Goal: Task Accomplishment & Management: Manage account settings

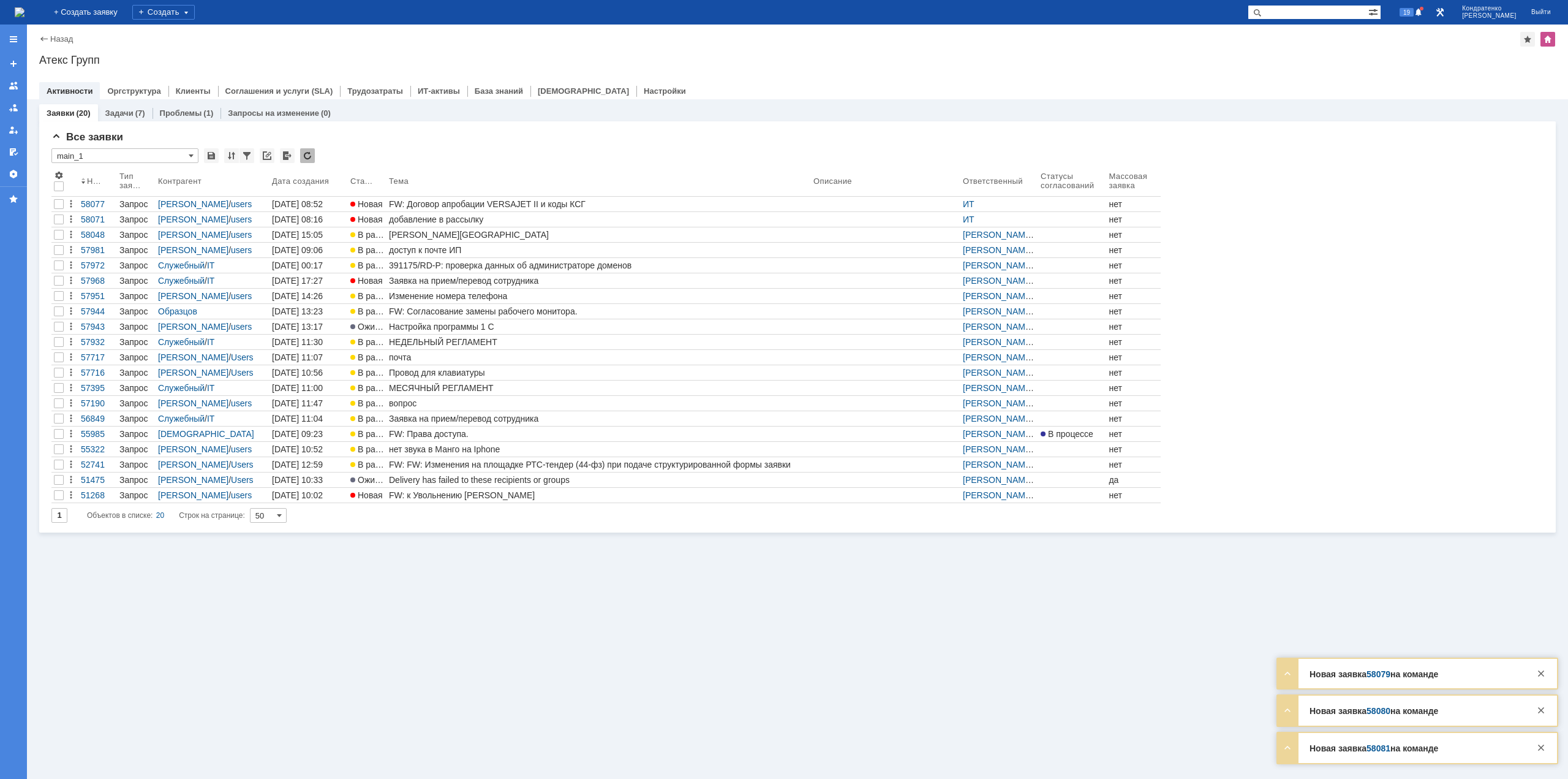
click at [440, 201] on div "FW: Договор апробации VERSAJET II и коды КСГ" at bounding box center [598, 204] width 420 height 10
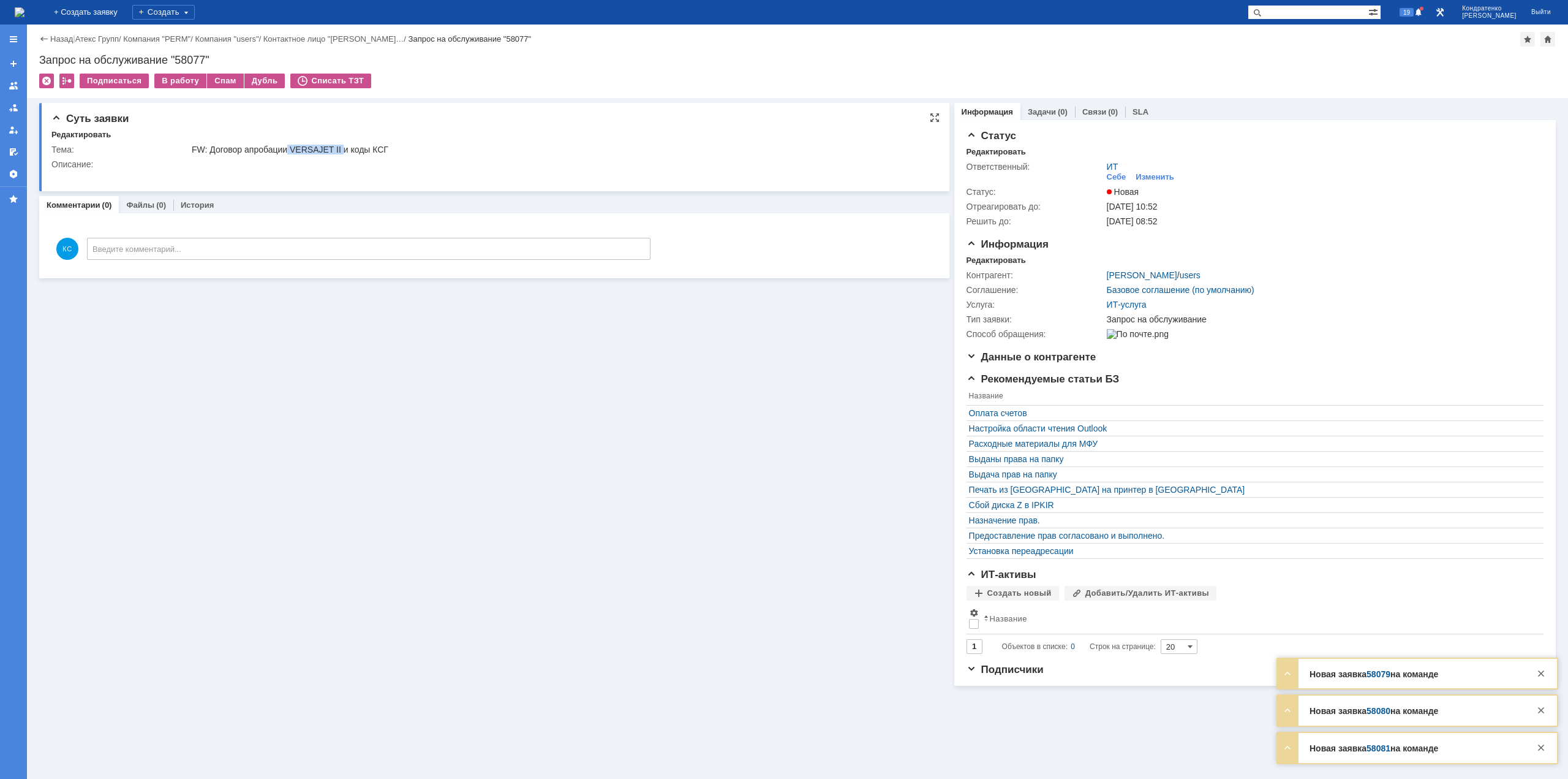
drag, startPoint x: 289, startPoint y: 144, endPoint x: 339, endPoint y: 149, distance: 50.2
click at [339, 149] on div "FW: Договор апробации VERSAJET II и коды КСГ" at bounding box center [559, 149] width 736 height 10
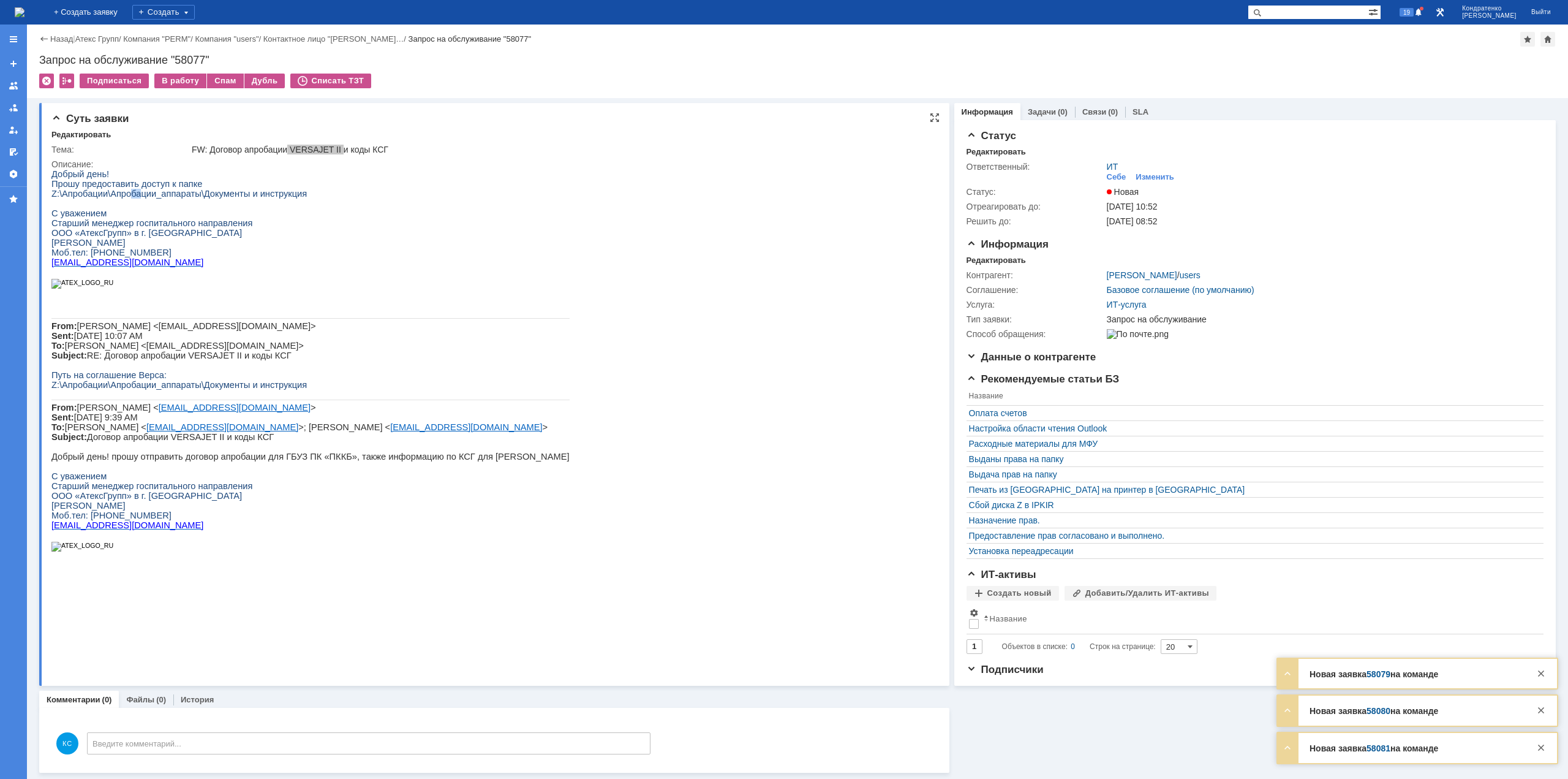
drag, startPoint x: 125, startPoint y: 191, endPoint x: 142, endPoint y: 194, distance: 17.3
click at [142, 194] on span "Z:\Апробации\Апробации_аппараты\Документы и инструкция" at bounding box center [179, 194] width 256 height 10
drag, startPoint x: 180, startPoint y: 200, endPoint x: 203, endPoint y: 313, distance: 115.3
click at [180, 199] on span "Z:\Апробации\Апробации_аппараты\Документы и инструкция" at bounding box center [179, 194] width 256 height 10
click at [25, 16] on img at bounding box center [20, 12] width 10 height 10
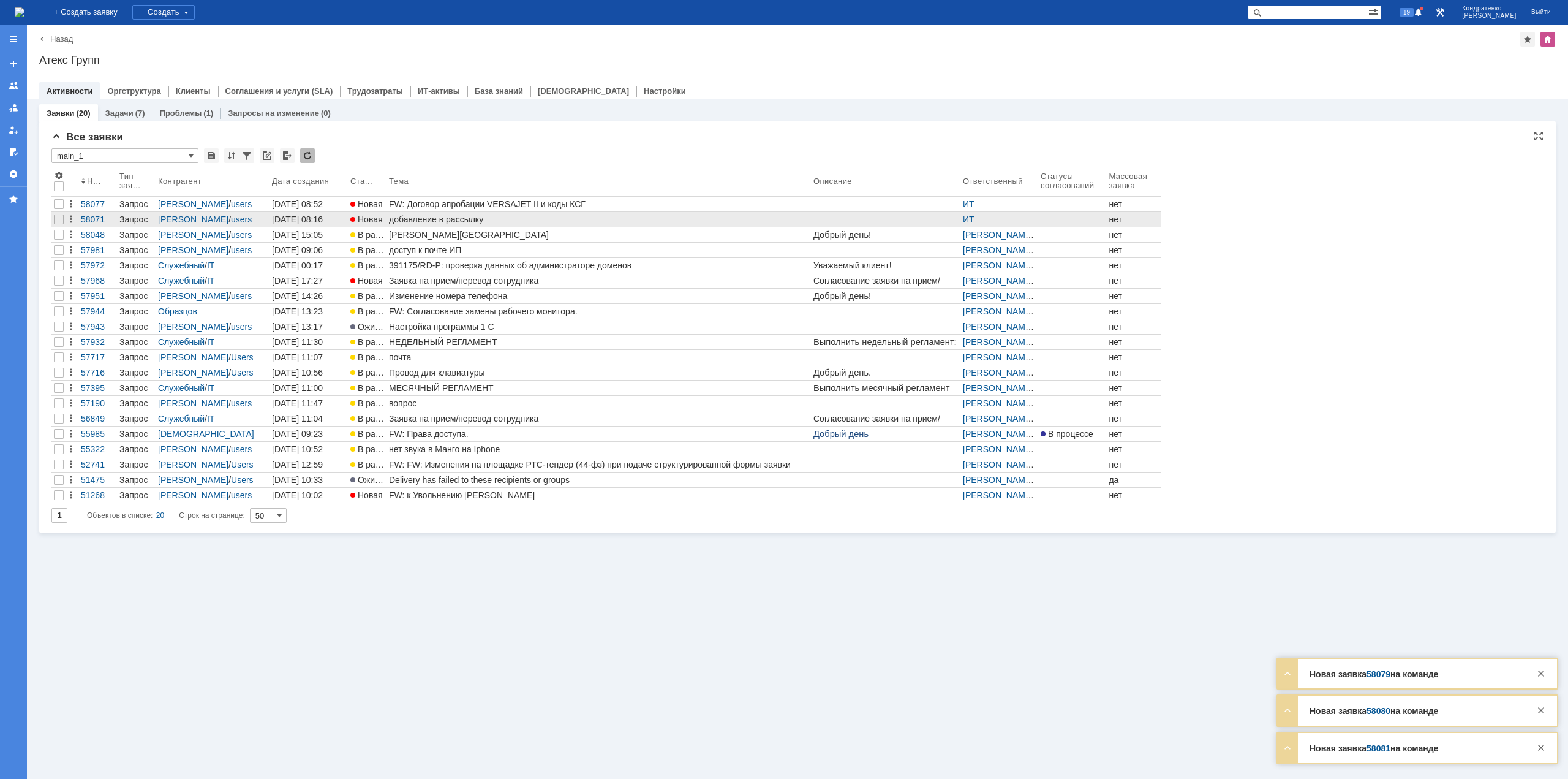
click at [440, 216] on div "добавление в рассылку" at bounding box center [598, 220] width 420 height 10
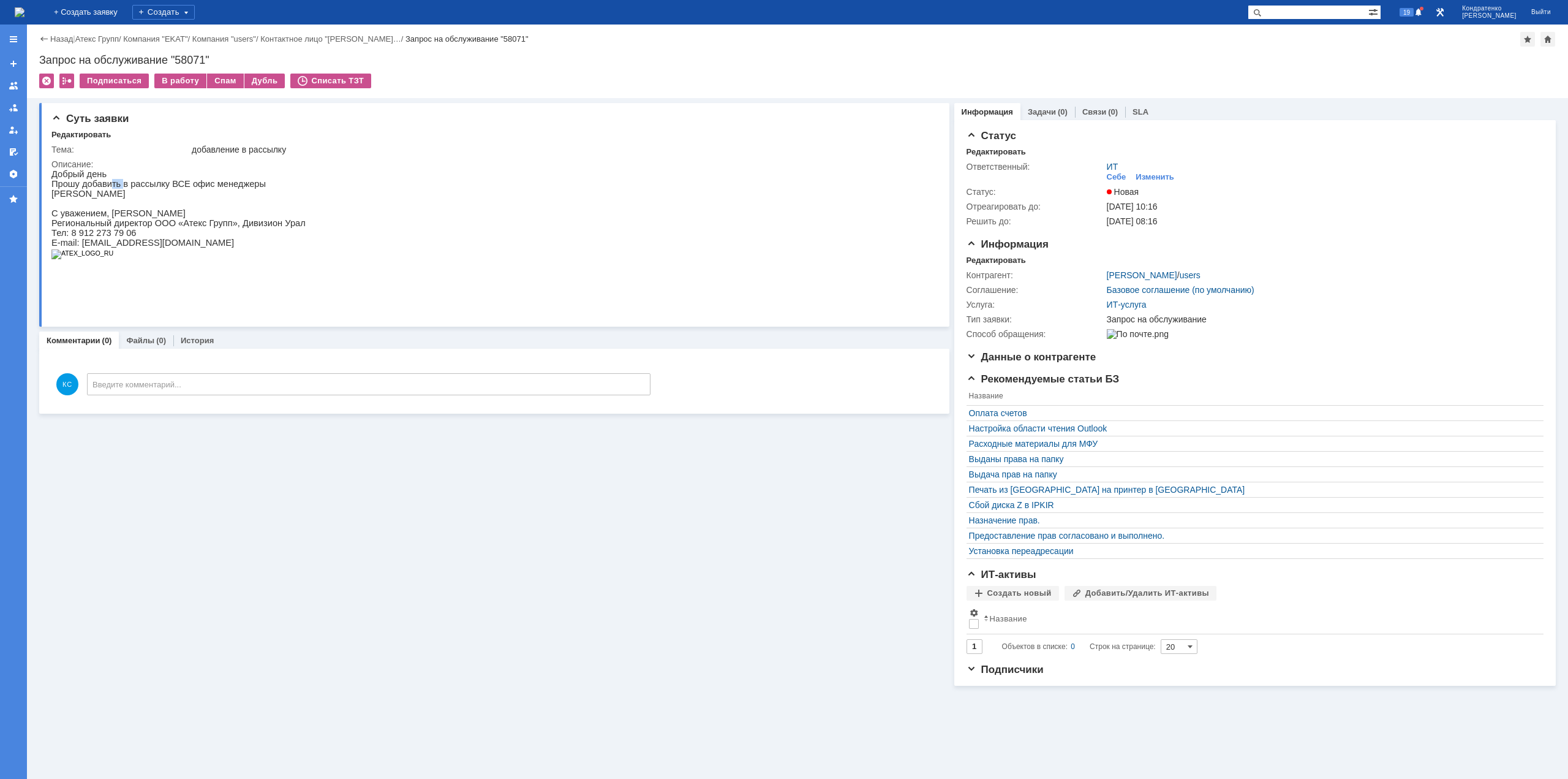
drag, startPoint x: 106, startPoint y: 183, endPoint x: 158, endPoint y: 186, distance: 52.1
click at [126, 183] on p "Прошу добавить в рассылку ВСЕ офис менеджеры" at bounding box center [178, 184] width 254 height 10
drag, startPoint x: 167, startPoint y: 187, endPoint x: 199, endPoint y: 189, distance: 32.1
click at [178, 189] on p "Прошу добавить в рассылку ВСЕ офис менеджеры" at bounding box center [178, 184] width 254 height 10
click at [203, 189] on p "Прошу добавить в рассылку ВСЕ офис менеджеры" at bounding box center [178, 184] width 254 height 10
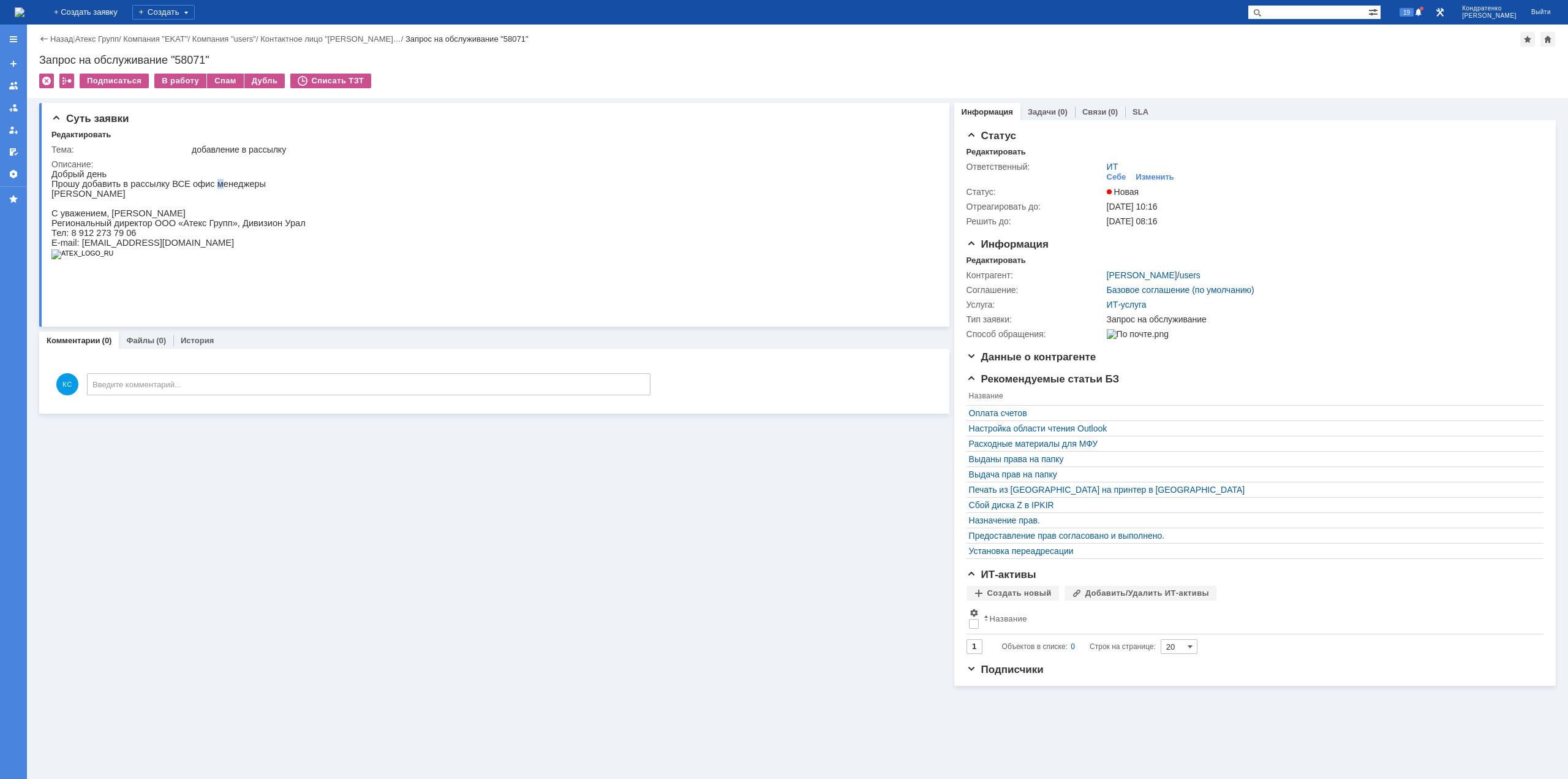
drag, startPoint x: 108, startPoint y: 182, endPoint x: 130, endPoint y: 189, distance: 23.1
click at [129, 188] on div "Добрый день [PERSON_NAME] добавить в рассылку ВСЕ офис менеджеры [PERSON_NAME] …" at bounding box center [178, 219] width 254 height 100
drag, startPoint x: 167, startPoint y: 194, endPoint x: 184, endPoint y: 194, distance: 17.0
click at [177, 194] on p "[PERSON_NAME]" at bounding box center [178, 194] width 254 height 10
drag, startPoint x: 203, startPoint y: 183, endPoint x: 144, endPoint y: 178, distance: 59.2
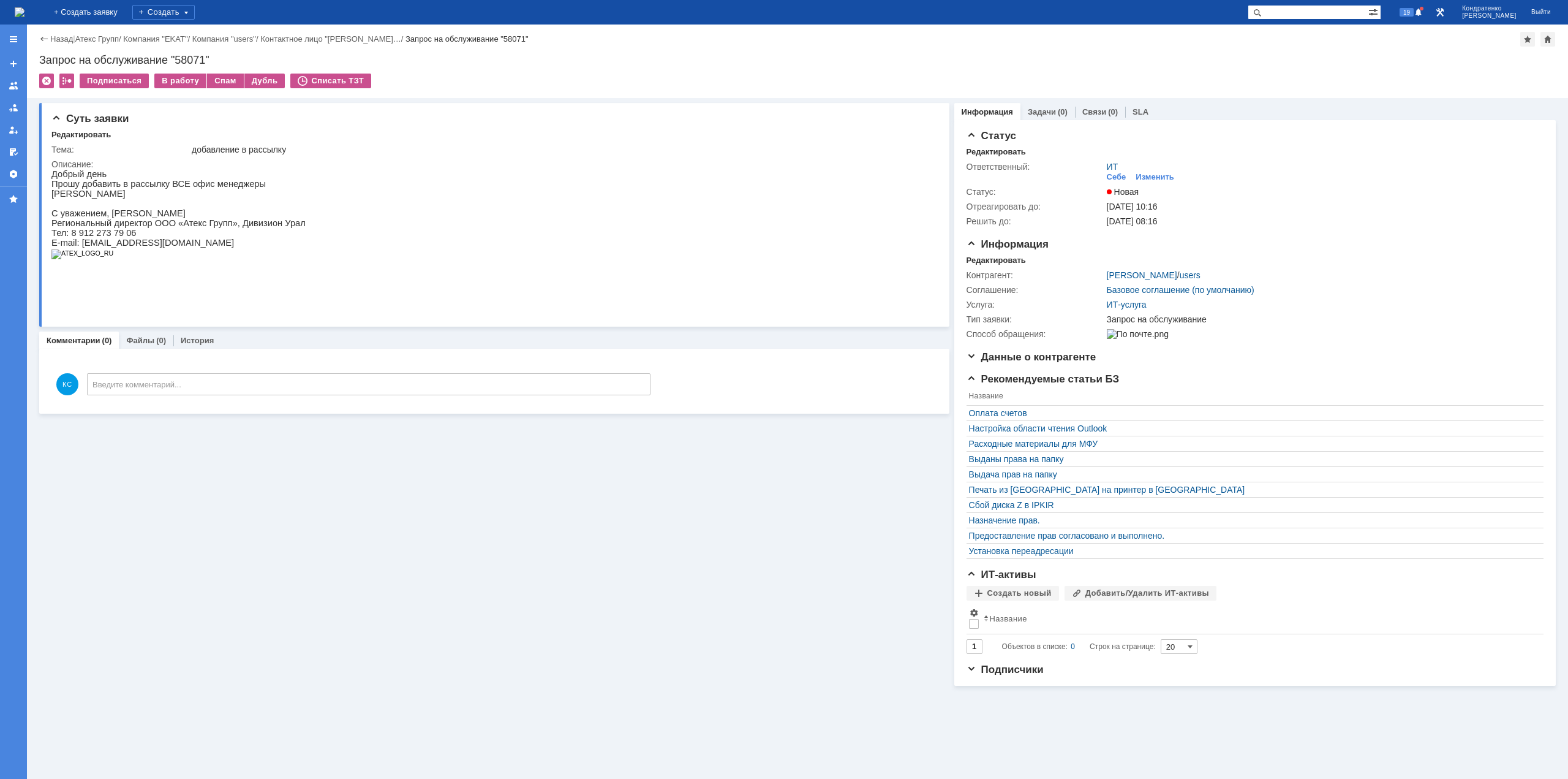
click at [194, 182] on p "Прошу добавить в рассылку ВСЕ офис менеджеры" at bounding box center [178, 184] width 254 height 10
drag, startPoint x: 137, startPoint y: 181, endPoint x: 158, endPoint y: 184, distance: 21.2
click at [158, 184] on p "Прошу добавить в рассылку ВСЕ офис менеджеры" at bounding box center [178, 184] width 254 height 10
drag, startPoint x: 174, startPoint y: 184, endPoint x: 186, endPoint y: 185, distance: 12.0
click at [186, 185] on p "Прошу добавить в рассылку ВСЕ офис менеджеры" at bounding box center [178, 184] width 254 height 10
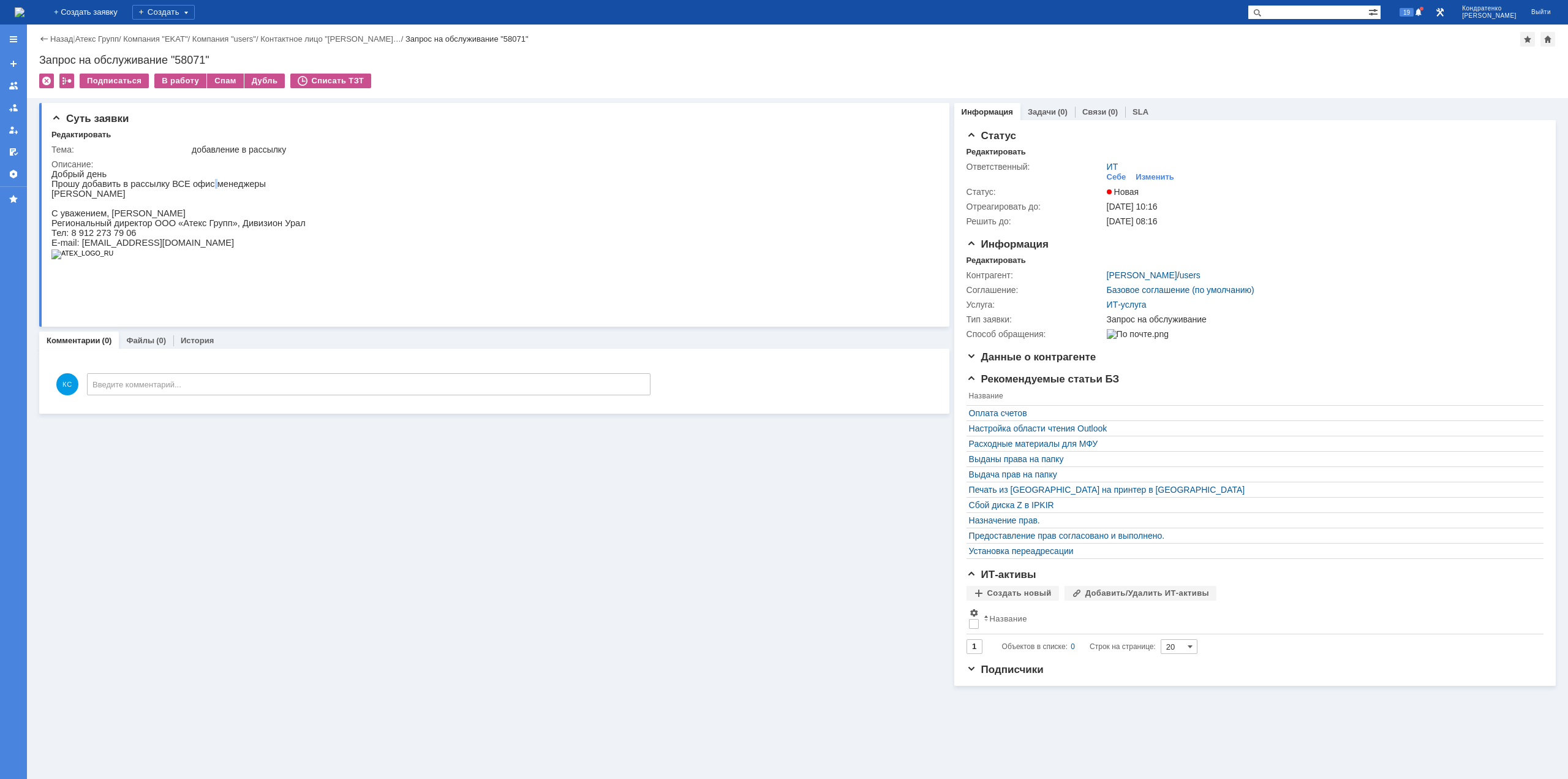
click at [201, 186] on p "Прошу добавить в рассылку ВСЕ офис менеджеры" at bounding box center [178, 184] width 254 height 10
drag, startPoint x: 104, startPoint y: 187, endPoint x: 132, endPoint y: 191, distance: 28.3
click at [131, 191] on div "Добрый день [PERSON_NAME] добавить в рассылку ВСЕ офис менеджеры [PERSON_NAME] …" at bounding box center [178, 219] width 254 height 100
click at [104, 185] on p "Прошу добавить в рассылку ВСЕ офис менеджеры" at bounding box center [178, 184] width 254 height 10
click at [82, 182] on p "Прошу добавить в рассылку ВСЕ офис менеджеры" at bounding box center [178, 184] width 254 height 10
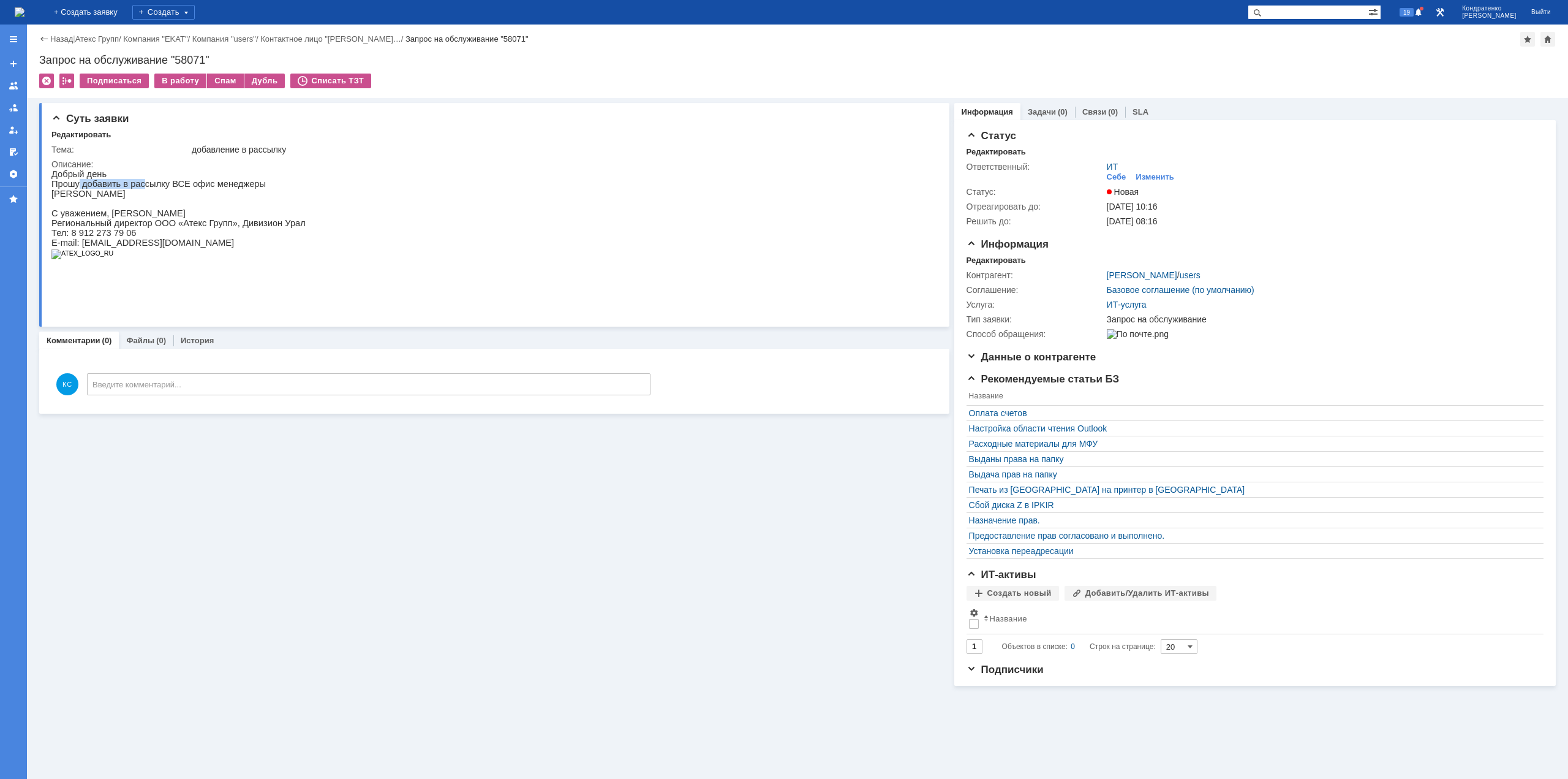
drag, startPoint x: 78, startPoint y: 184, endPoint x: 138, endPoint y: 181, distance: 60.1
click at [138, 181] on p "Прошу добавить в рассылку ВСЕ офис менеджеры" at bounding box center [178, 184] width 254 height 10
drag, startPoint x: 161, startPoint y: 183, endPoint x: 175, endPoint y: 186, distance: 14.3
click at [175, 186] on p "Прошу добавить в рассылку ВСЕ офис менеджеры" at bounding box center [178, 184] width 254 height 10
drag, startPoint x: 188, startPoint y: 187, endPoint x: 202, endPoint y: 187, distance: 14.0
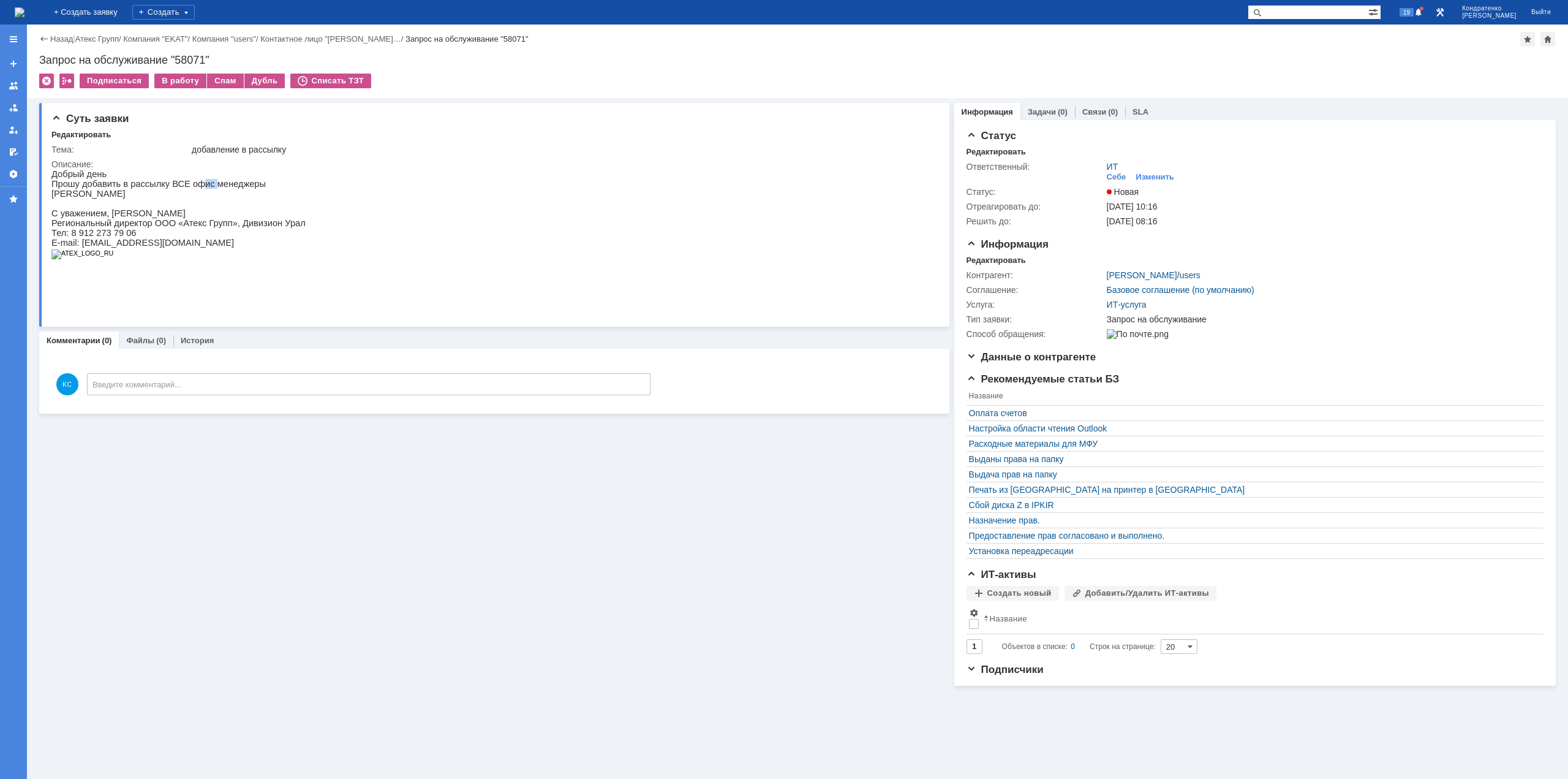
click at [199, 187] on p "Прошу добавить в рассылку ВСЕ офис менеджеры" at bounding box center [178, 184] width 254 height 10
drag, startPoint x: 219, startPoint y: 186, endPoint x: 234, endPoint y: 182, distance: 15.5
click at [232, 182] on p "Прошу добавить в рассылку ВСЕ офис менеджеры" at bounding box center [178, 184] width 254 height 10
click at [195, 185] on p "Прошу добавить в рассылку ВСЕ офис менеджеры" at bounding box center [178, 184] width 254 height 10
drag, startPoint x: 199, startPoint y: 185, endPoint x: 78, endPoint y: 189, distance: 121.1
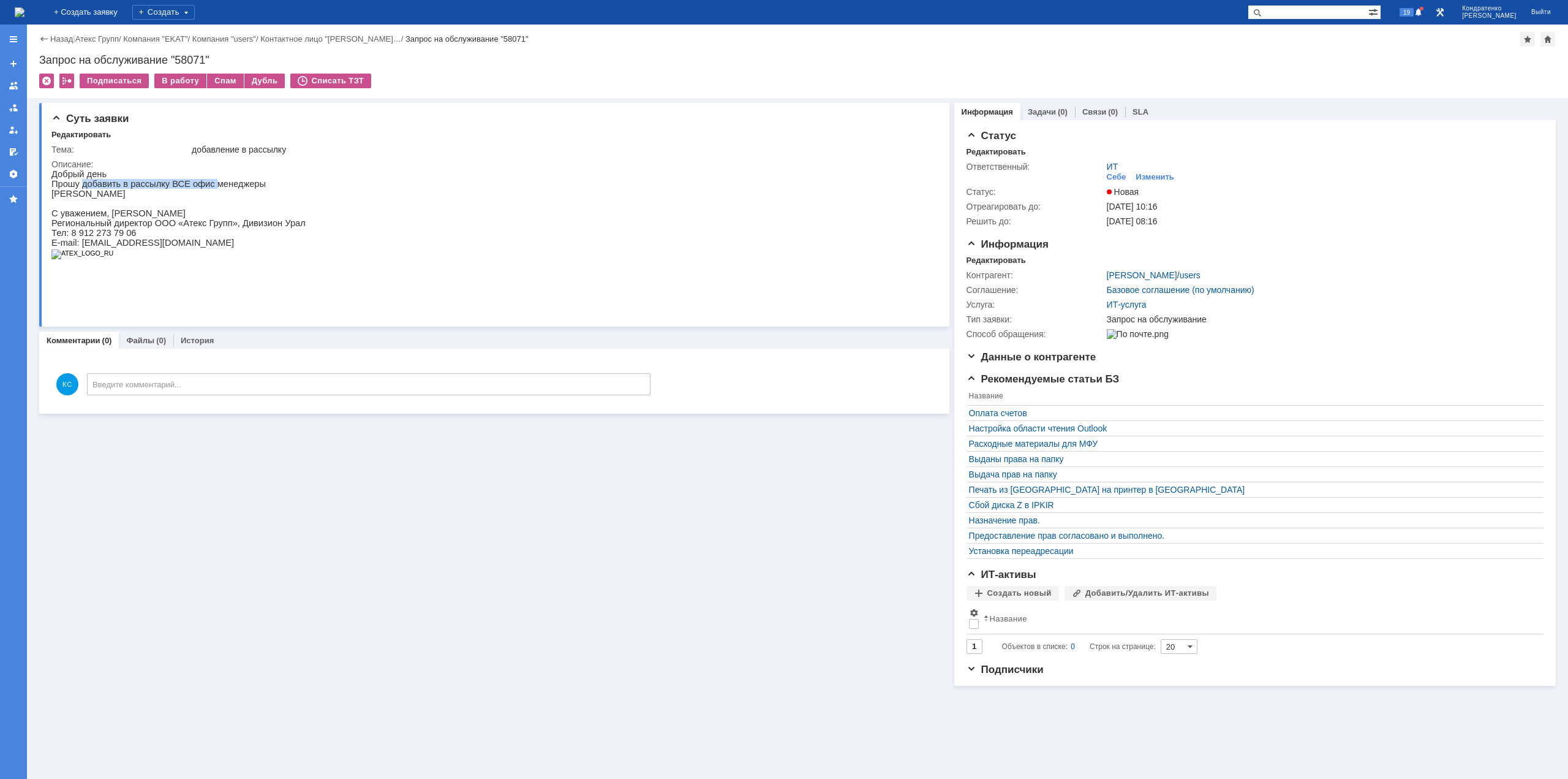
click at [78, 189] on p "Прошу добавить в рассылку ВСЕ офис менеджеры" at bounding box center [178, 184] width 254 height 10
click at [72, 189] on p "Прошу добавить в рассылку ВСЕ офис менеджеры" at bounding box center [178, 184] width 254 height 10
drag, startPoint x: 75, startPoint y: 188, endPoint x: 97, endPoint y: 188, distance: 22.0
click at [97, 188] on p "Прошу добавить в рассылку ВСЕ офис менеджеры" at bounding box center [178, 184] width 254 height 10
drag, startPoint x: 199, startPoint y: 186, endPoint x: 78, endPoint y: 184, distance: 121.0
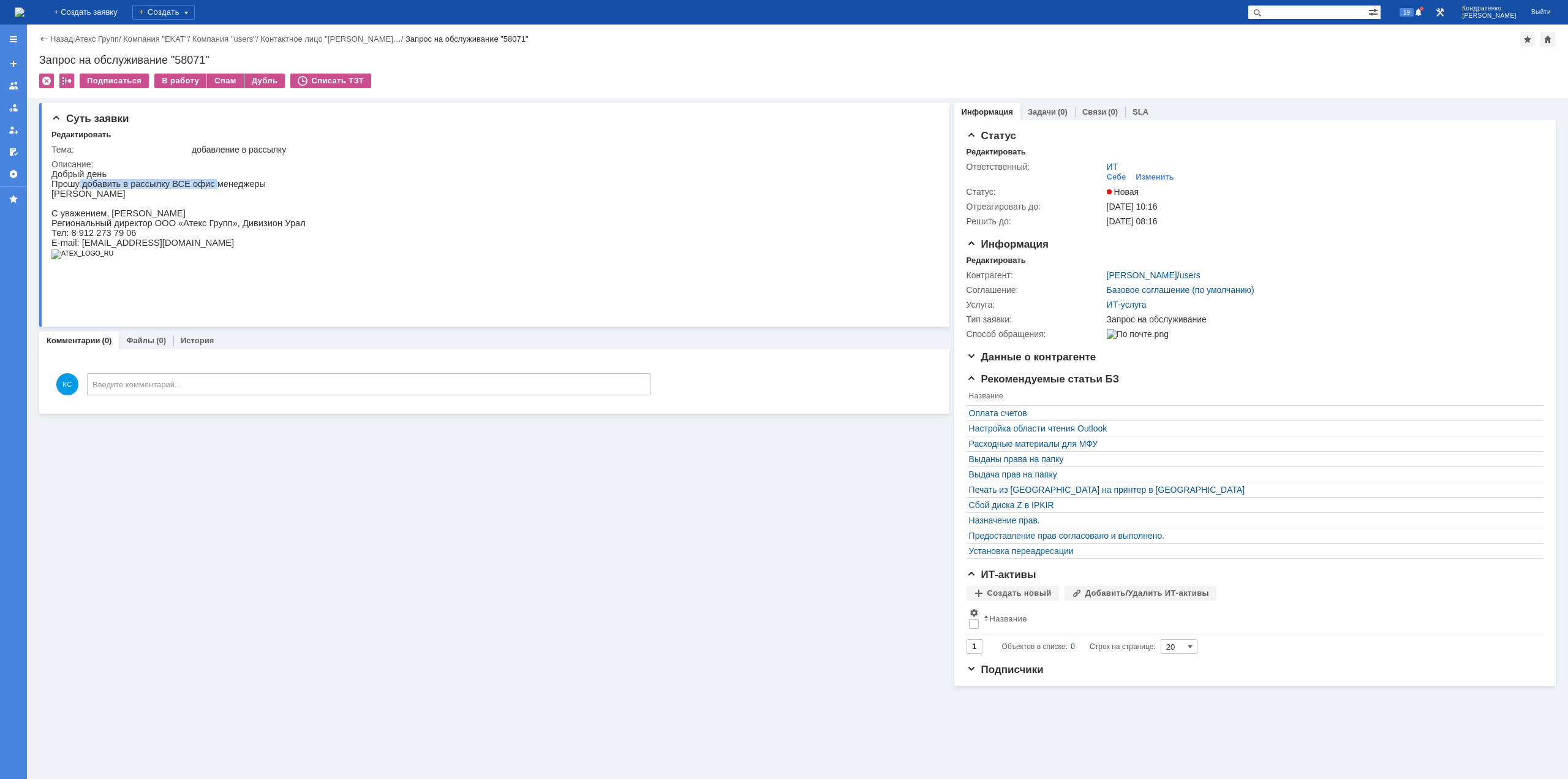
click at [78, 184] on p "Прошу добавить в рассылку ВСЕ офис менеджеры" at bounding box center [178, 184] width 254 height 10
click at [25, 17] on img at bounding box center [20, 12] width 10 height 10
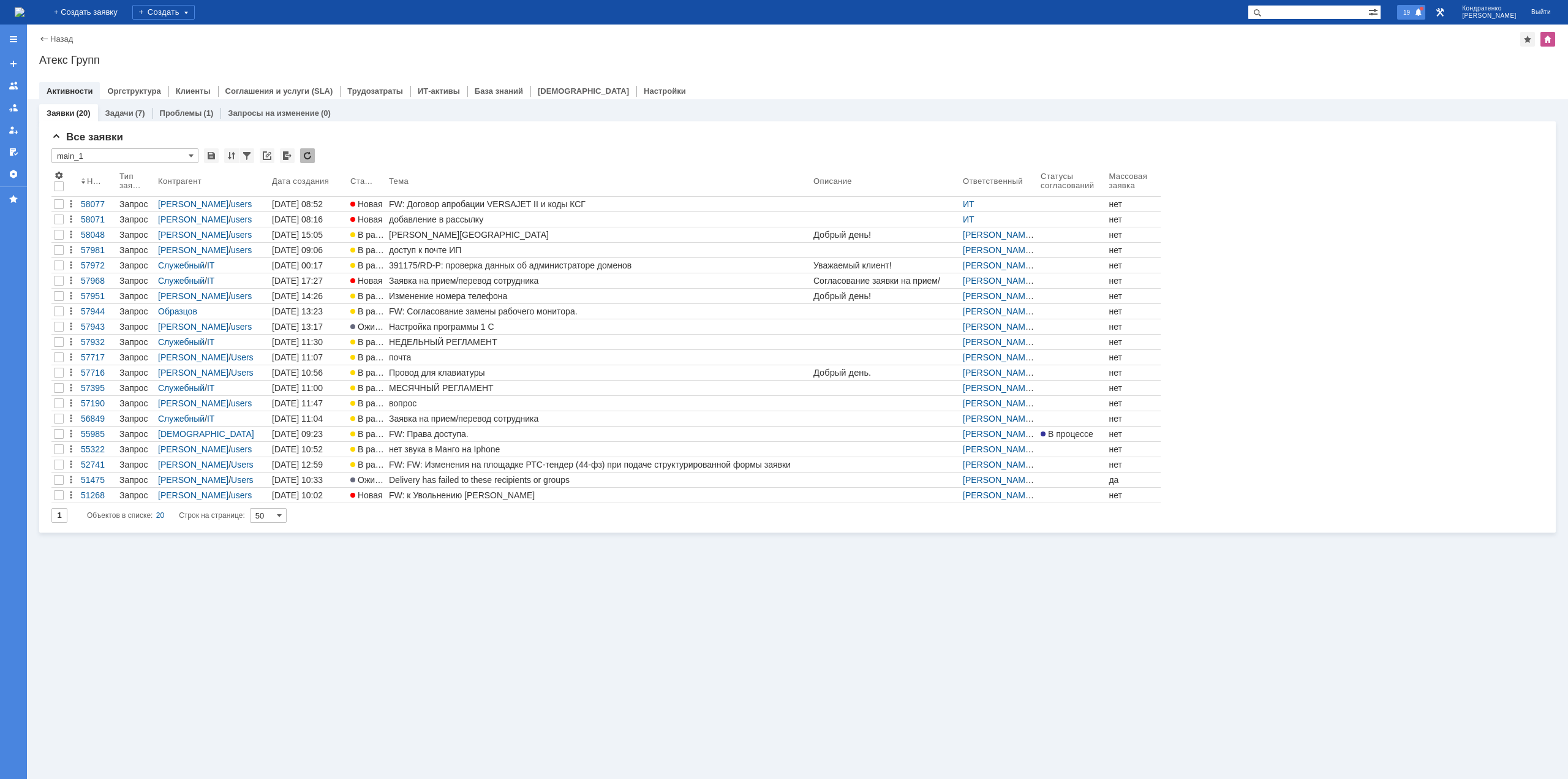
click at [1413, 13] on span "19" at bounding box center [1406, 12] width 14 height 8
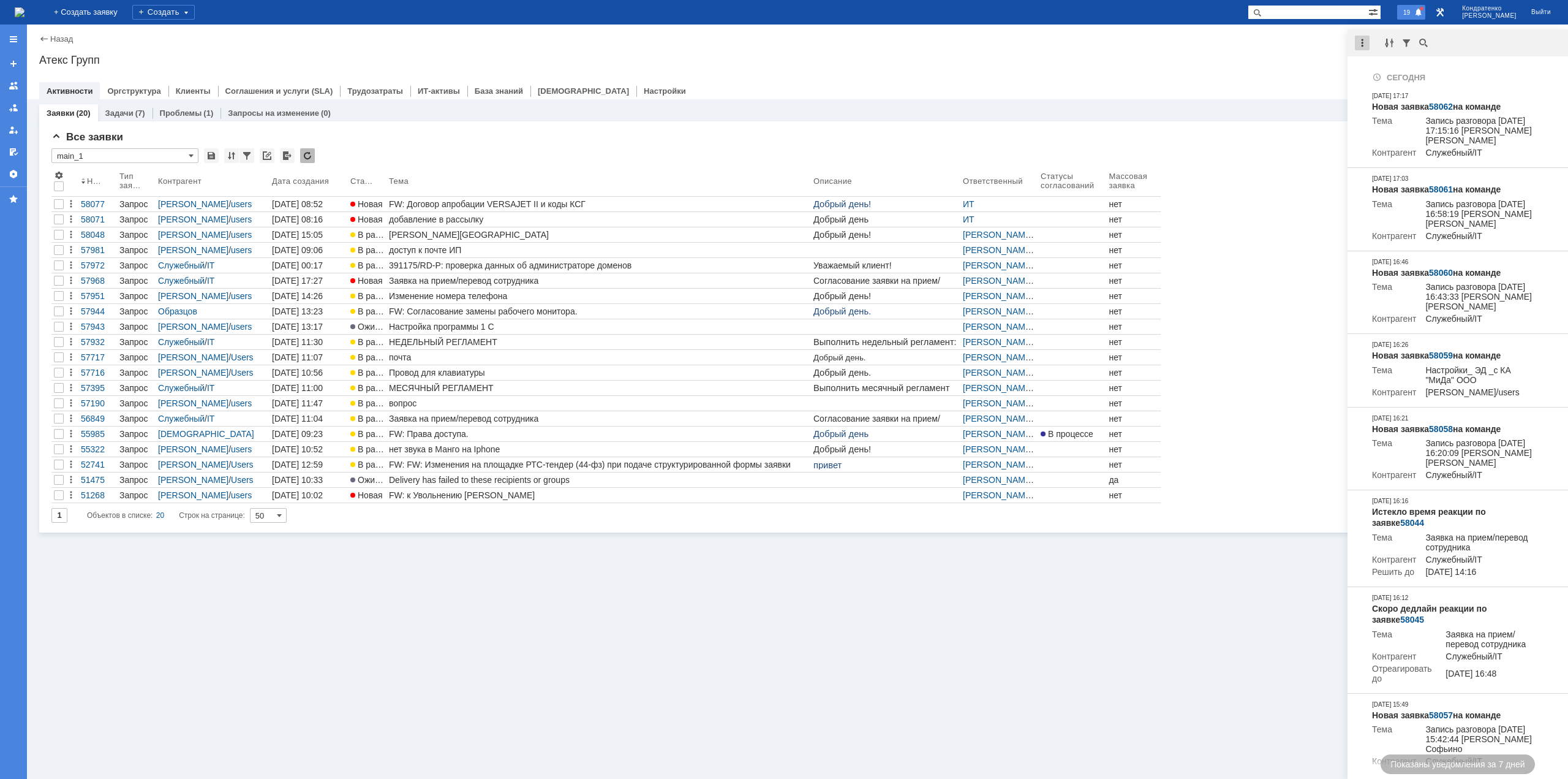
click at [1363, 46] on div at bounding box center [1362, 43] width 15 height 15
click at [1379, 78] on div "Отметить уведомления прочитанными" at bounding box center [1446, 74] width 164 height 8
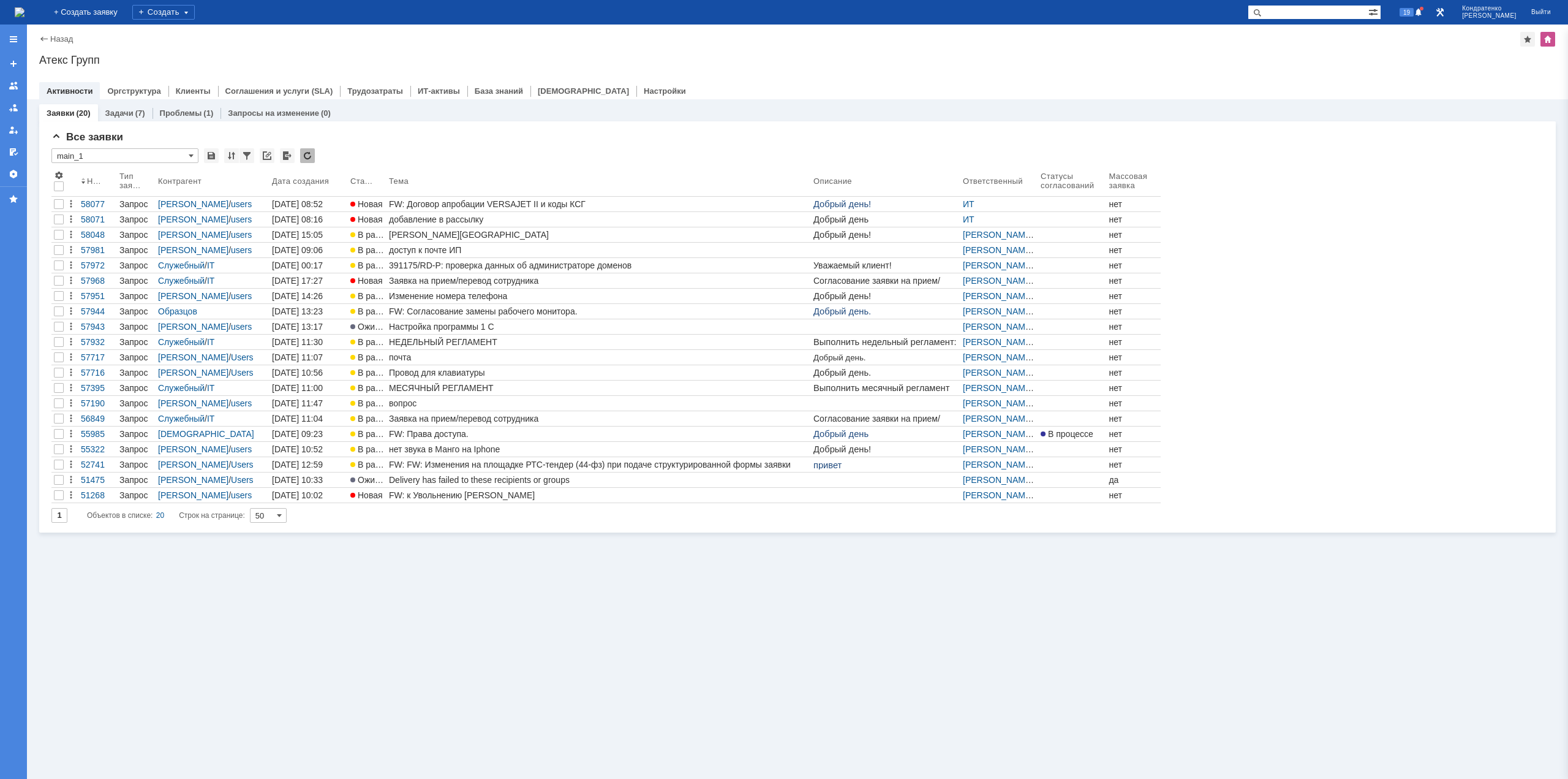
click at [1328, 68] on div "Назад | Атекс Групп Атекс Групп root$101 Активности Оргструктура Клиенты Соглаш…" at bounding box center [798, 62] width 1541 height 75
click at [474, 219] on div "добавление в рассылку" at bounding box center [598, 220] width 420 height 10
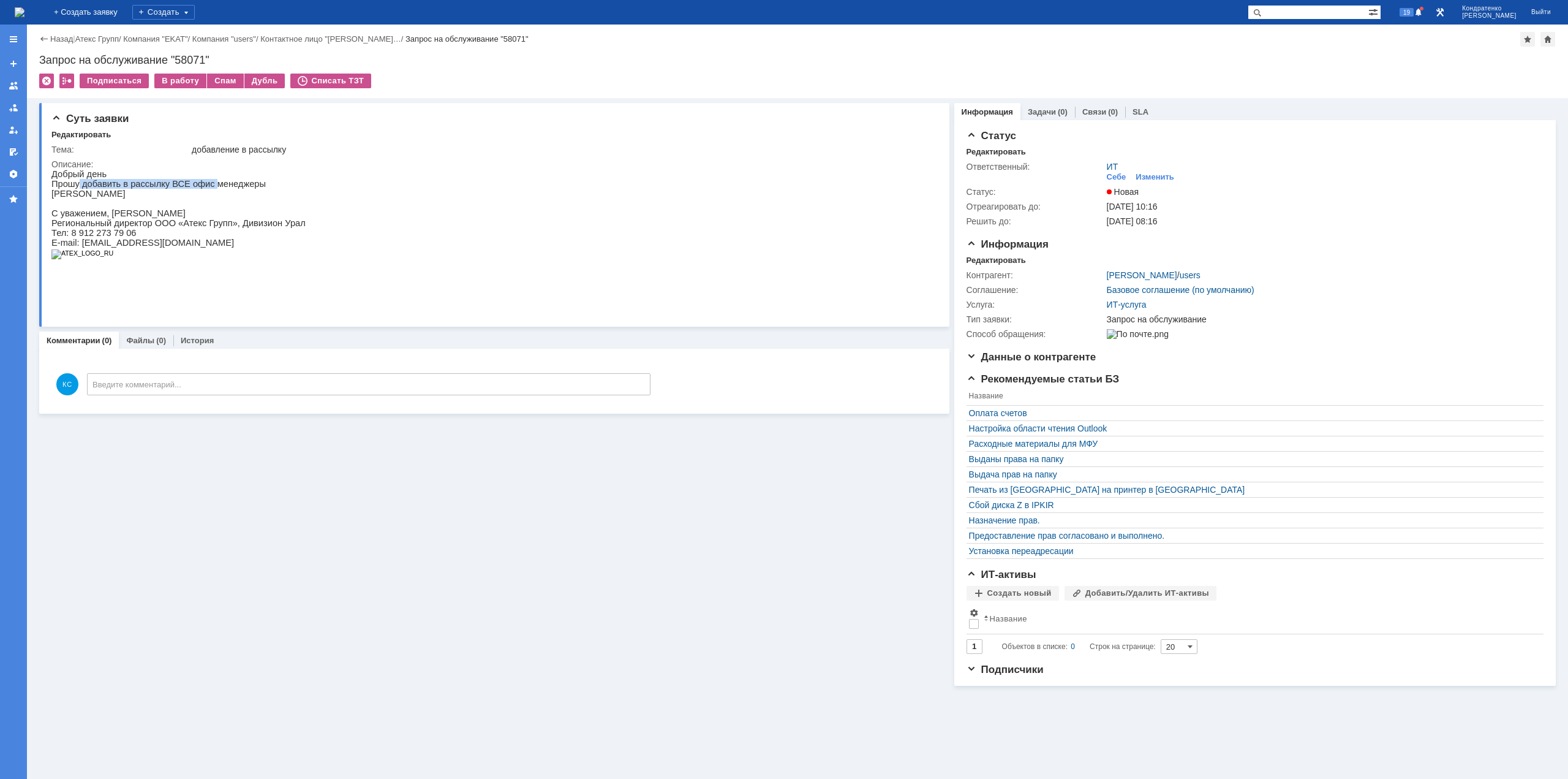
drag, startPoint x: 199, startPoint y: 186, endPoint x: 75, endPoint y: 187, distance: 124.0
click at [75, 187] on p "Прошу добавить в рассылку ВСЕ офис менеджеры" at bounding box center [178, 184] width 254 height 10
click at [72, 186] on p "Прошу добавить в рассылку ВСЕ офис менеджеры" at bounding box center [178, 184] width 254 height 10
drag, startPoint x: 76, startPoint y: 184, endPoint x: 199, endPoint y: 186, distance: 123.0
click at [199, 186] on p "Прошу добавить в рассылку ВСЕ офис менеджеры" at bounding box center [178, 184] width 254 height 10
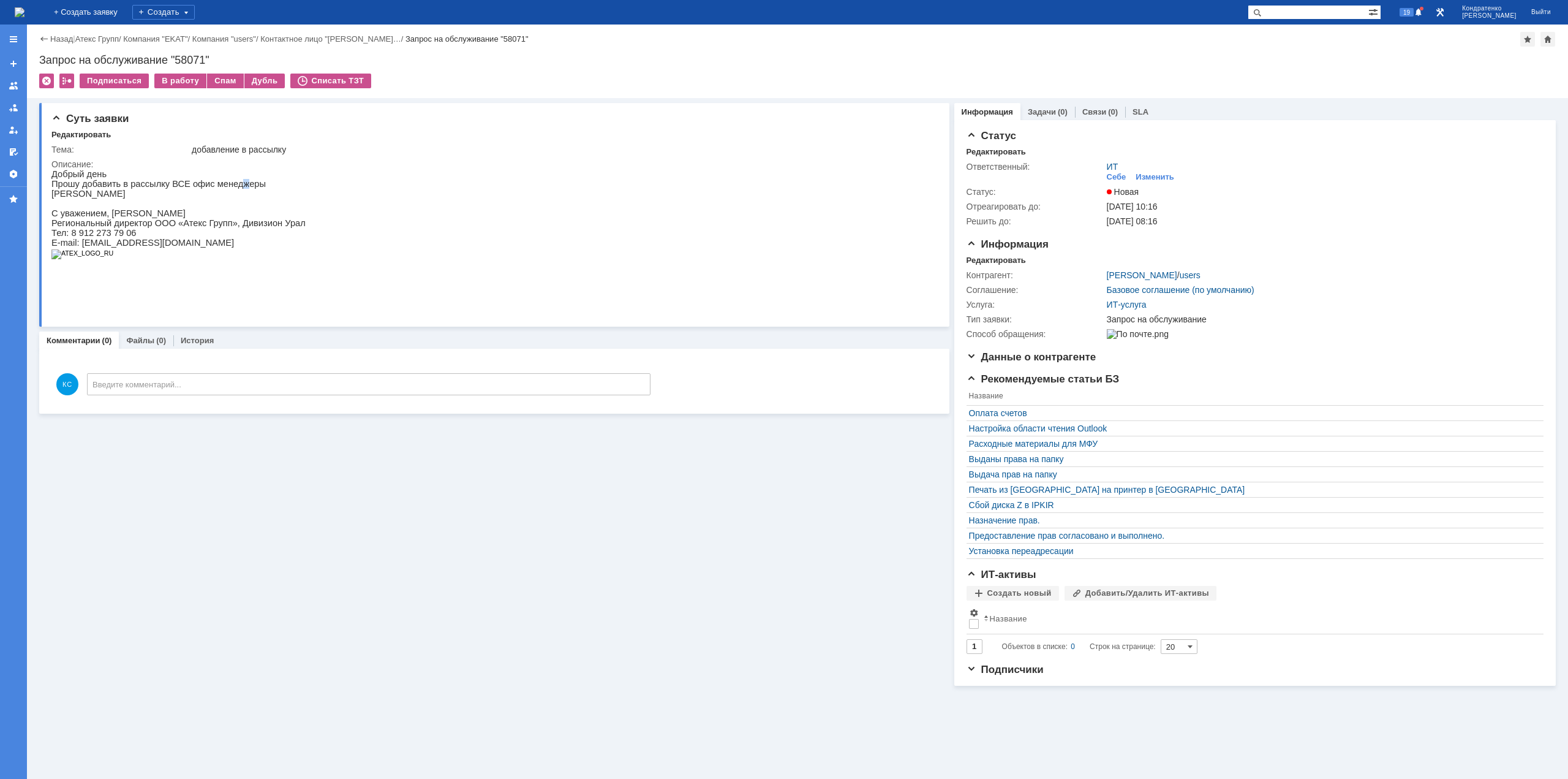
click at [224, 189] on p "Прошу добавить в рассылку ВСЕ офис менеджеры" at bounding box center [178, 184] width 254 height 10
drag, startPoint x: 180, startPoint y: 191, endPoint x: 162, endPoint y: 189, distance: 18.1
click at [163, 189] on p "Прошу добавить в рассылку ВСЕ офис менеджеры" at bounding box center [178, 184] width 254 height 10
drag, startPoint x: 112, startPoint y: 180, endPoint x: 102, endPoint y: 178, distance: 10.2
click at [107, 178] on div "Добрый день [PERSON_NAME] добавить в рассылку ВСЕ офис менеджеры [PERSON_NAME] …" at bounding box center [178, 219] width 254 height 100
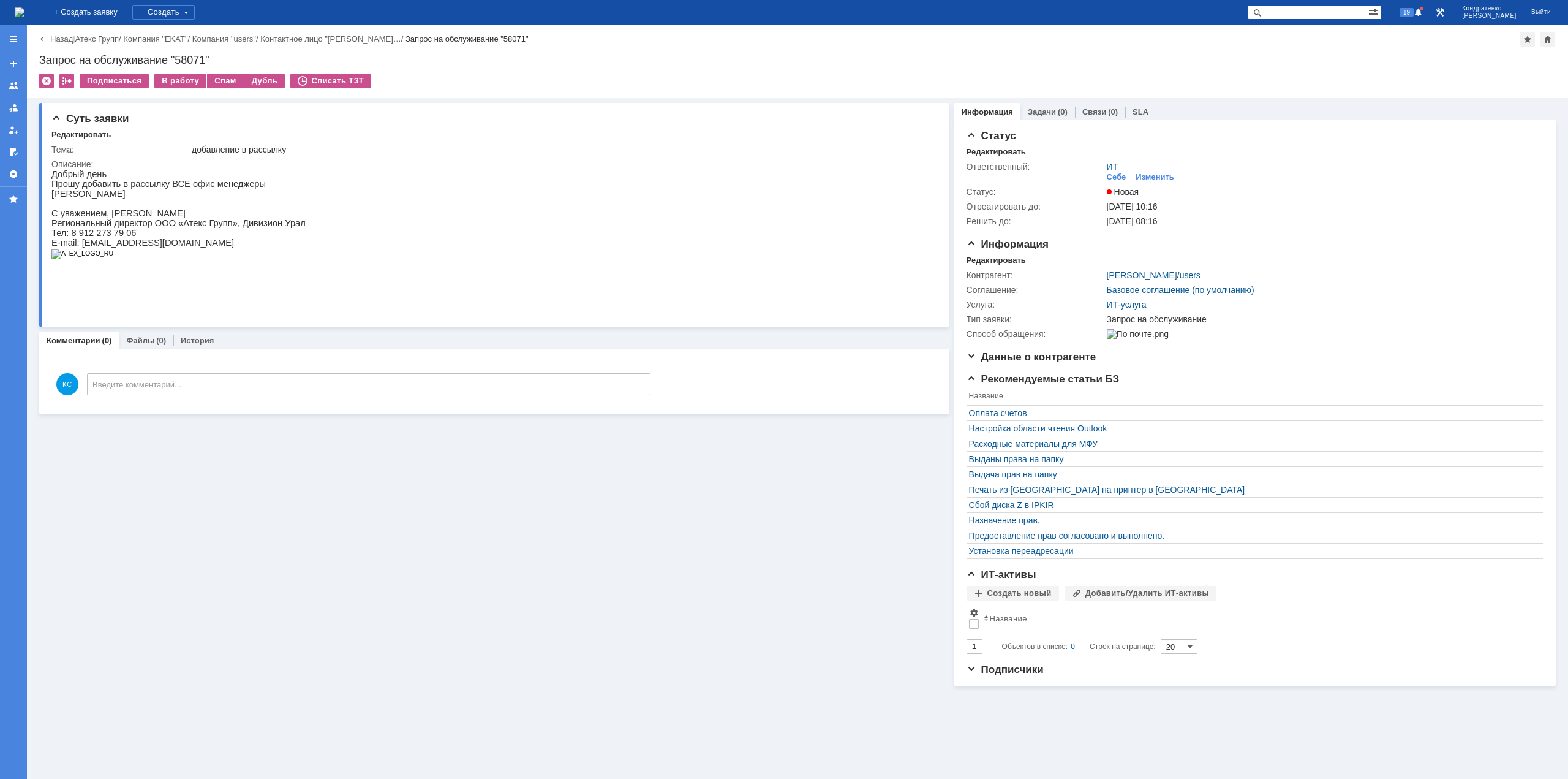
click at [87, 179] on p "Добрый день" at bounding box center [178, 174] width 254 height 10
drag, startPoint x: 77, startPoint y: 184, endPoint x: 198, endPoint y: 188, distance: 121.1
click at [198, 188] on p "Прошу добавить в рассылку ВСЕ офис менеджеры" at bounding box center [178, 184] width 254 height 10
click at [208, 188] on p "Прошу добавить в рассылку ВСЕ офис менеджеры" at bounding box center [178, 184] width 254 height 10
drag, startPoint x: 199, startPoint y: 186, endPoint x: 77, endPoint y: 184, distance: 122.0
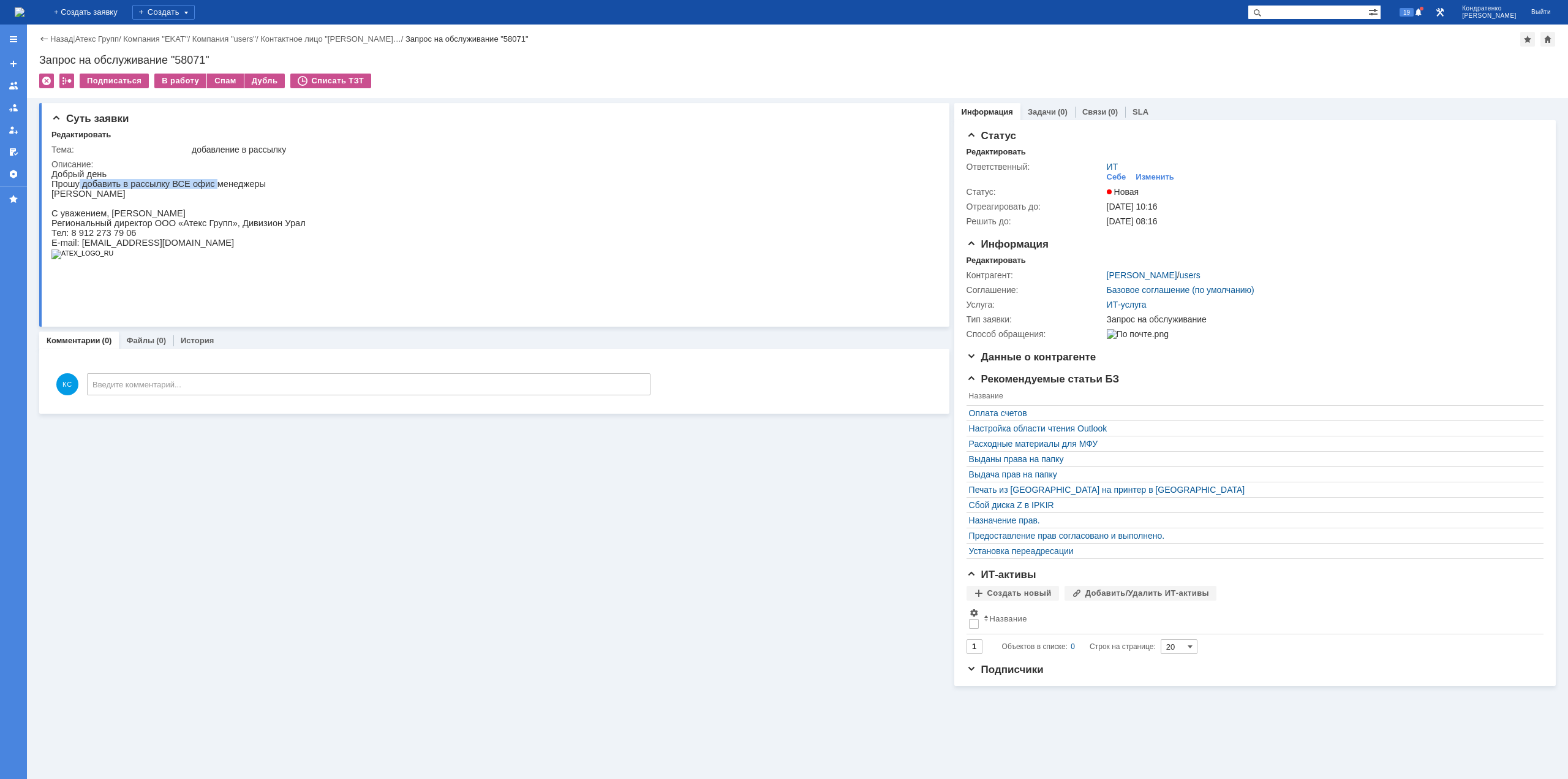
click at [77, 184] on p "Прошу добавить в рассылку ВСЕ офис менеджеры" at bounding box center [178, 184] width 254 height 10
click at [25, 11] on img at bounding box center [20, 12] width 10 height 10
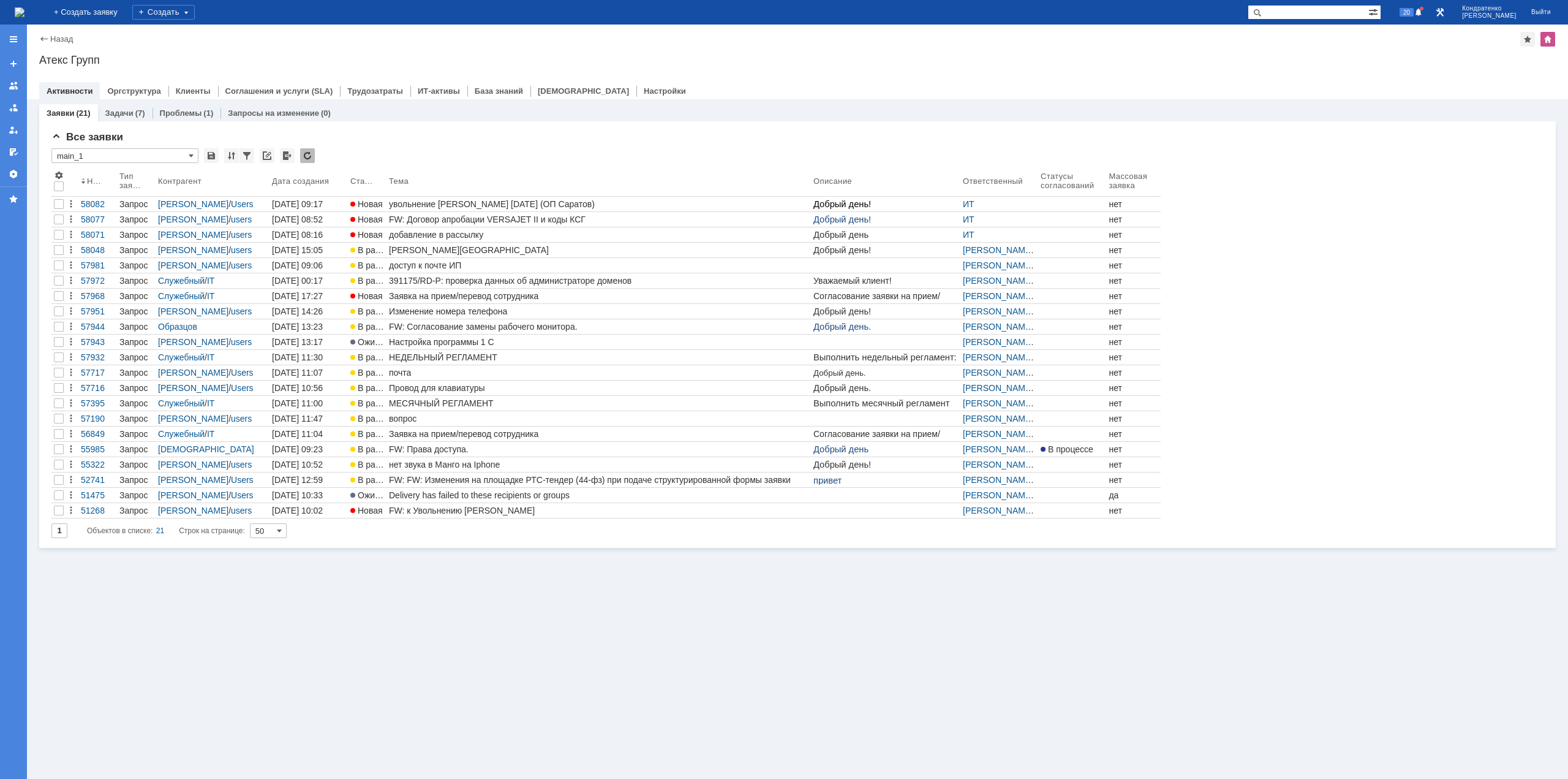
click at [25, 14] on img at bounding box center [20, 12] width 10 height 10
click at [1425, 7] on div "20" at bounding box center [1410, 12] width 28 height 15
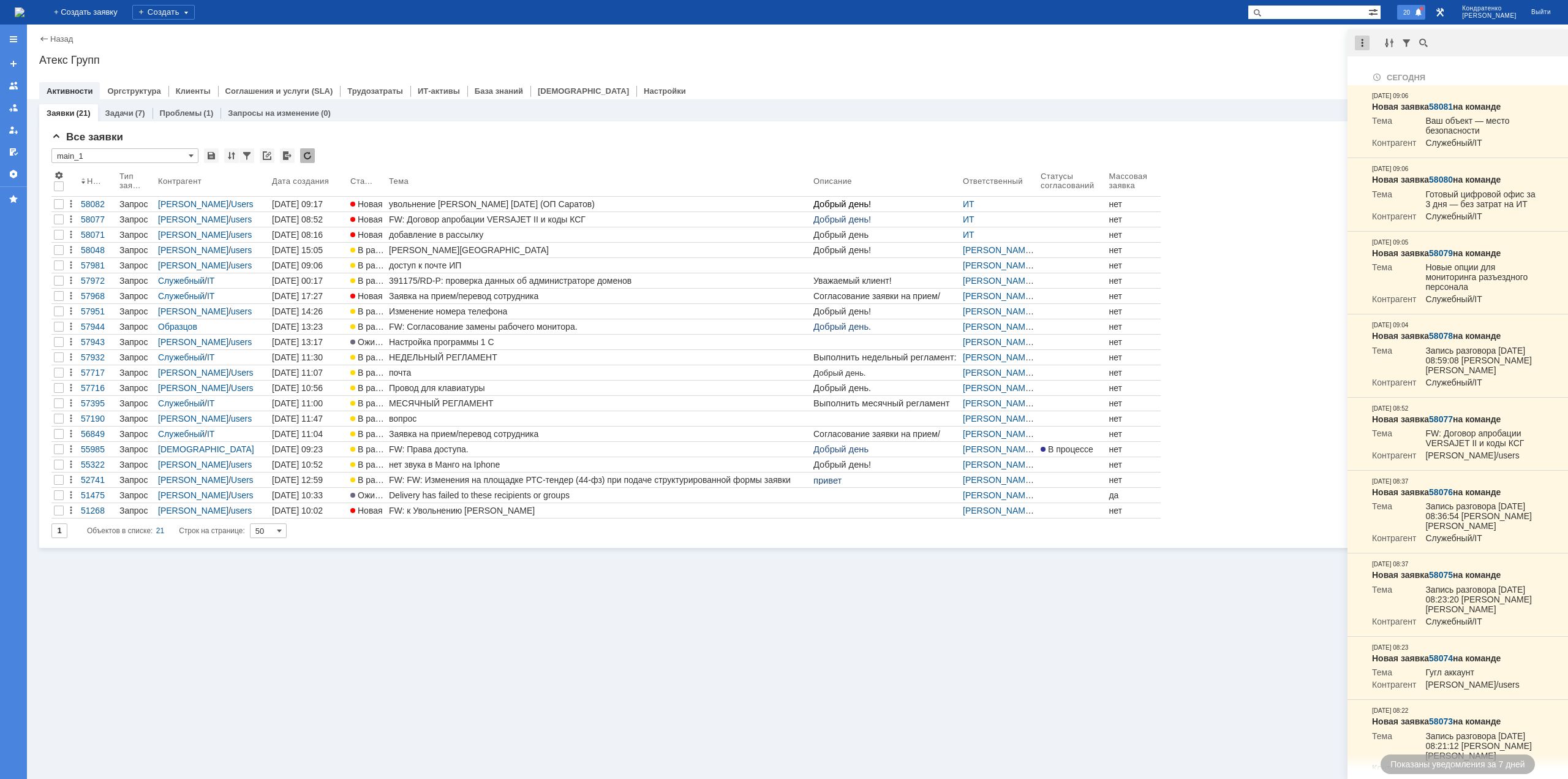
click at [1368, 41] on div at bounding box center [1362, 43] width 15 height 15
click at [1382, 70] on div "Отметить уведомления прочитанными" at bounding box center [1446, 74] width 164 height 8
click at [1267, 57] on div "Атекс Групп" at bounding box center [798, 59] width 1516 height 12
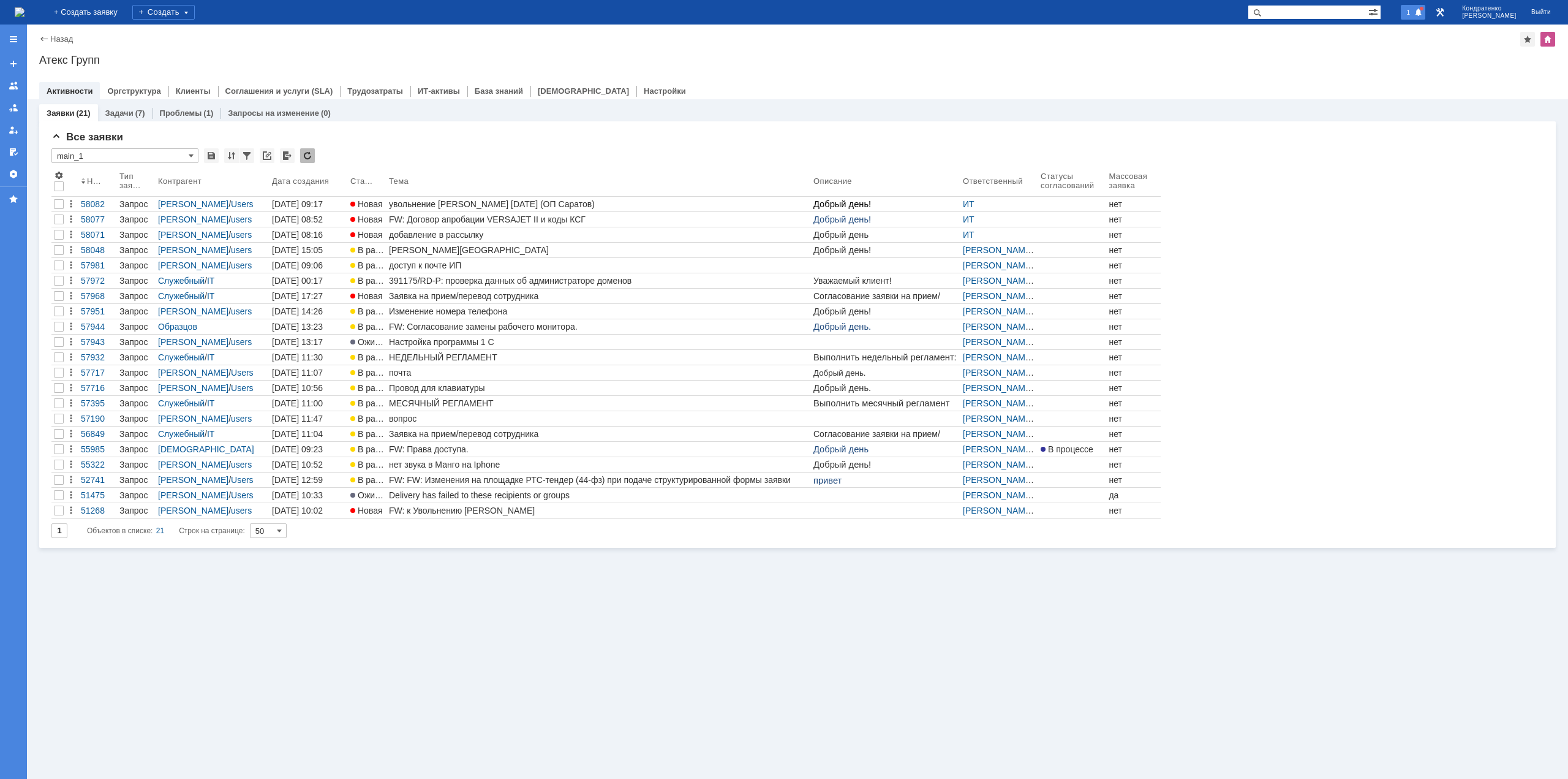
click at [1414, 13] on span "1" at bounding box center [1408, 12] width 11 height 8
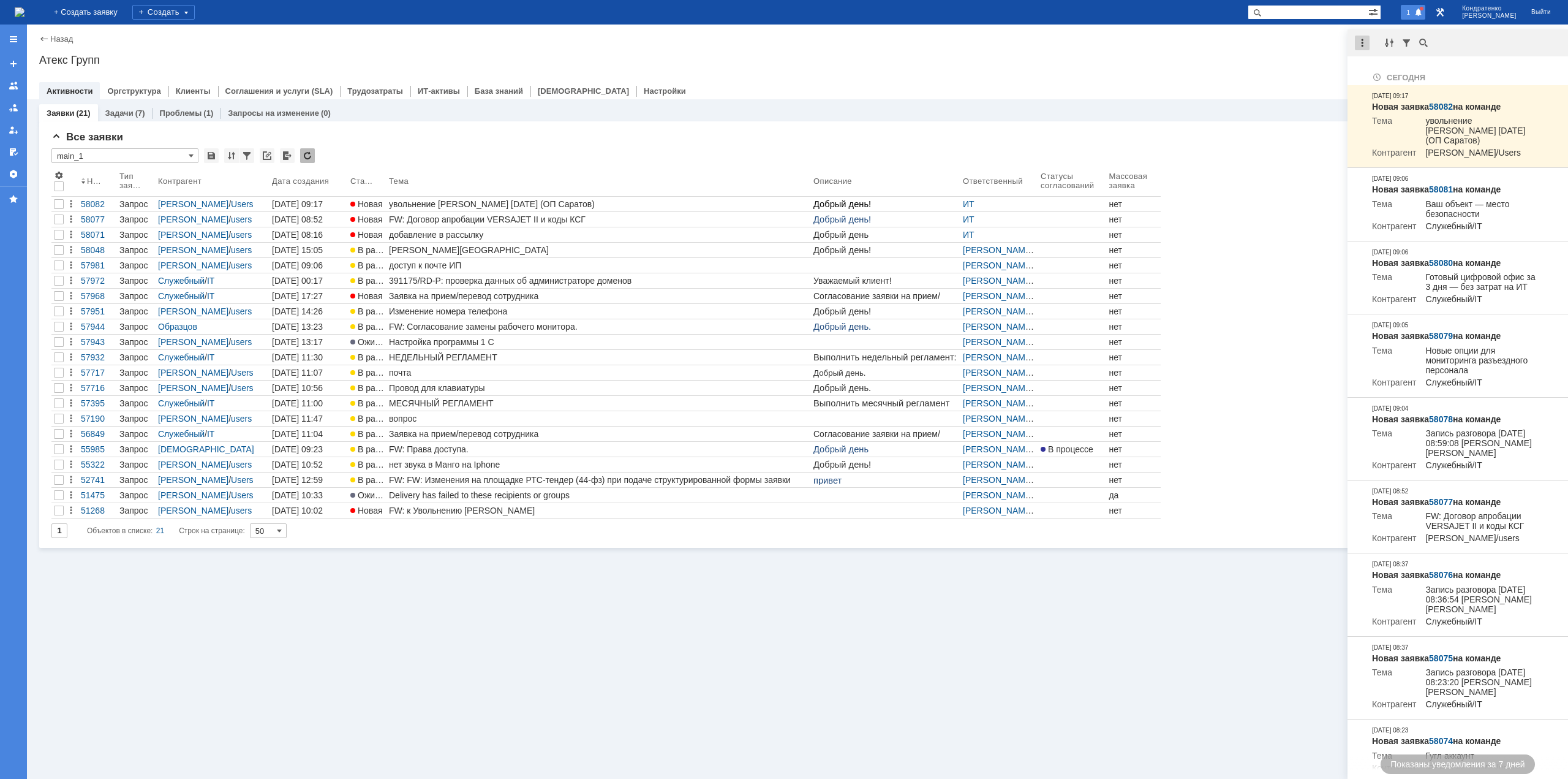
click at [1363, 44] on div at bounding box center [1362, 43] width 15 height 15
click at [1382, 71] on div "Отметить уведомления прочитанными" at bounding box center [1446, 74] width 164 height 8
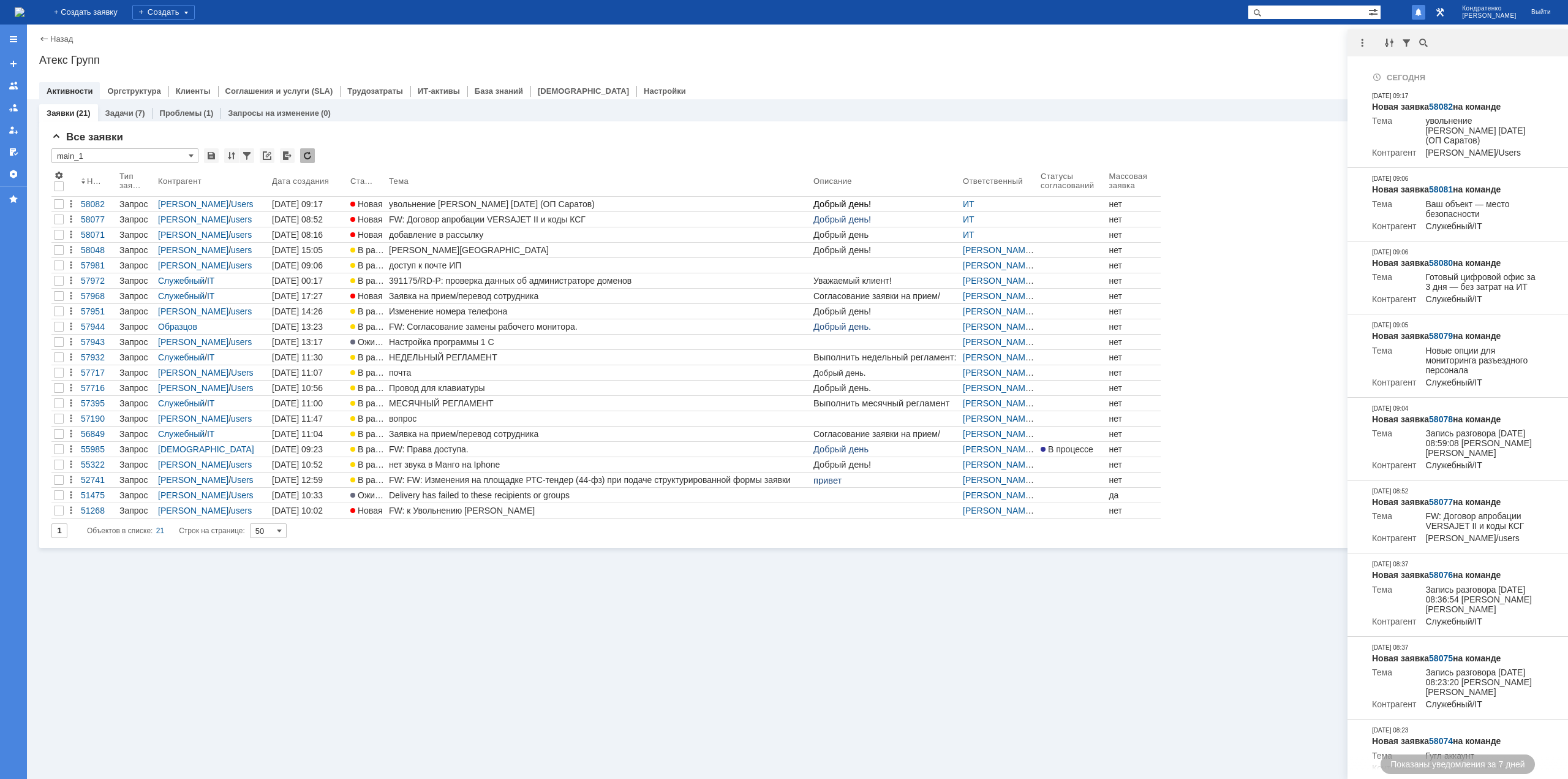
click at [1227, 49] on div "Назад | Атекс Групп Атекс Групп root$101 Активности Оргструктура Клиенты Соглаш…" at bounding box center [798, 62] width 1541 height 75
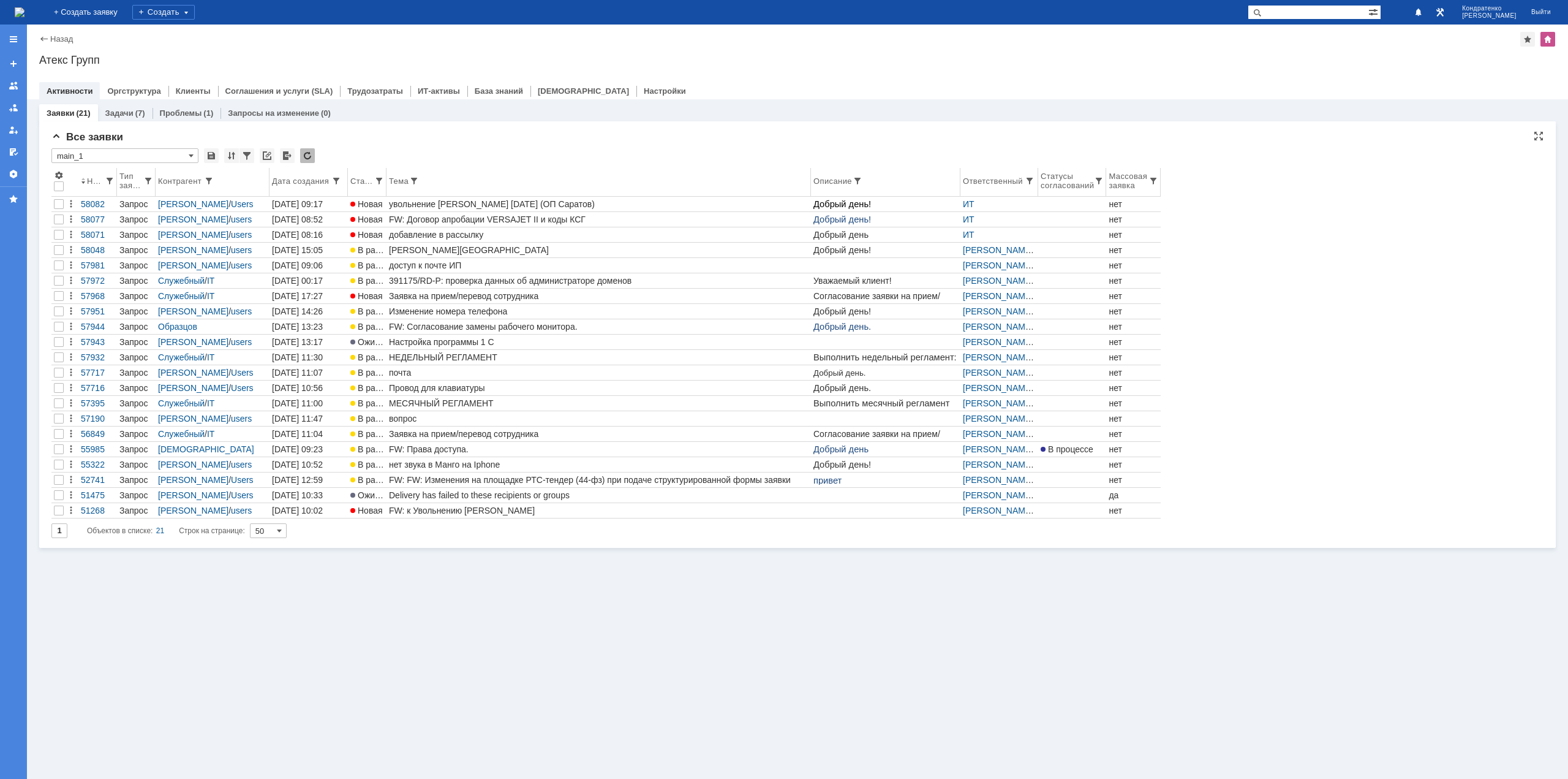
click at [542, 170] on th "Тема" at bounding box center [598, 182] width 424 height 29
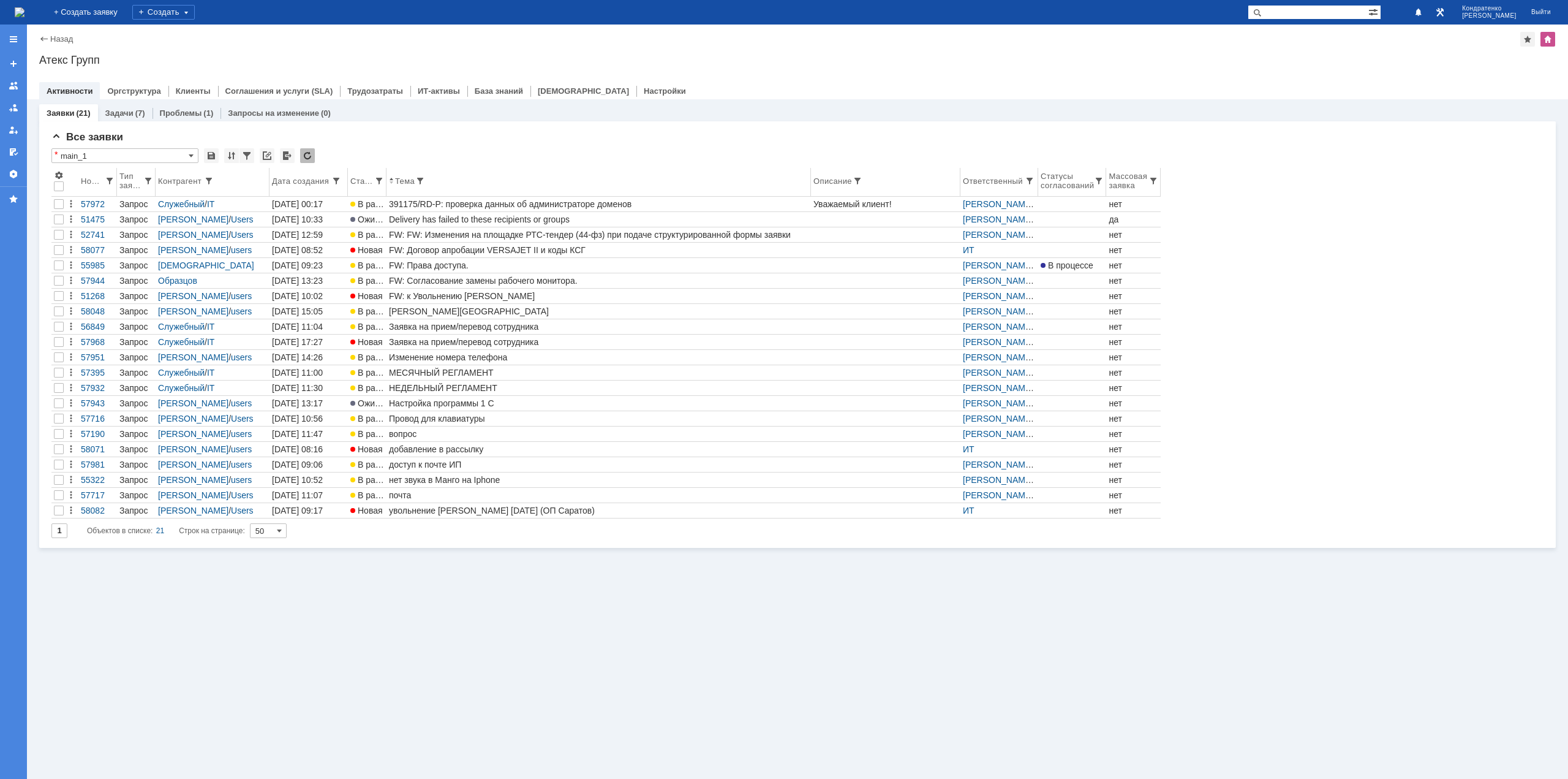
click at [87, 177] on div "Номер" at bounding box center [92, 181] width 24 height 9
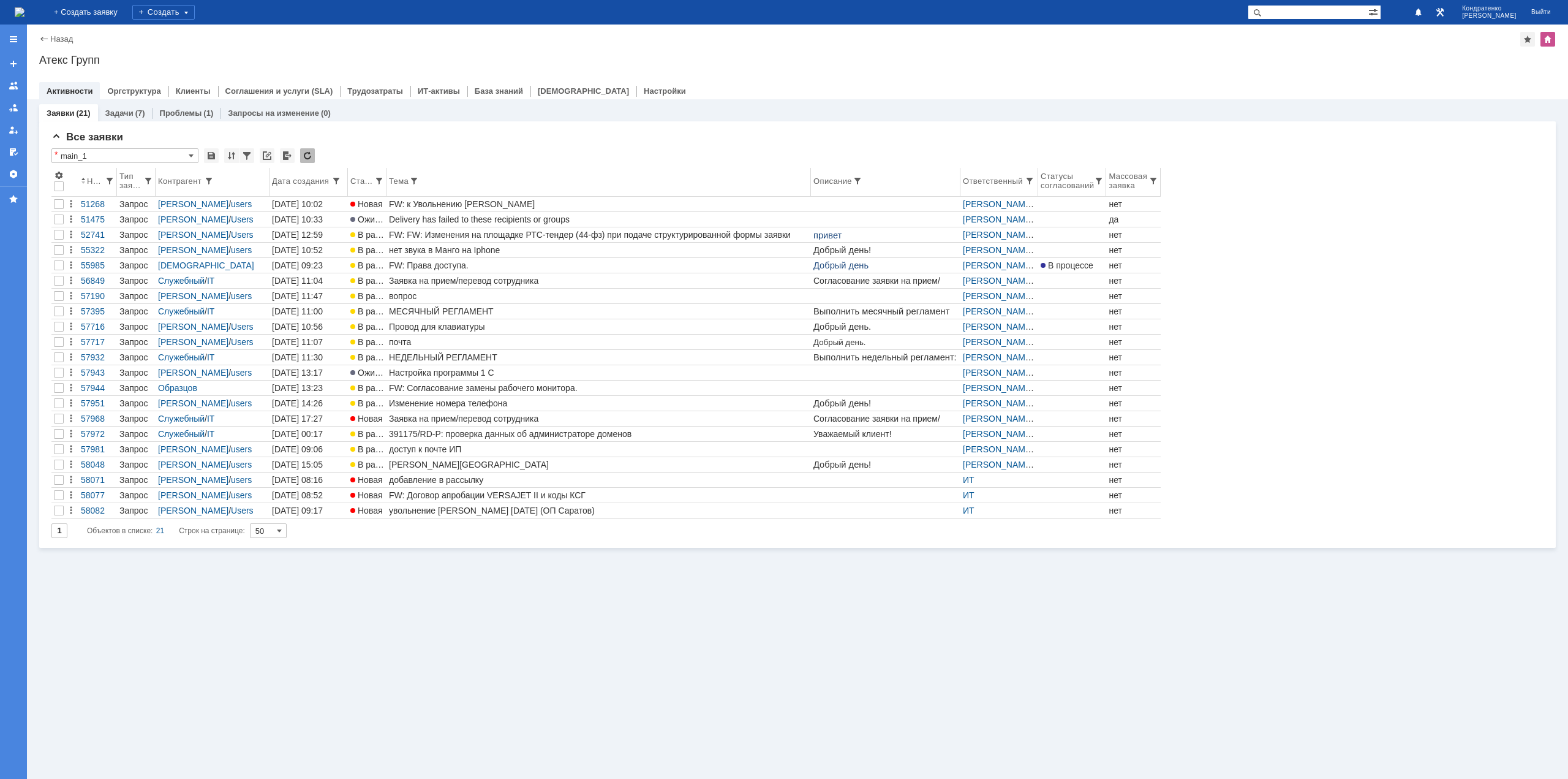
click at [87, 183] on div "Номер" at bounding box center [96, 181] width 18 height 9
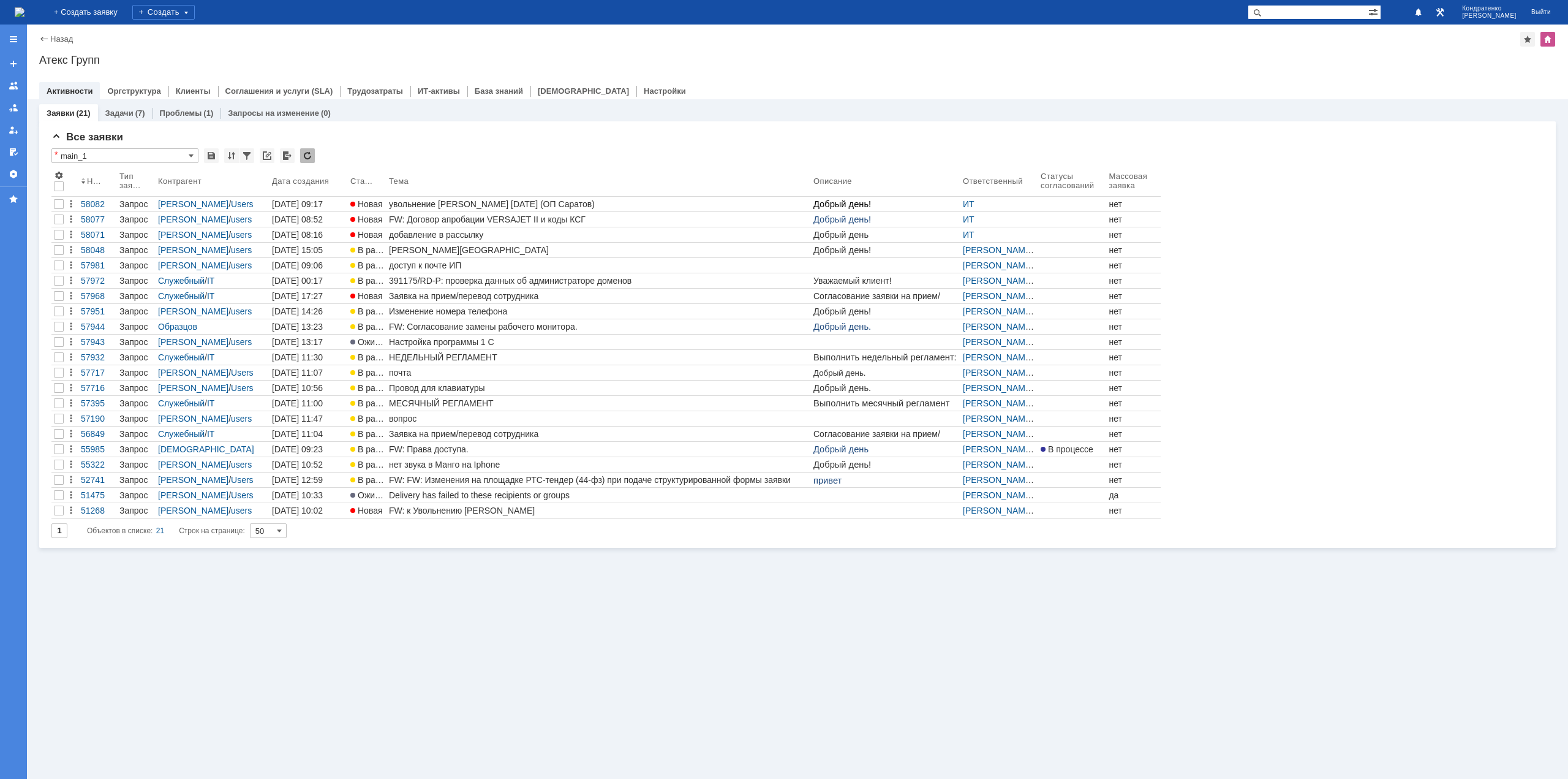
click at [381, 682] on div "Заявки (21) Задачи (7) Проблемы (1) Запросы на изменение (0) Все заявки * main_…" at bounding box center [798, 438] width 1541 height 679
click at [337, 672] on div "Заявки (21) Задачи (7) Проблемы (1) Запросы на изменение (0) Все заявки * main_…" at bounding box center [798, 438] width 1541 height 679
click at [232, 51] on div "Назад | Атекс Групп Атекс Групп root$101 Активности Оргструктура Клиенты Соглаш…" at bounding box center [798, 62] width 1541 height 75
click at [25, 7] on img at bounding box center [20, 12] width 10 height 10
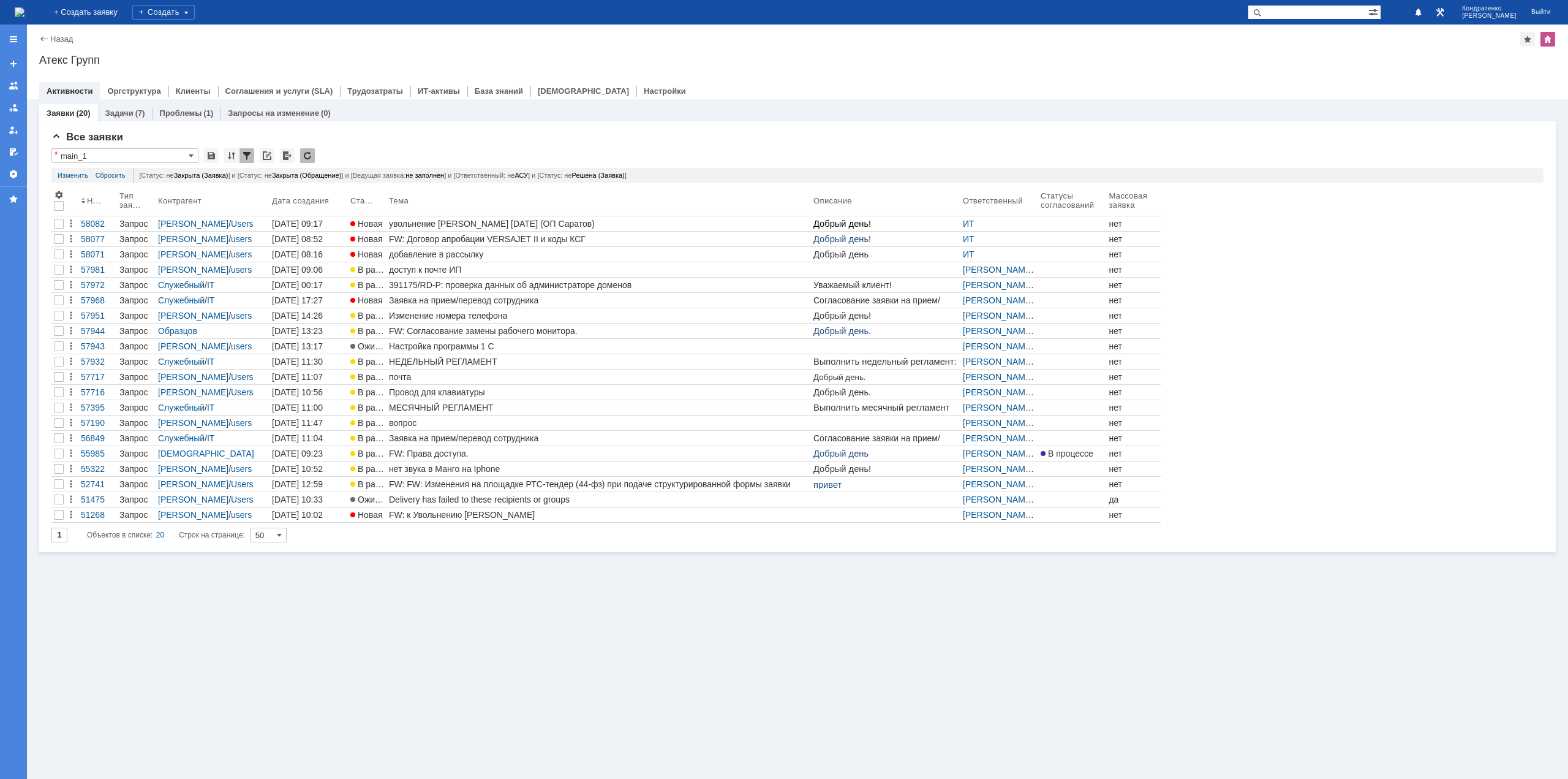
click at [25, 13] on img at bounding box center [20, 12] width 10 height 10
click at [738, 237] on div "FW: Договор апробации VERSAJET II и коды КСГ" at bounding box center [598, 239] width 420 height 10
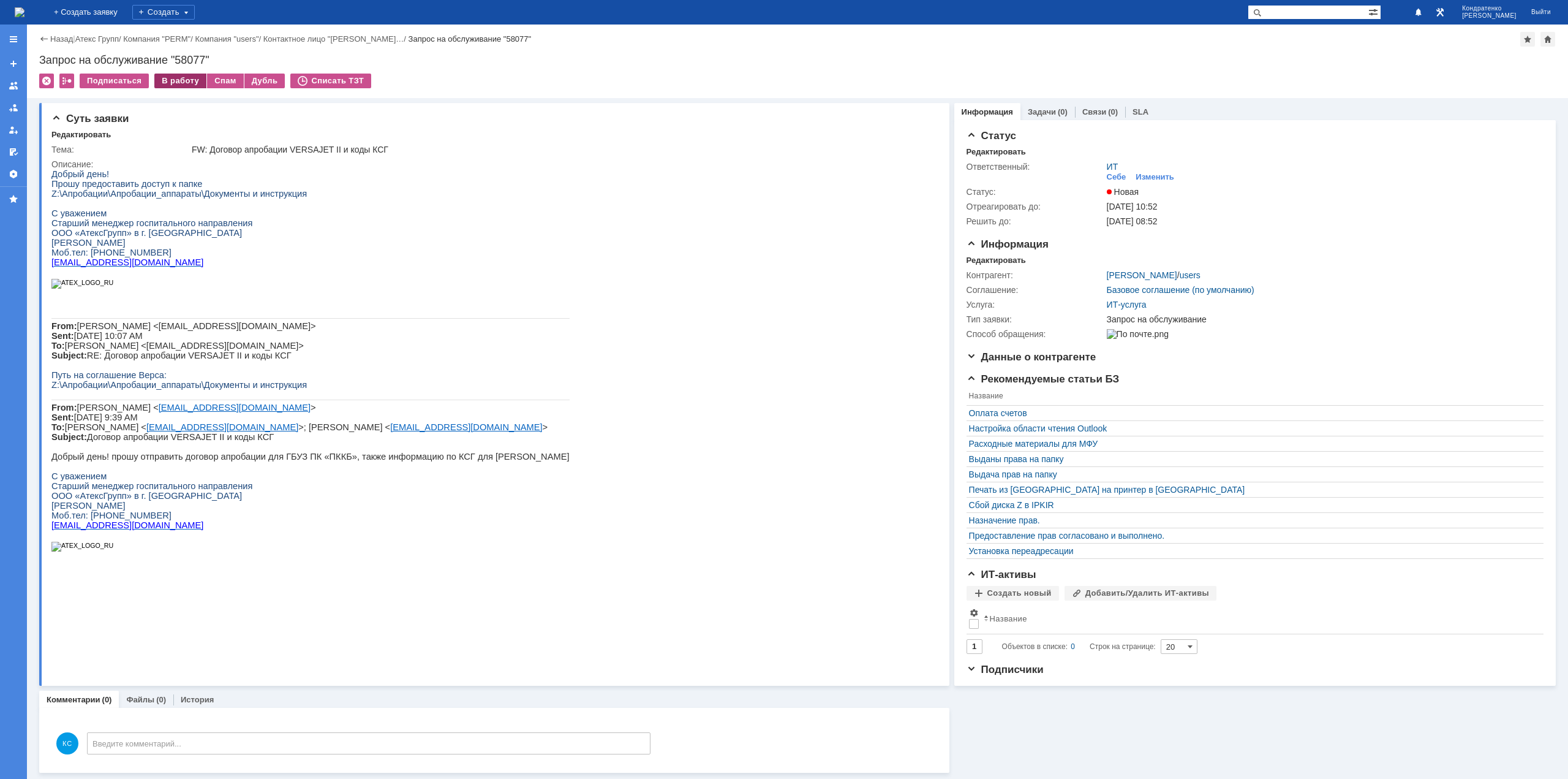
click at [185, 78] on div "В работу" at bounding box center [180, 81] width 52 height 15
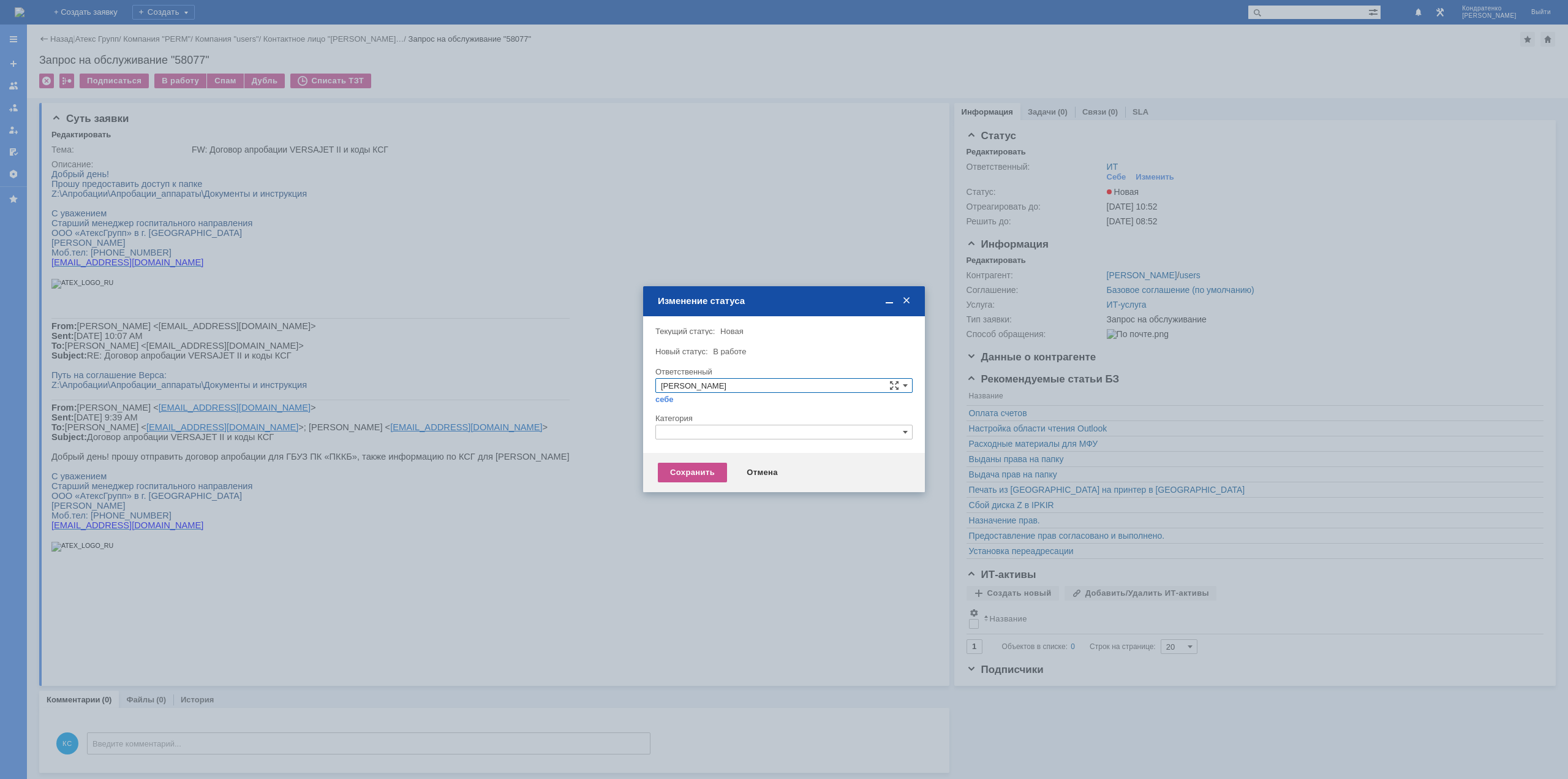
click at [706, 432] on input "text" at bounding box center [784, 432] width 257 height 15
click at [708, 484] on span "Назначение доступа (файловые ресурсы)" at bounding box center [784, 489] width 246 height 10
type input "Назначение доступа (файловые ресурсы)"
click at [704, 472] on div "Сохранить" at bounding box center [692, 473] width 69 height 20
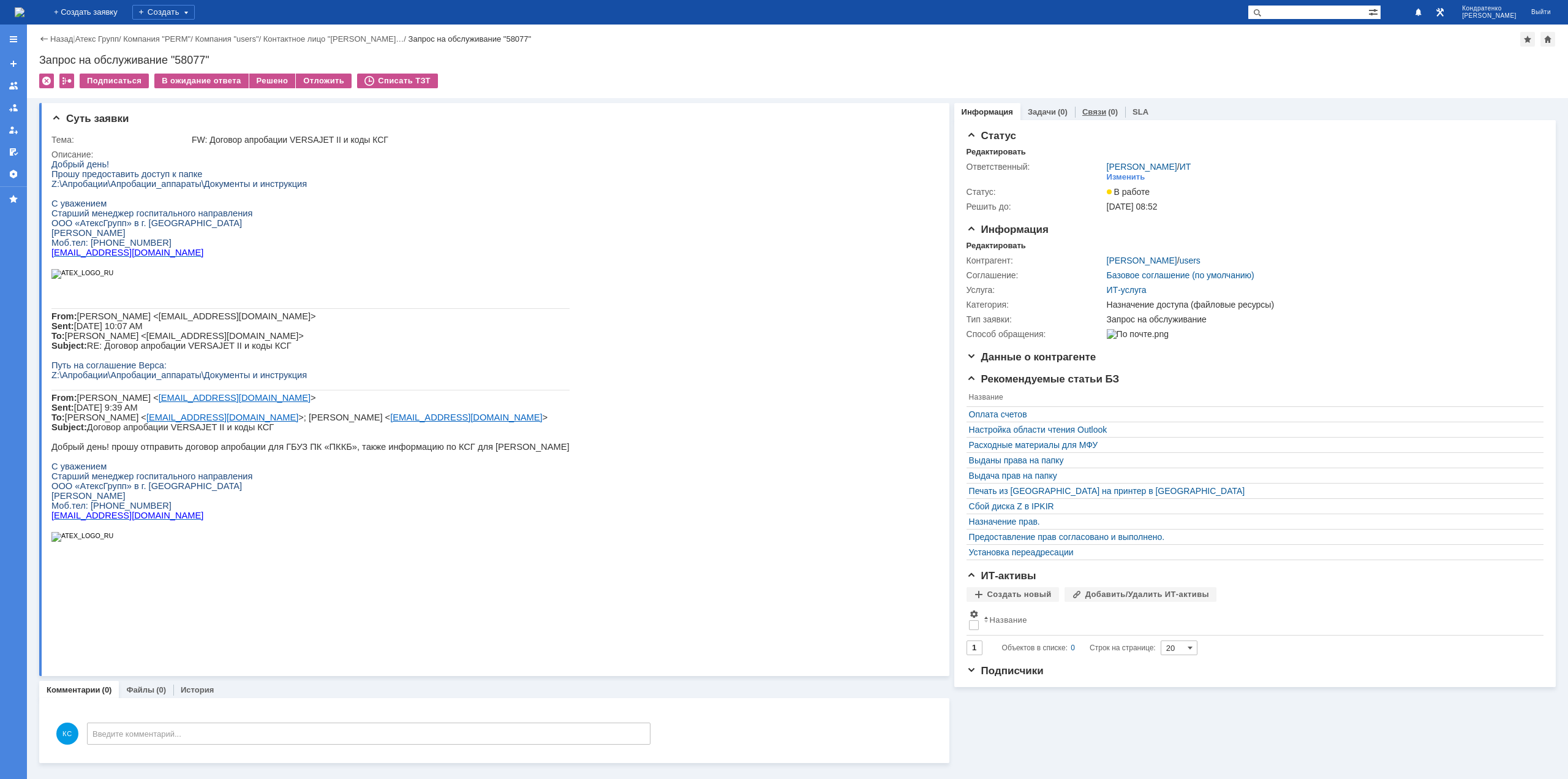
click at [1095, 106] on div "Связи (0)" at bounding box center [1099, 112] width 50 height 18
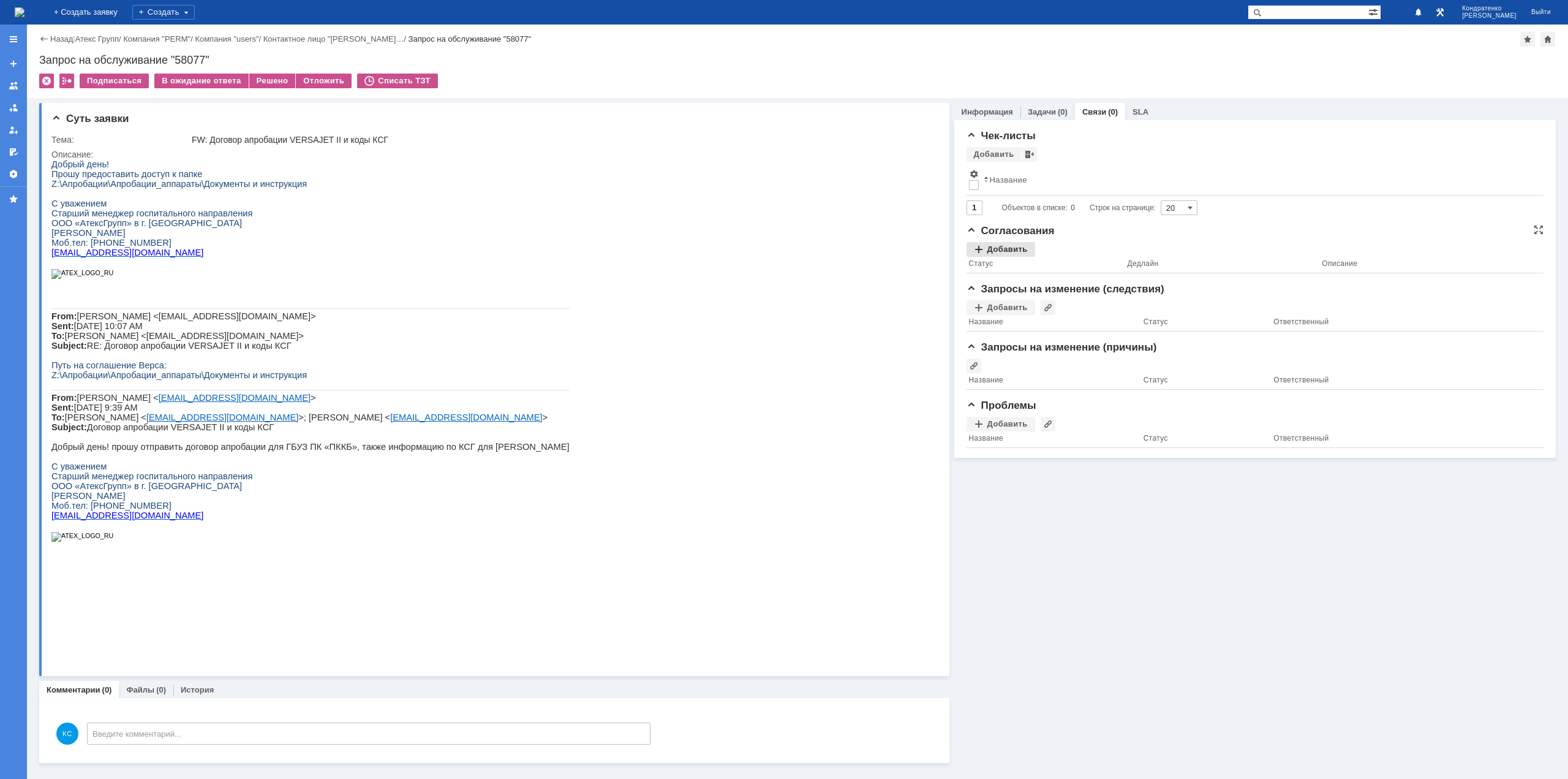
click at [1015, 245] on div "Добавить" at bounding box center [1001, 249] width 68 height 15
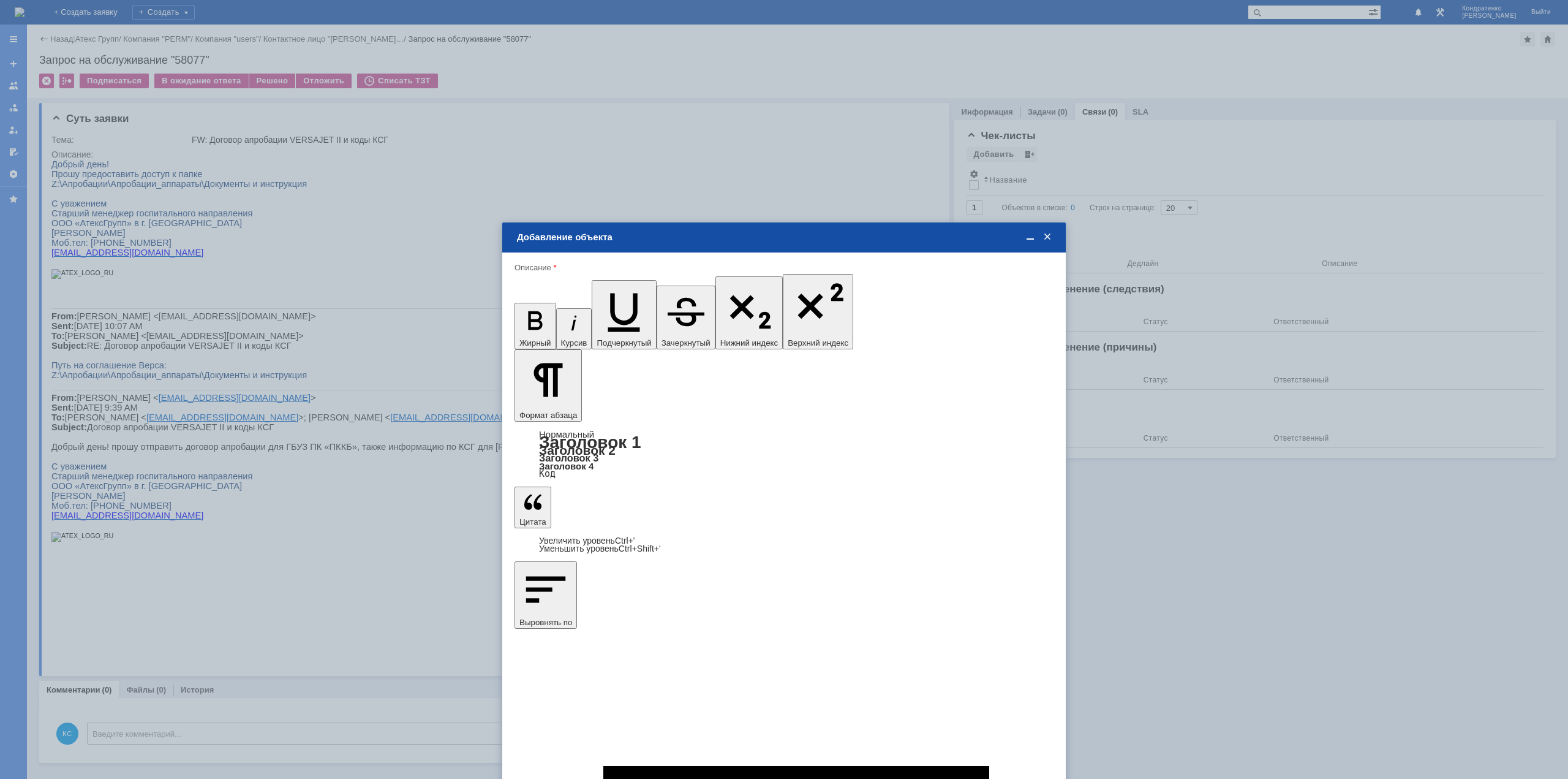
click at [611, 582] on span "[PERSON_NAME]" at bounding box center [616, 578] width 65 height 9
click at [0, 0] on input "[PERSON_NAME]" at bounding box center [0, 0] width 0 height 0
type input "Выбрано: 1 (объекты класса 'Сотрудник')"
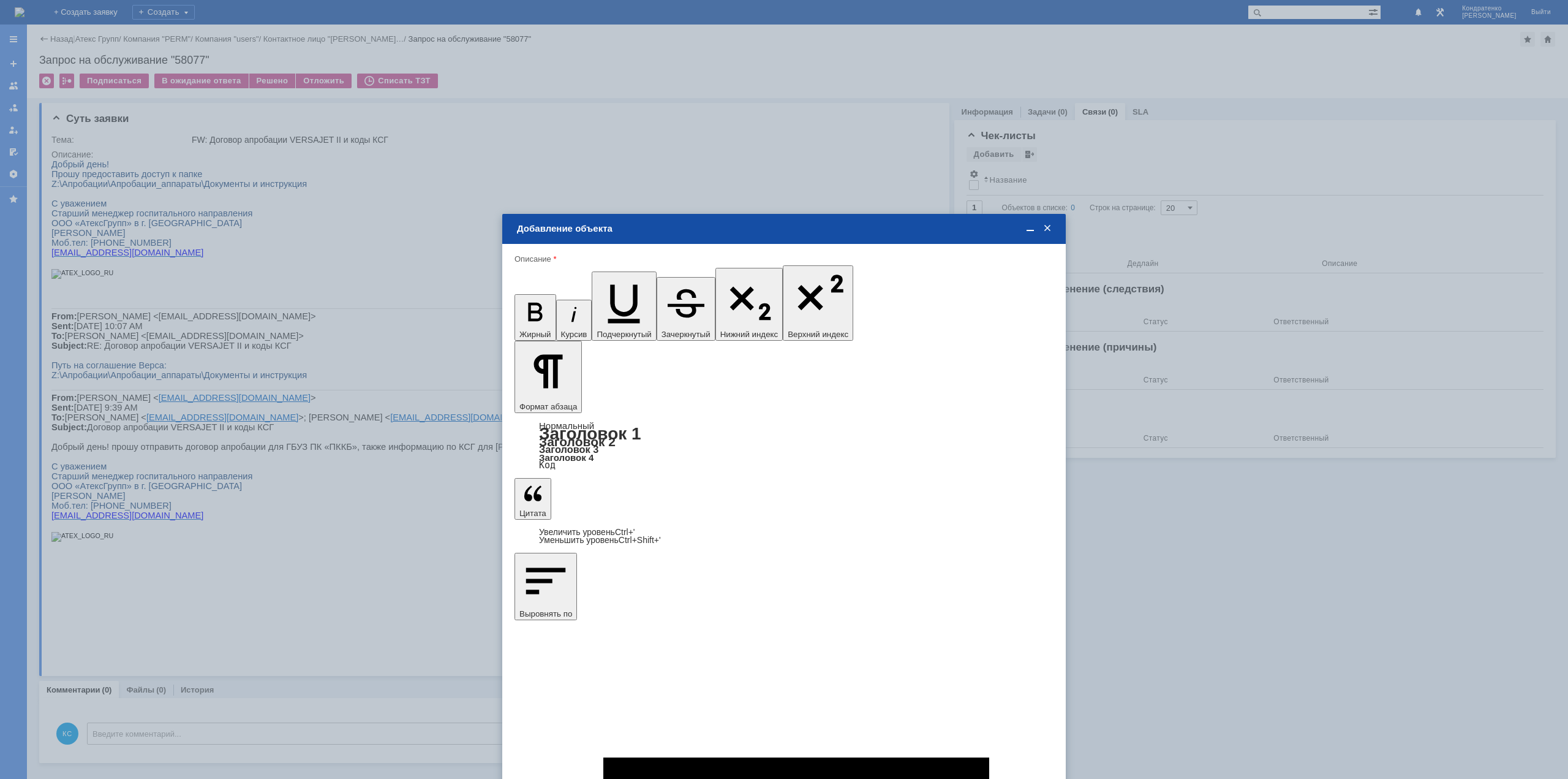
type input "1"
drag, startPoint x: 867, startPoint y: 500, endPoint x: 818, endPoint y: 498, distance: 49.0
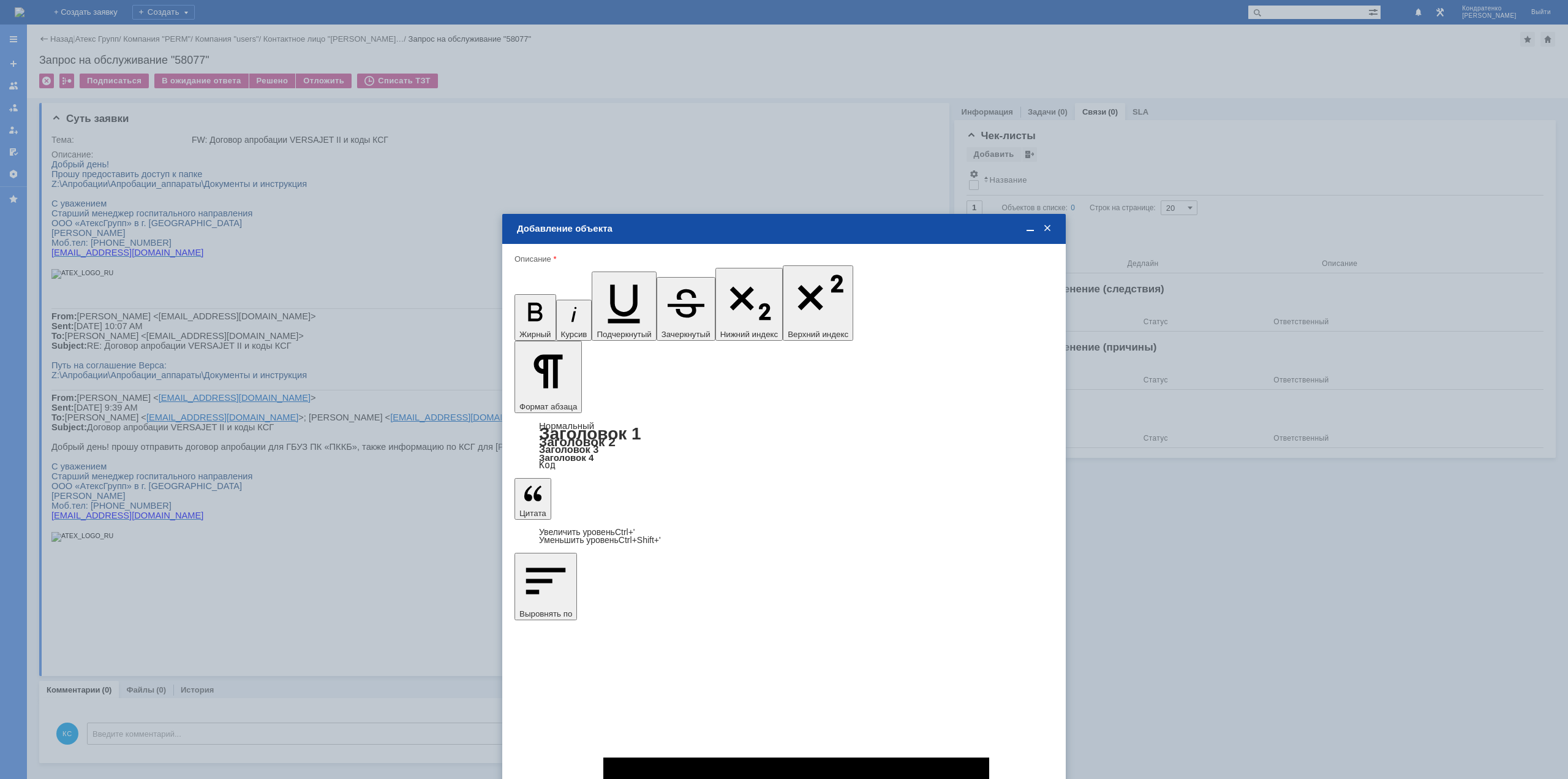
click at [867, 500] on span "дней" at bounding box center [875, 500] width 48 height 10
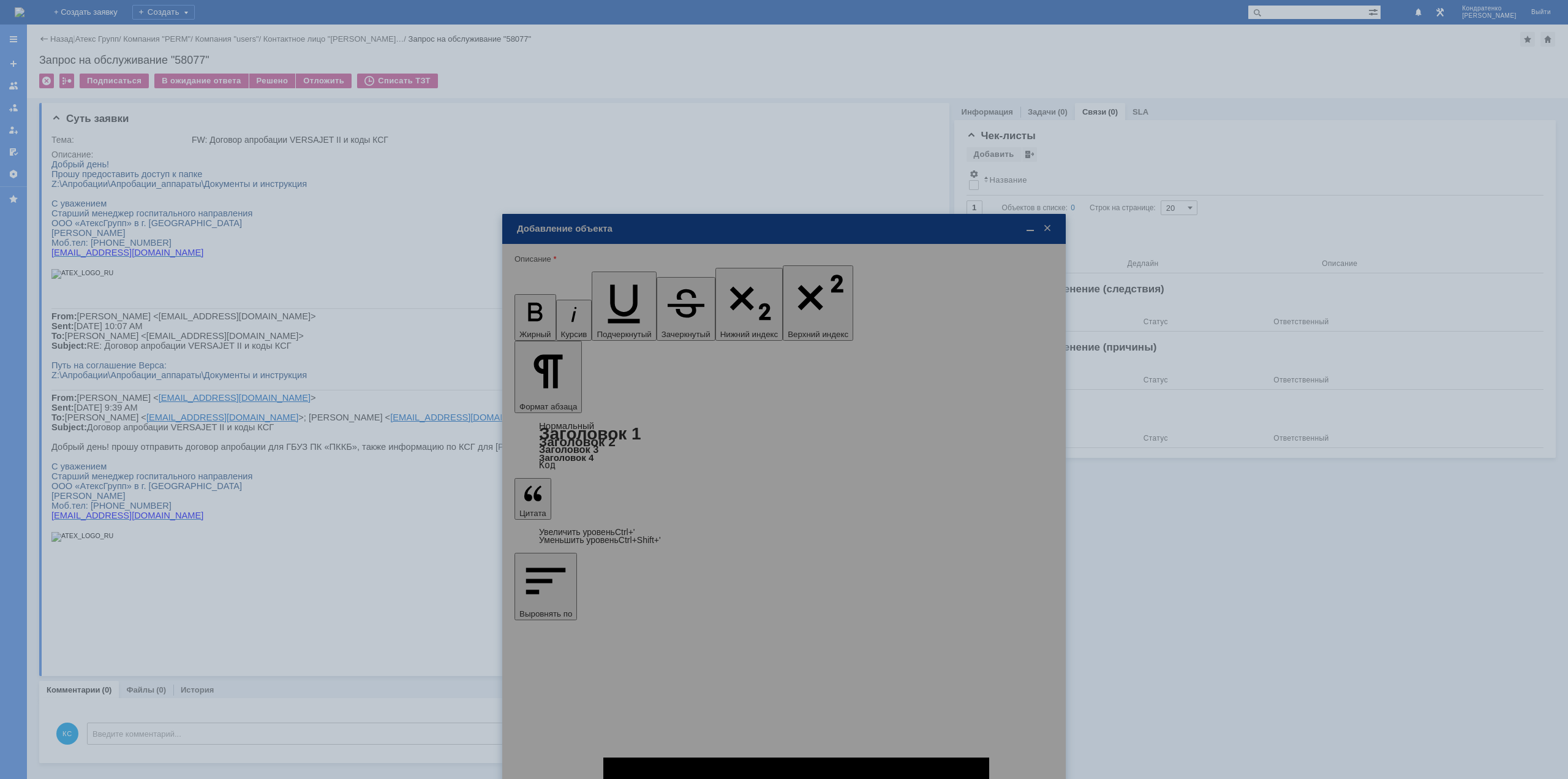
type input "дней"
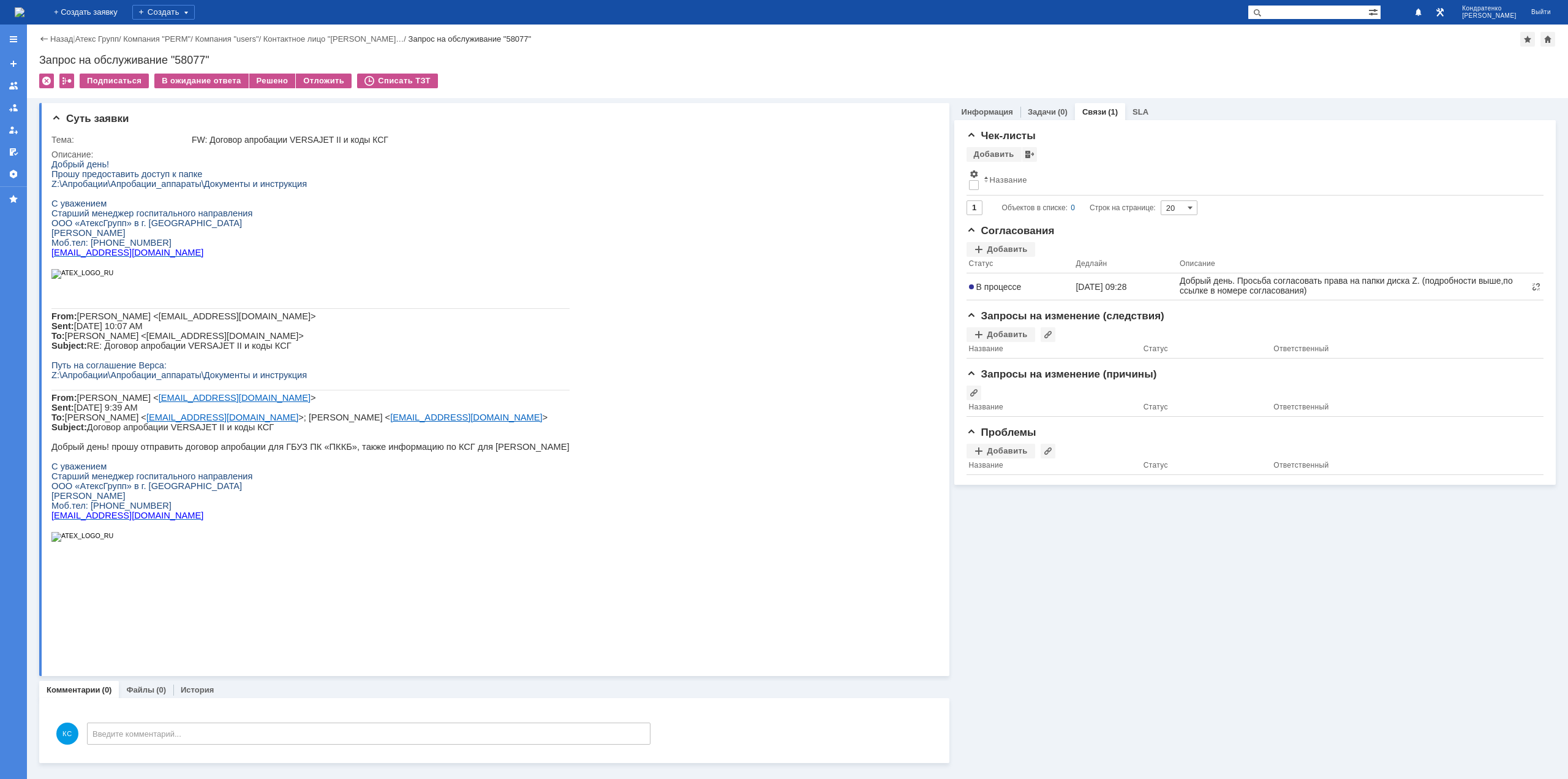
click at [25, 7] on img at bounding box center [20, 12] width 10 height 10
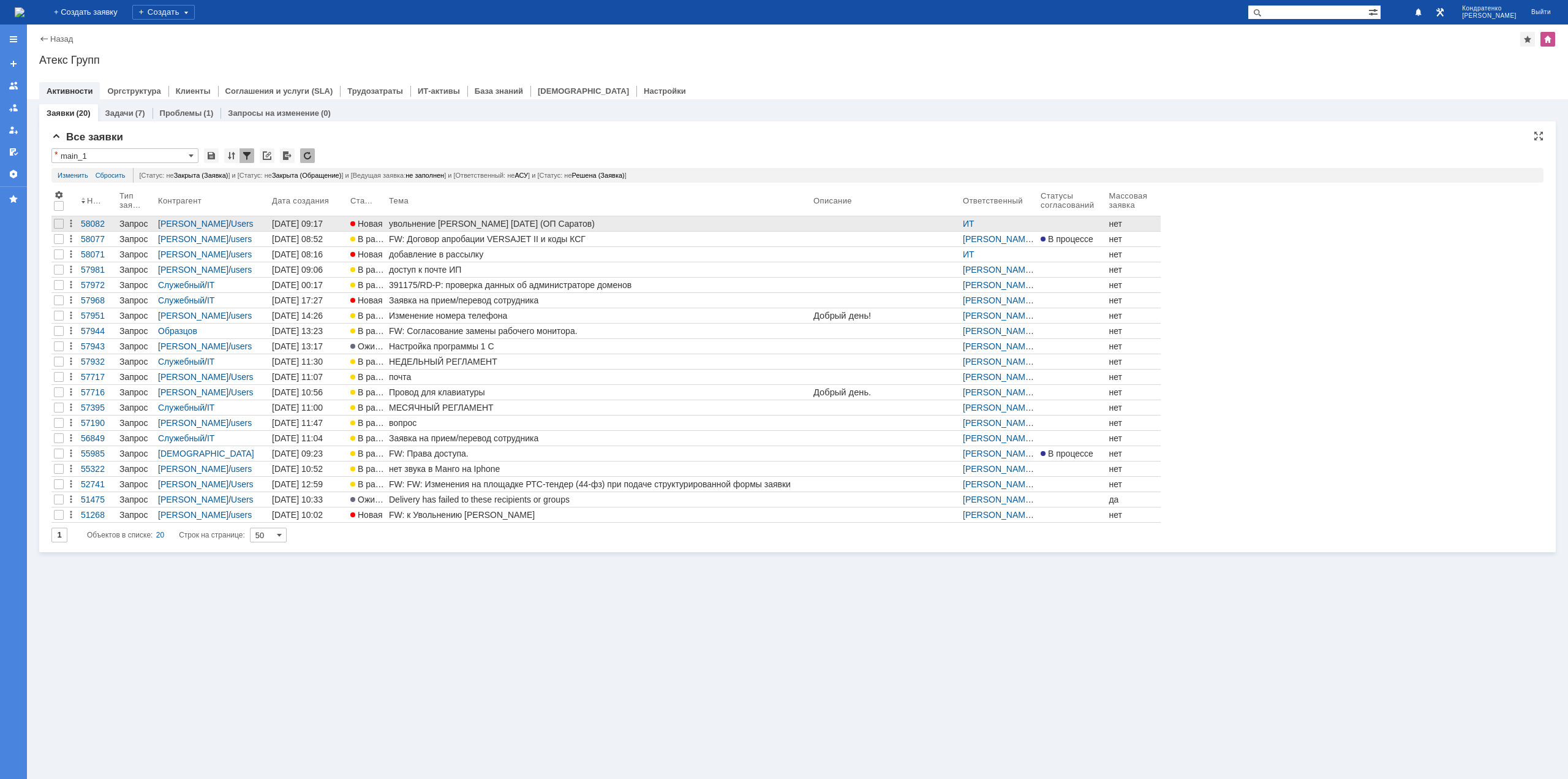
click at [502, 229] on link "увольнение [PERSON_NAME] [DATE] (ОП Саратов)" at bounding box center [598, 224] width 424 height 15
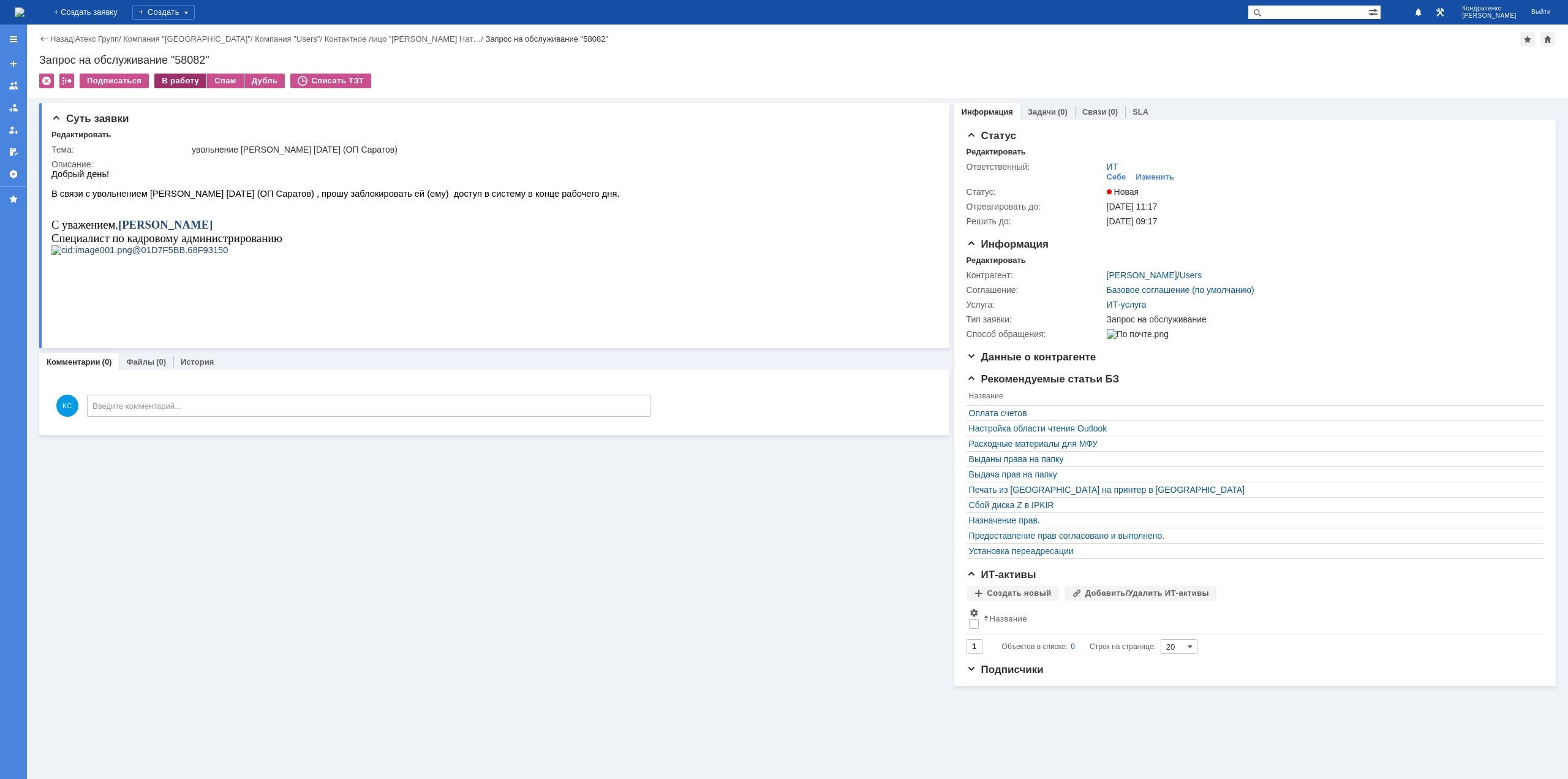
click at [176, 80] on div "В работу" at bounding box center [180, 81] width 52 height 15
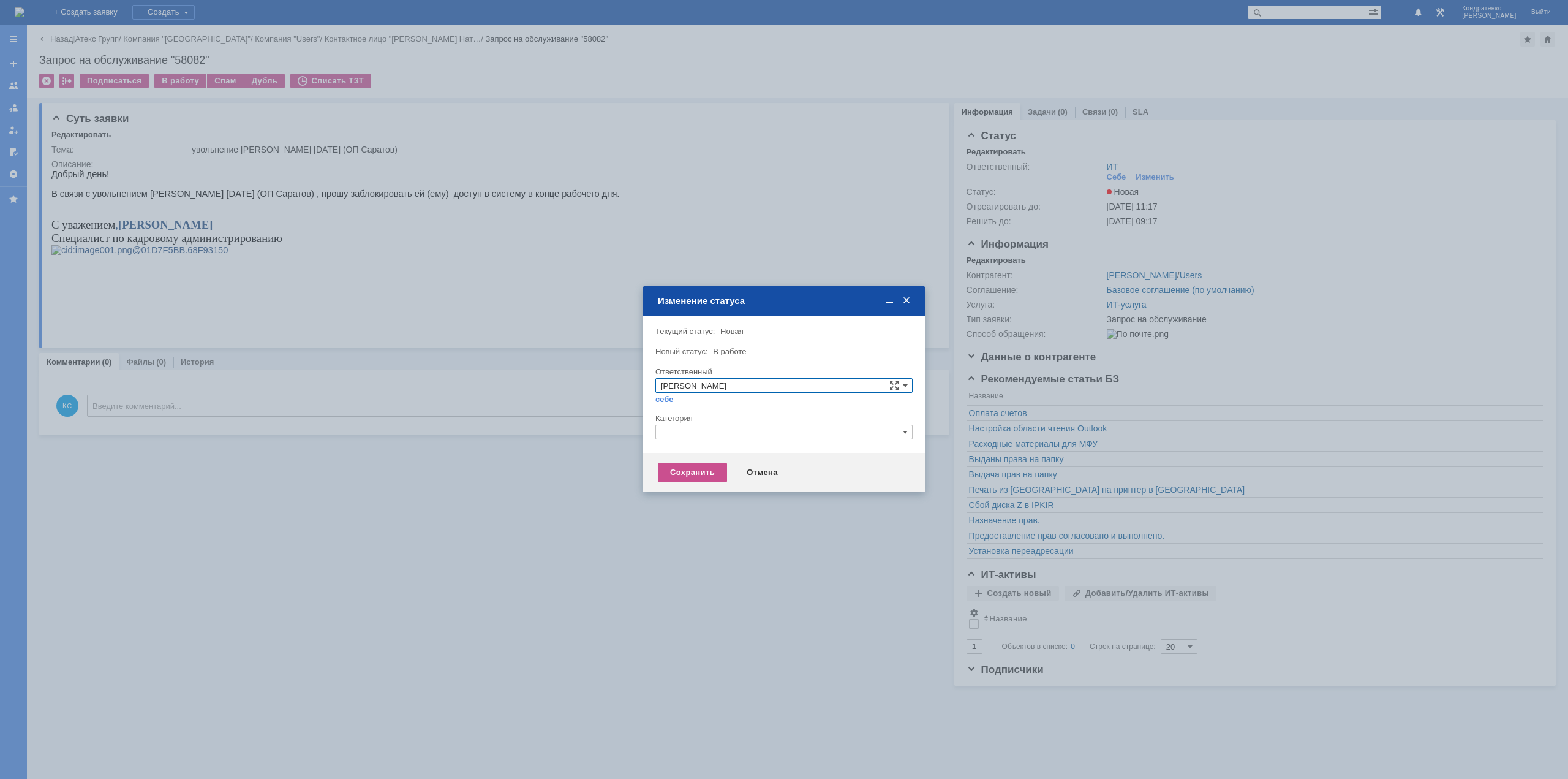
click at [696, 416] on div "Категория" at bounding box center [782, 418] width 255 height 8
click at [695, 432] on input "text" at bounding box center [784, 432] width 257 height 15
drag, startPoint x: 684, startPoint y: 432, endPoint x: 613, endPoint y: 430, distance: 71.0
click at [613, 430] on body "Идет загрузка, пожалуйста, подождите. На домашнюю + Создать заявку Создать [PER…" at bounding box center [784, 390] width 1568 height 779
click at [695, 508] on div "Прием(увольнение) сотрудников" at bounding box center [784, 503] width 256 height 13
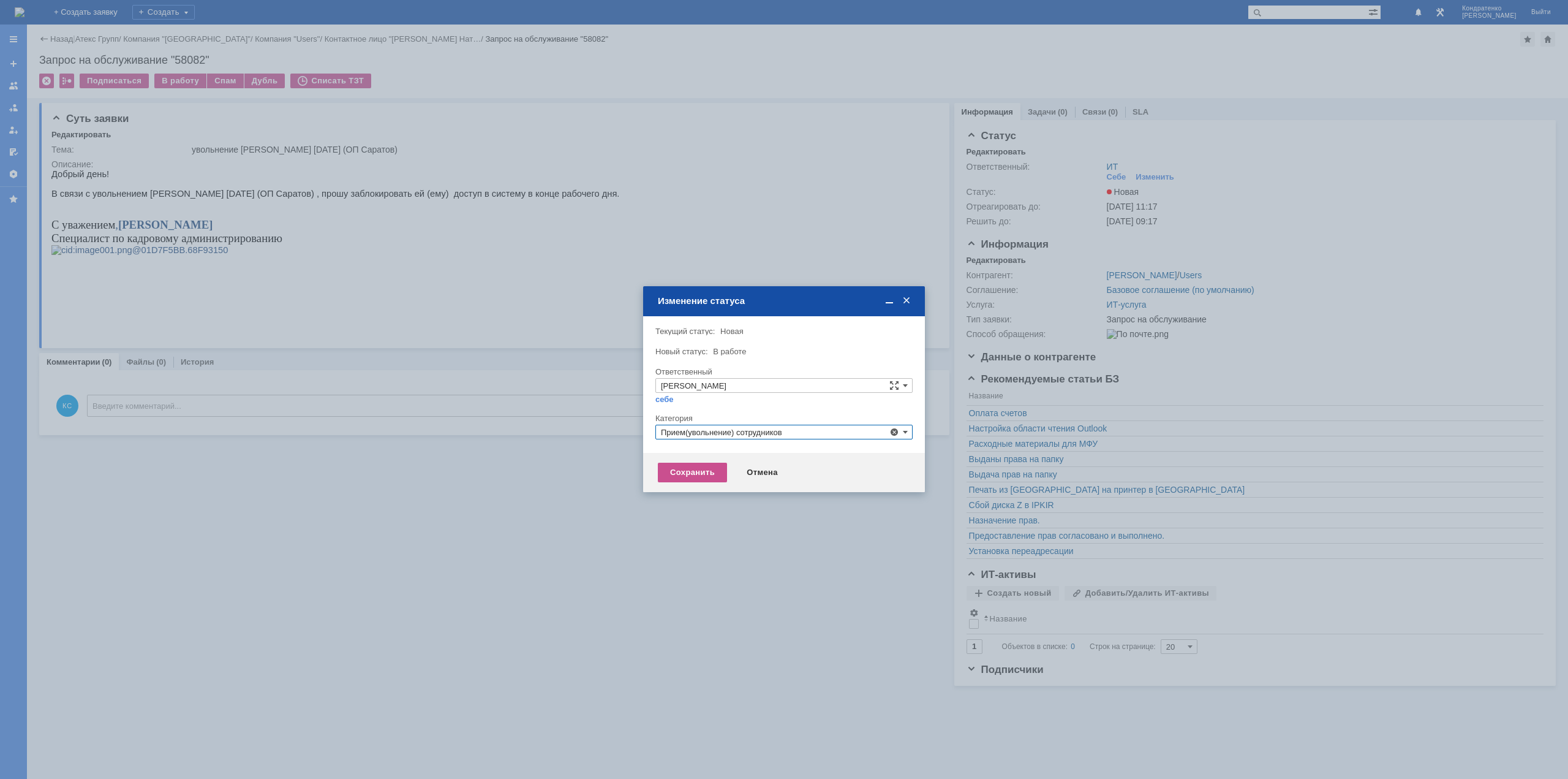
click at [688, 484] on div "Сохранить Отмена" at bounding box center [784, 473] width 282 height 40
type input "Прием(увольнение) сотрудников"
click at [688, 474] on div "Сохранить" at bounding box center [692, 473] width 69 height 20
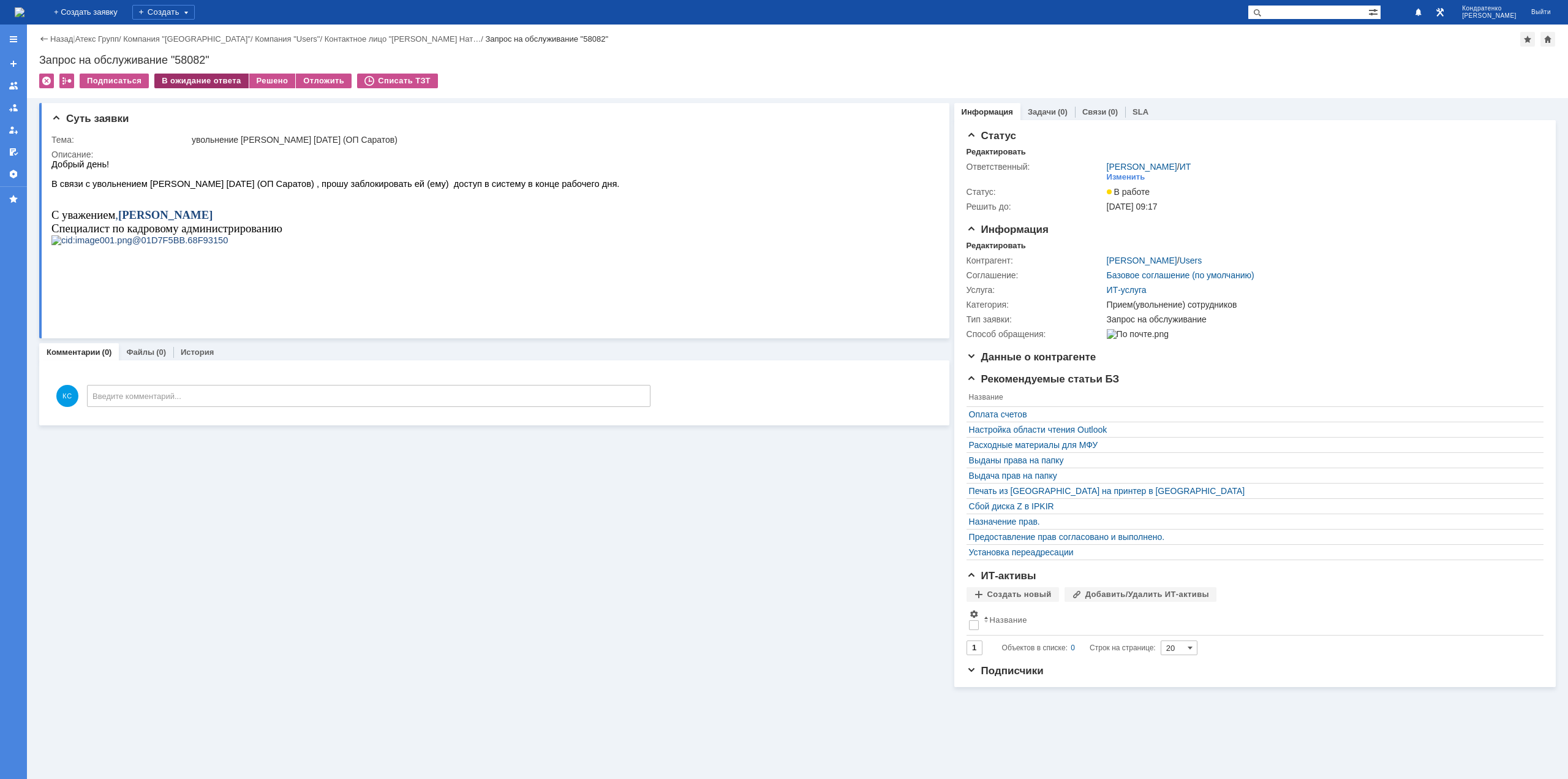
click at [171, 83] on div "В ожидание ответа" at bounding box center [201, 81] width 94 height 15
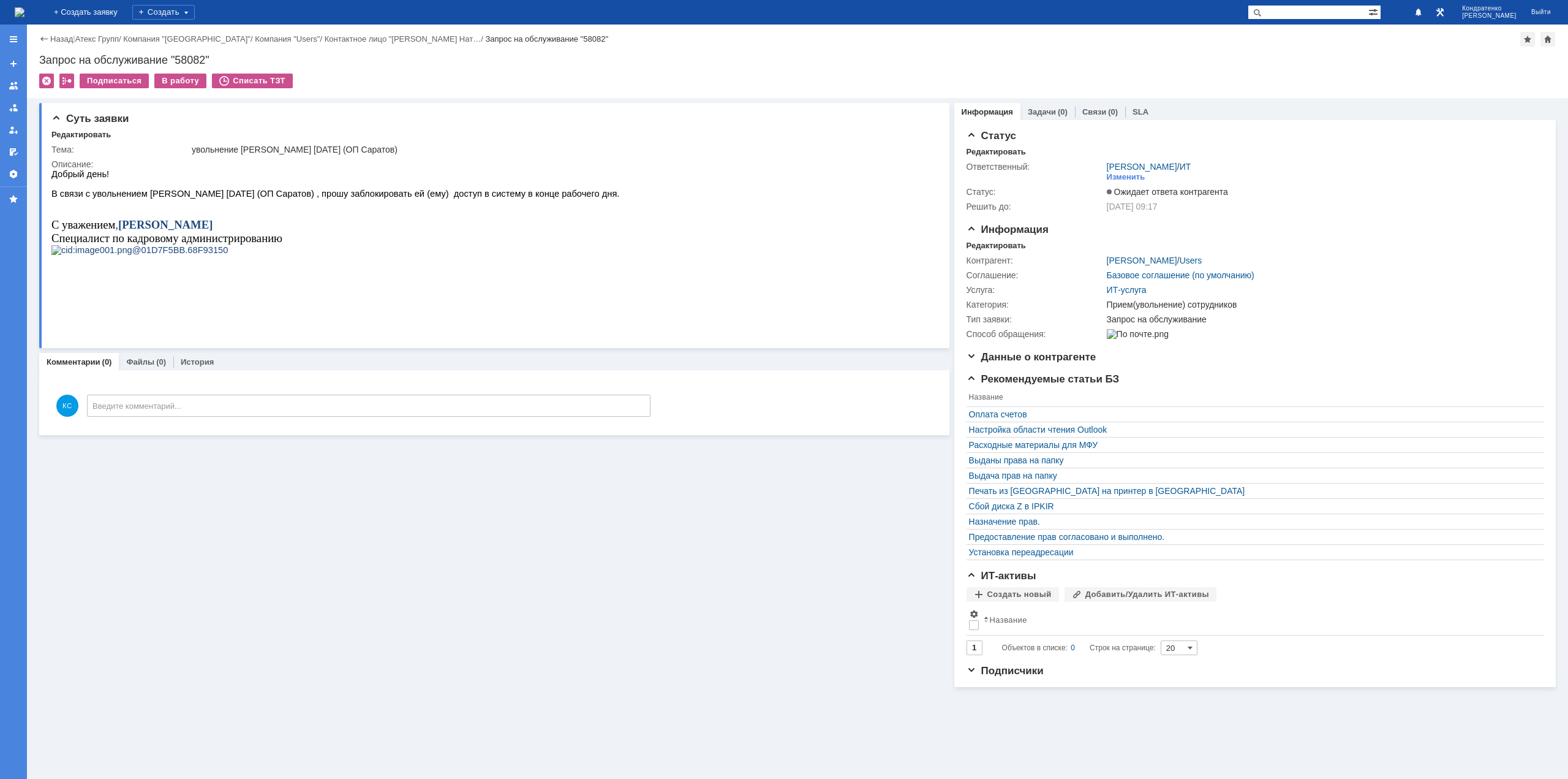
click at [25, 7] on img at bounding box center [20, 12] width 10 height 10
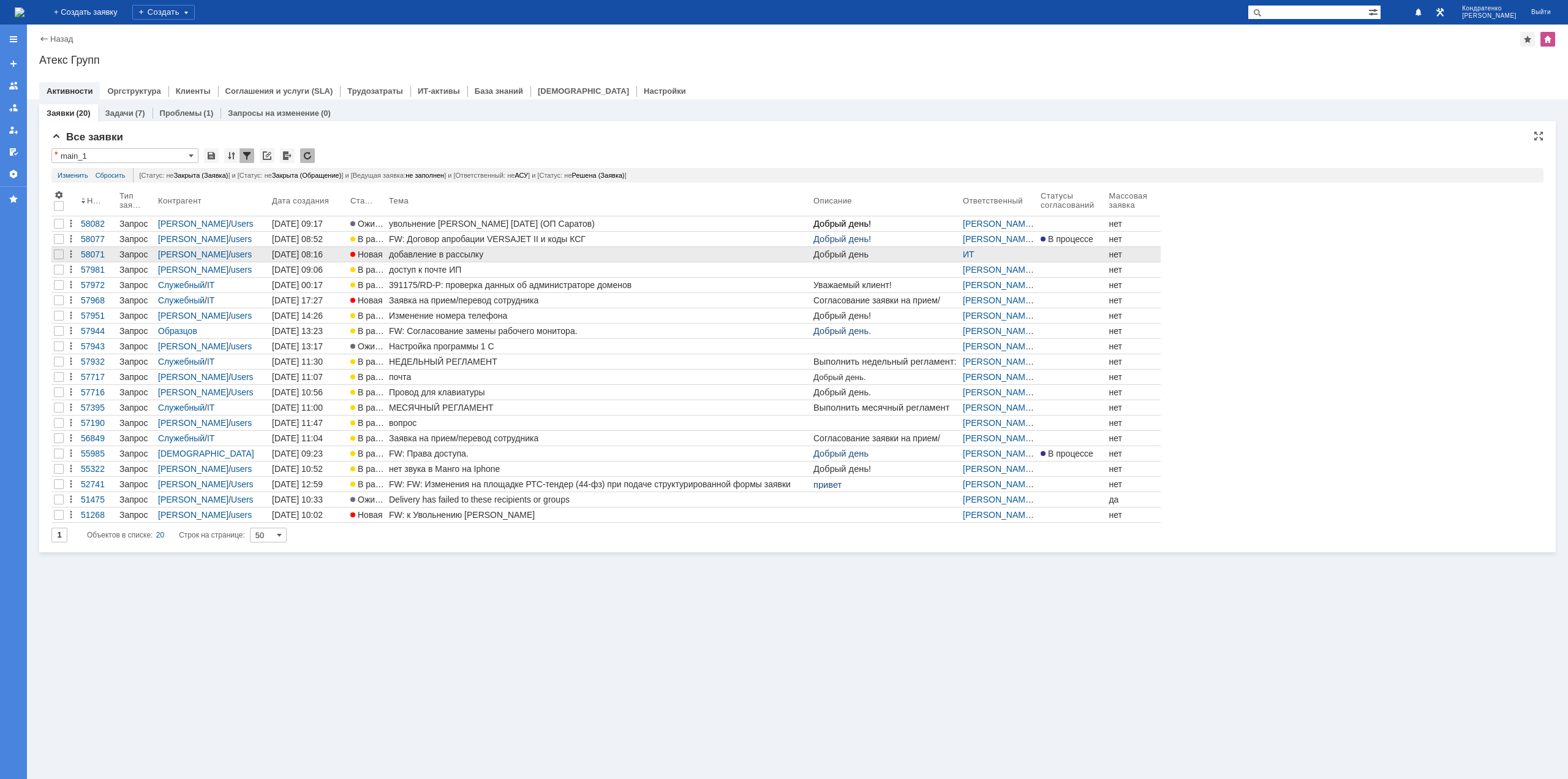
click at [455, 253] on div "добавление в рассылку" at bounding box center [598, 254] width 420 height 10
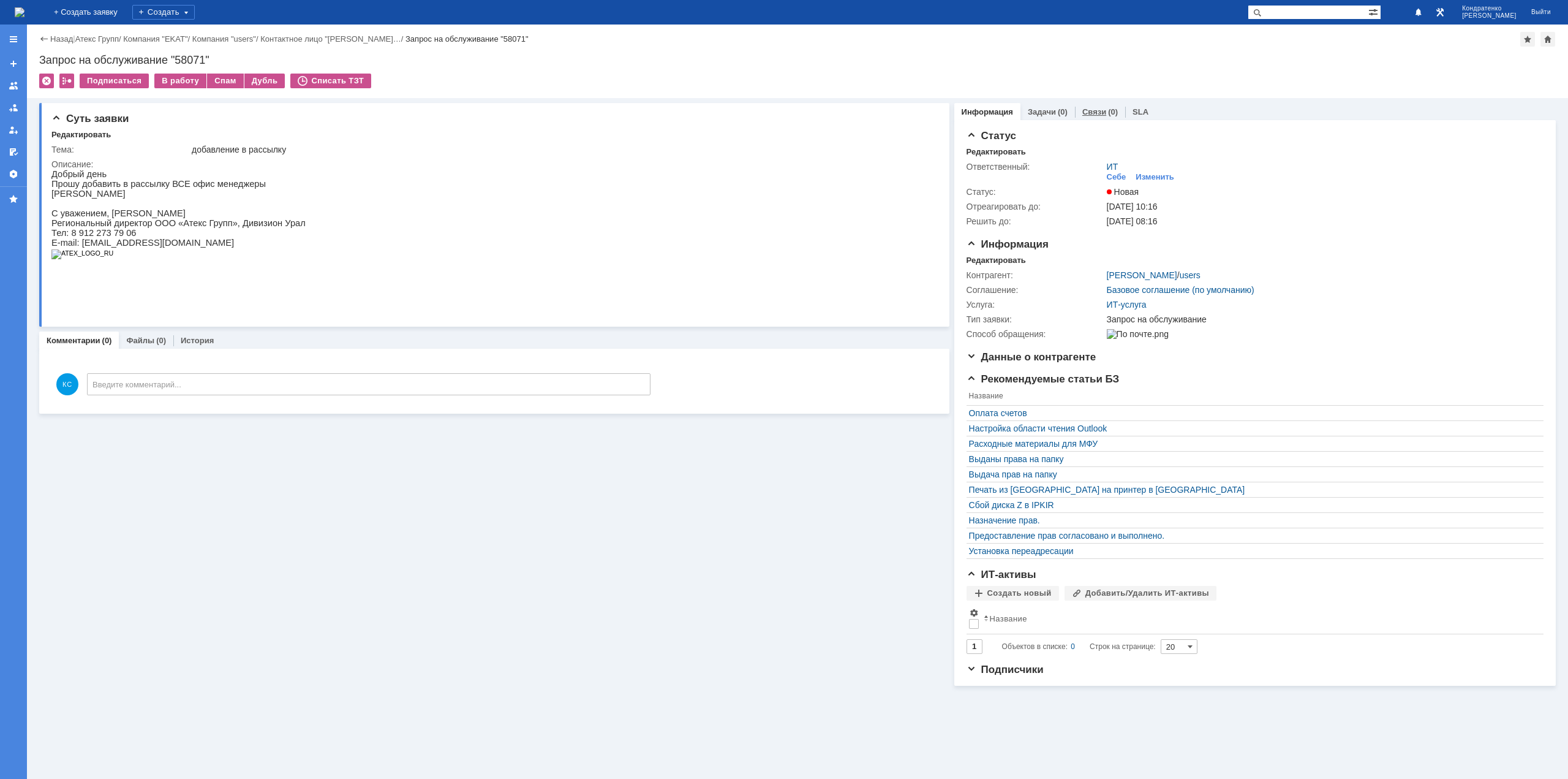
click at [1110, 111] on div "(0)" at bounding box center [1113, 111] width 10 height 9
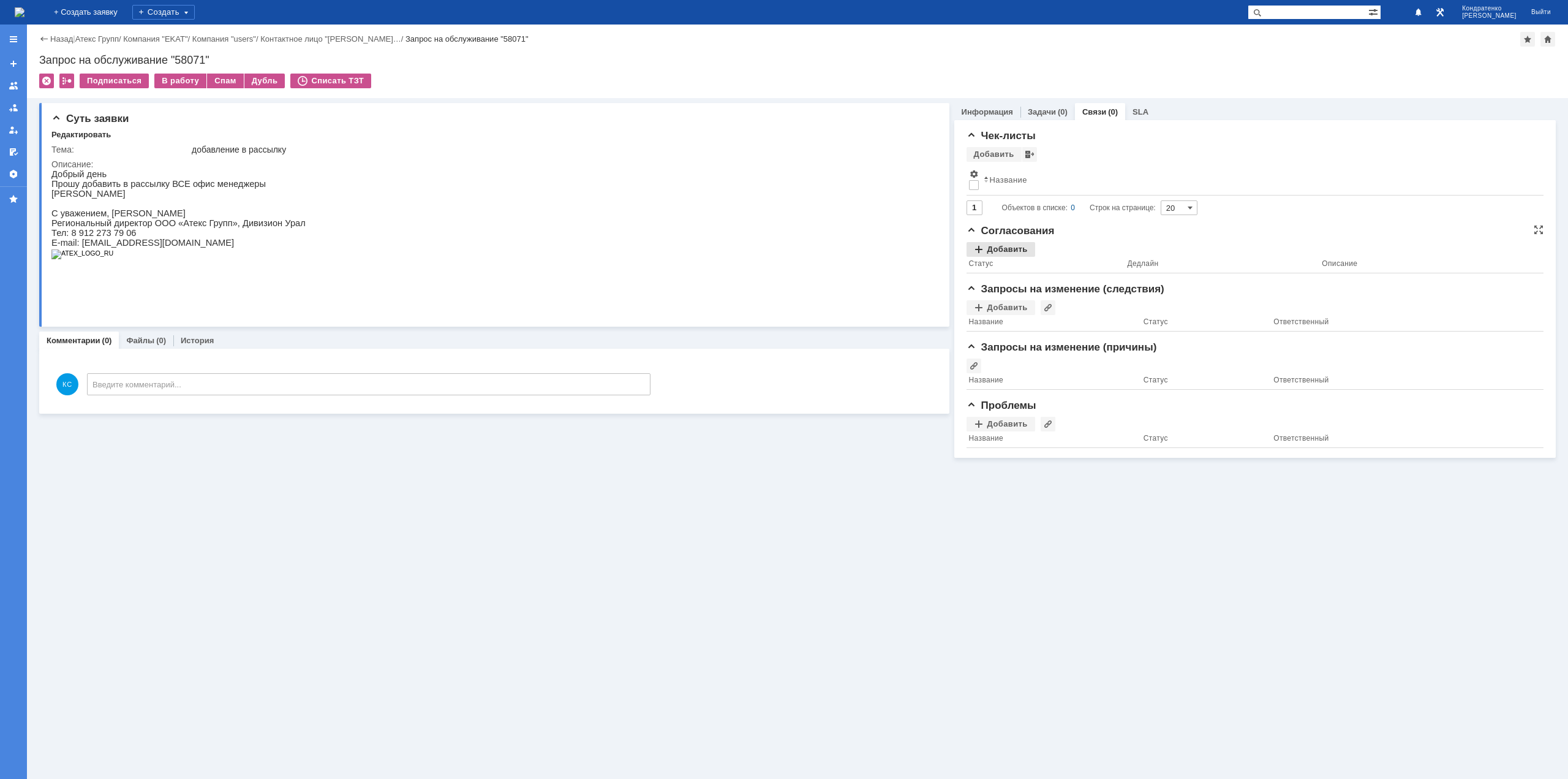
click at [1015, 253] on div "Добавить" at bounding box center [1001, 249] width 68 height 15
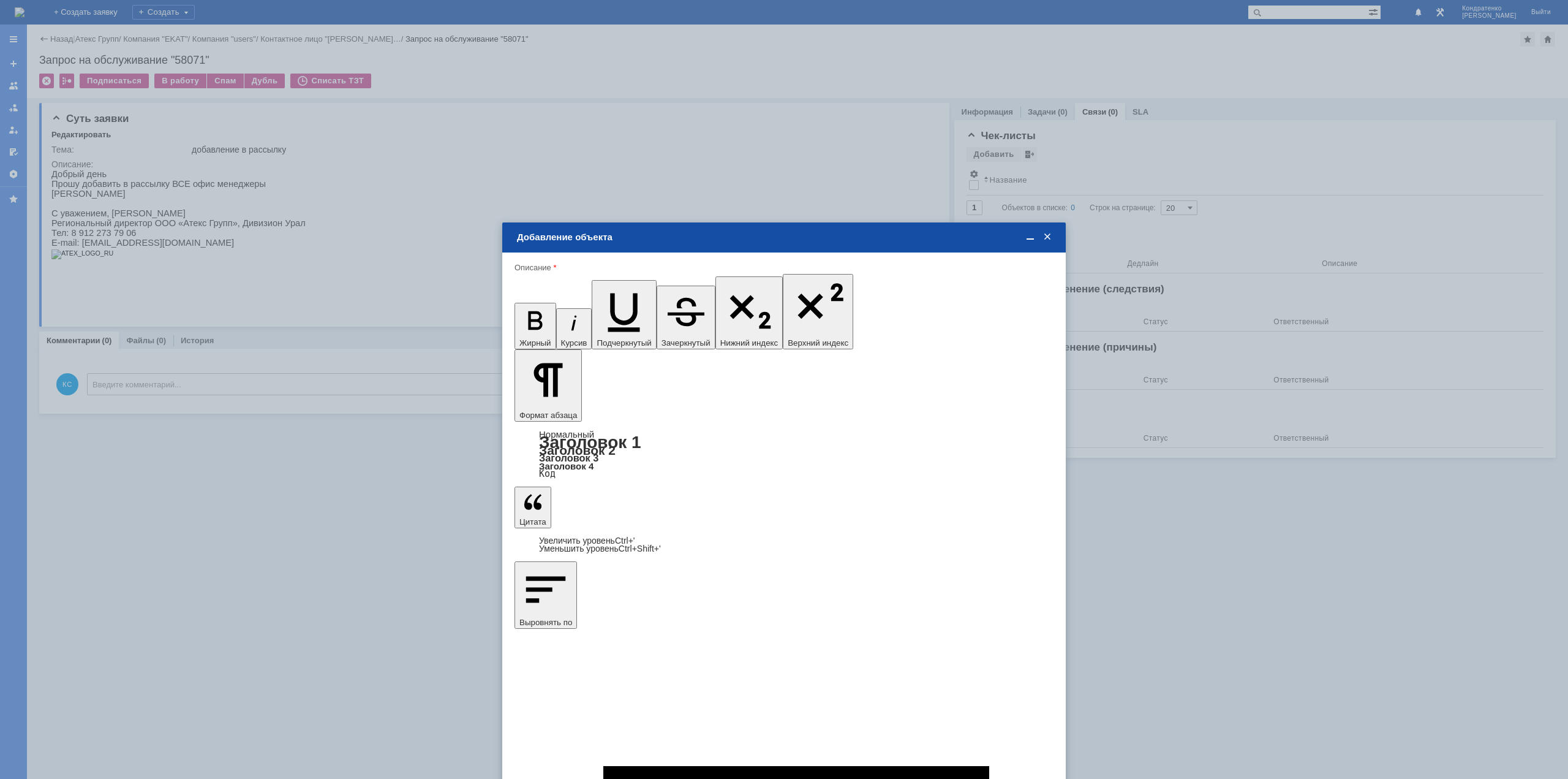
drag, startPoint x: 765, startPoint y: 3556, endPoint x: 711, endPoint y: 3556, distance: 54.0
click at [649, 486] on span "[PERSON_NAME]" at bounding box center [616, 487] width 65 height 9
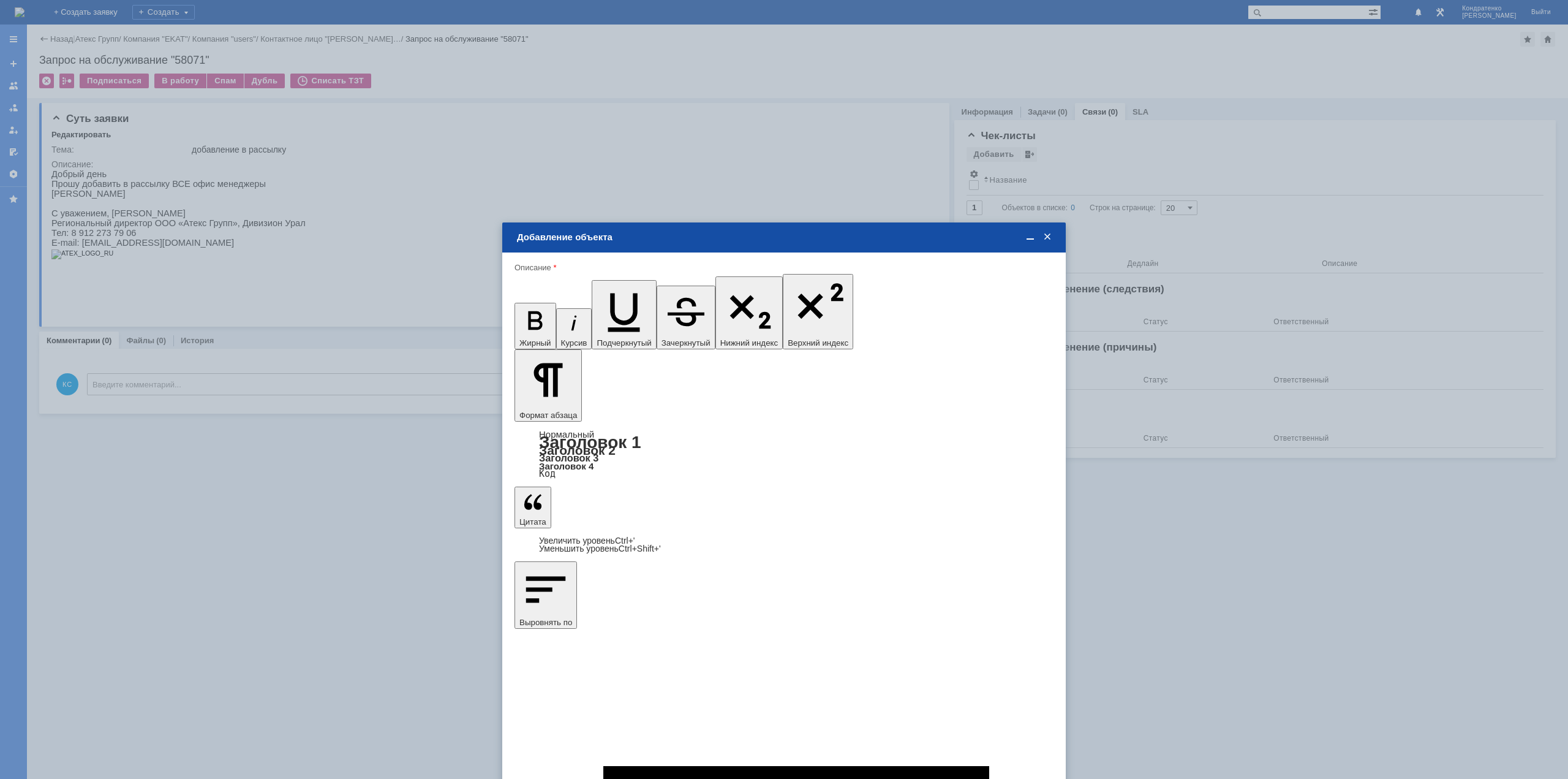
click at [0, 0] on input "[PERSON_NAME]" at bounding box center [0, 0] width 0 height 0
type input "Выбрано: 1 (объекты класса 'Сотрудник')"
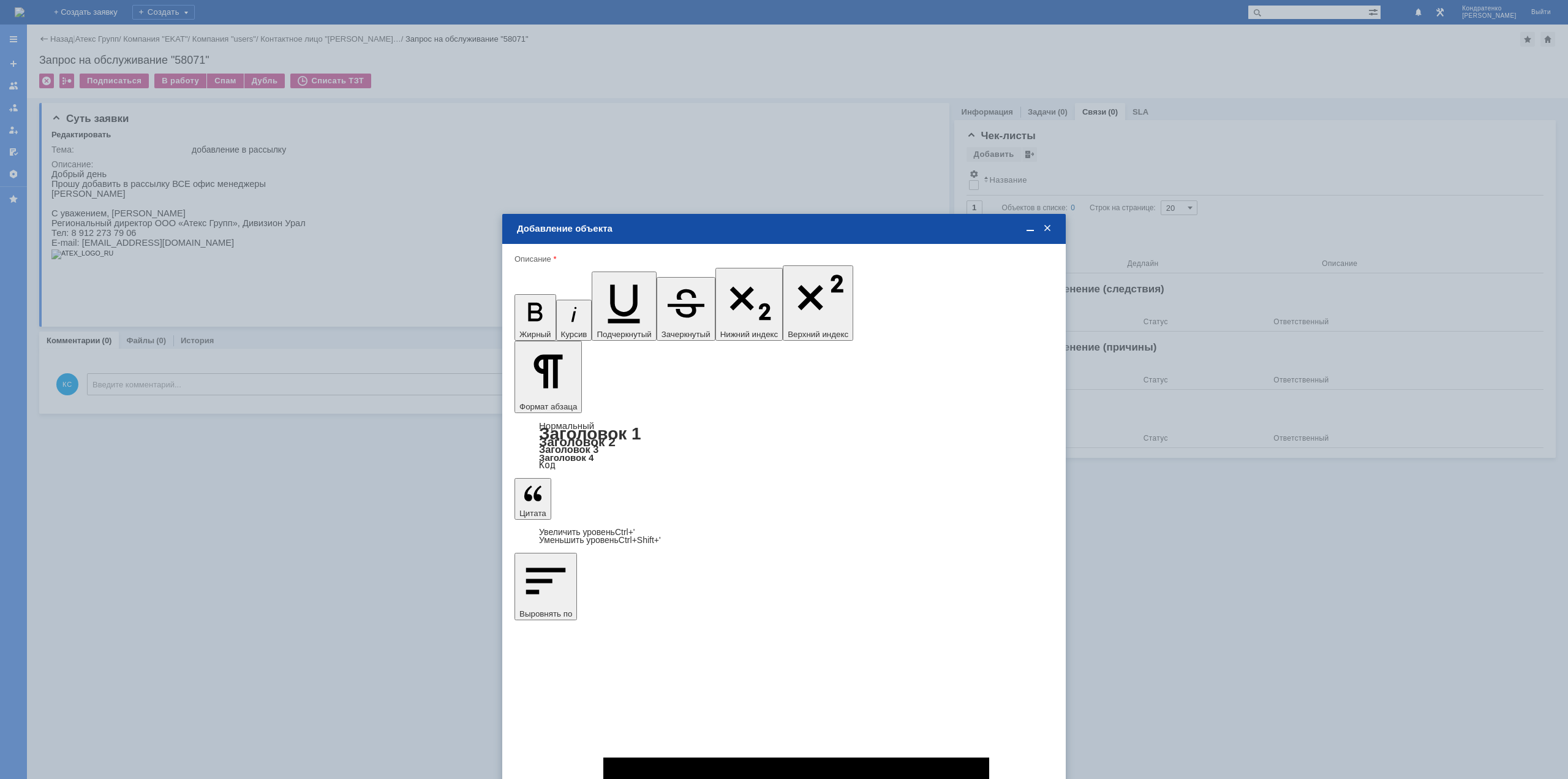
drag, startPoint x: 695, startPoint y: 510, endPoint x: 680, endPoint y: 474, distance: 39.0
type input "1"
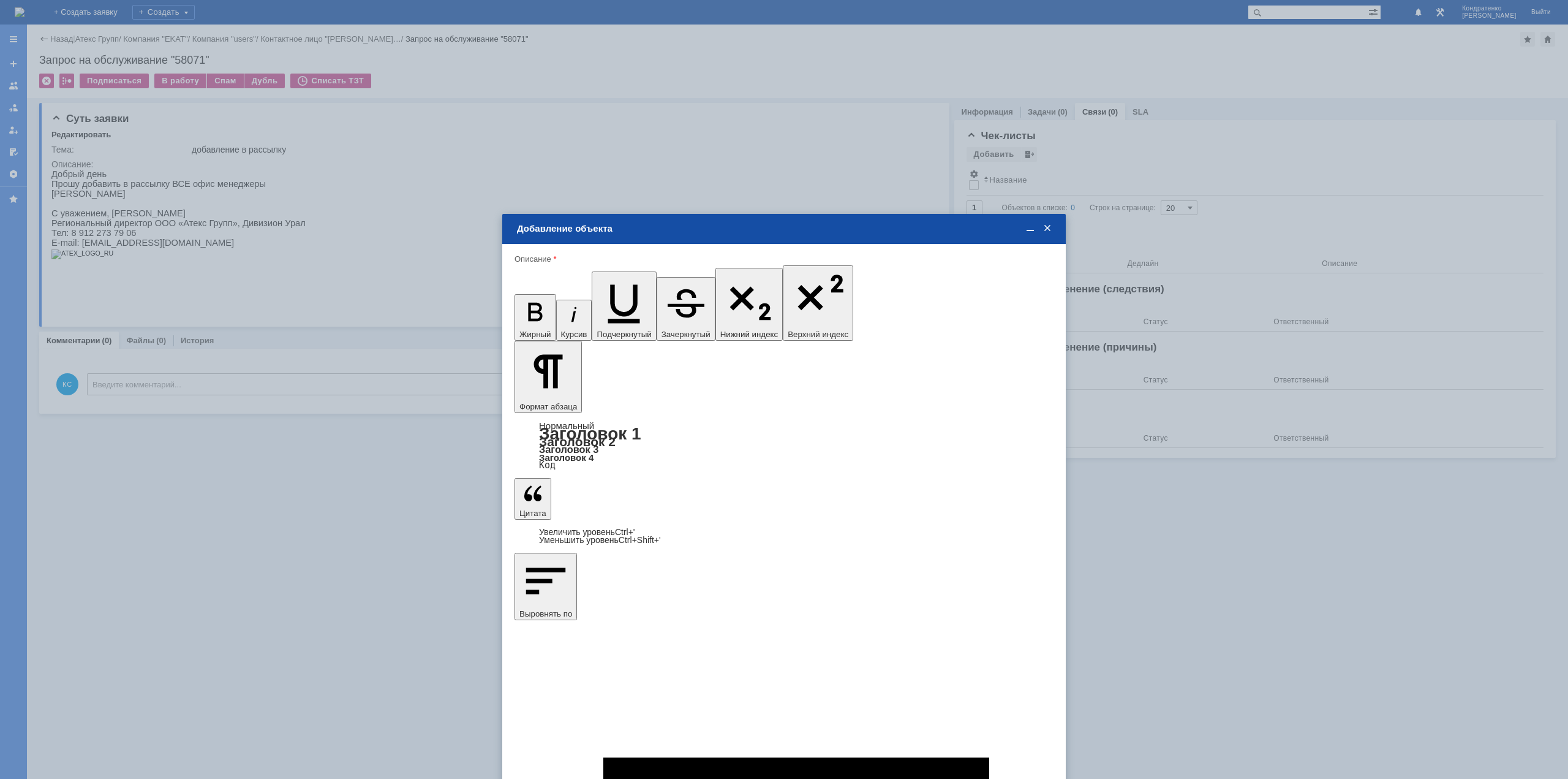
drag, startPoint x: 854, startPoint y: 453, endPoint x: 855, endPoint y: 460, distance: 7.1
click at [864, 494] on div "дней" at bounding box center [875, 500] width 58 height 13
type input "дней"
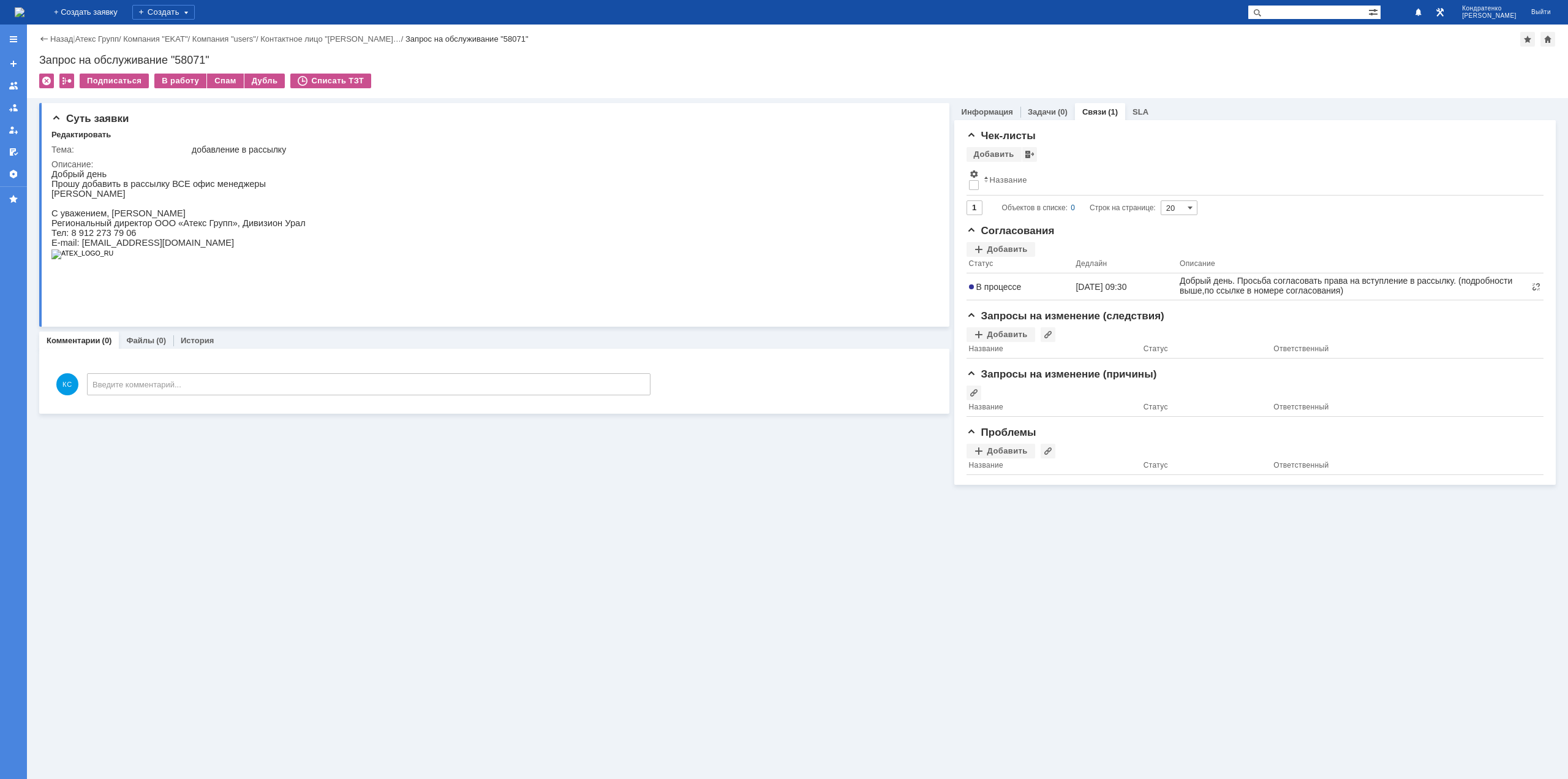
click at [25, 8] on img at bounding box center [20, 12] width 10 height 10
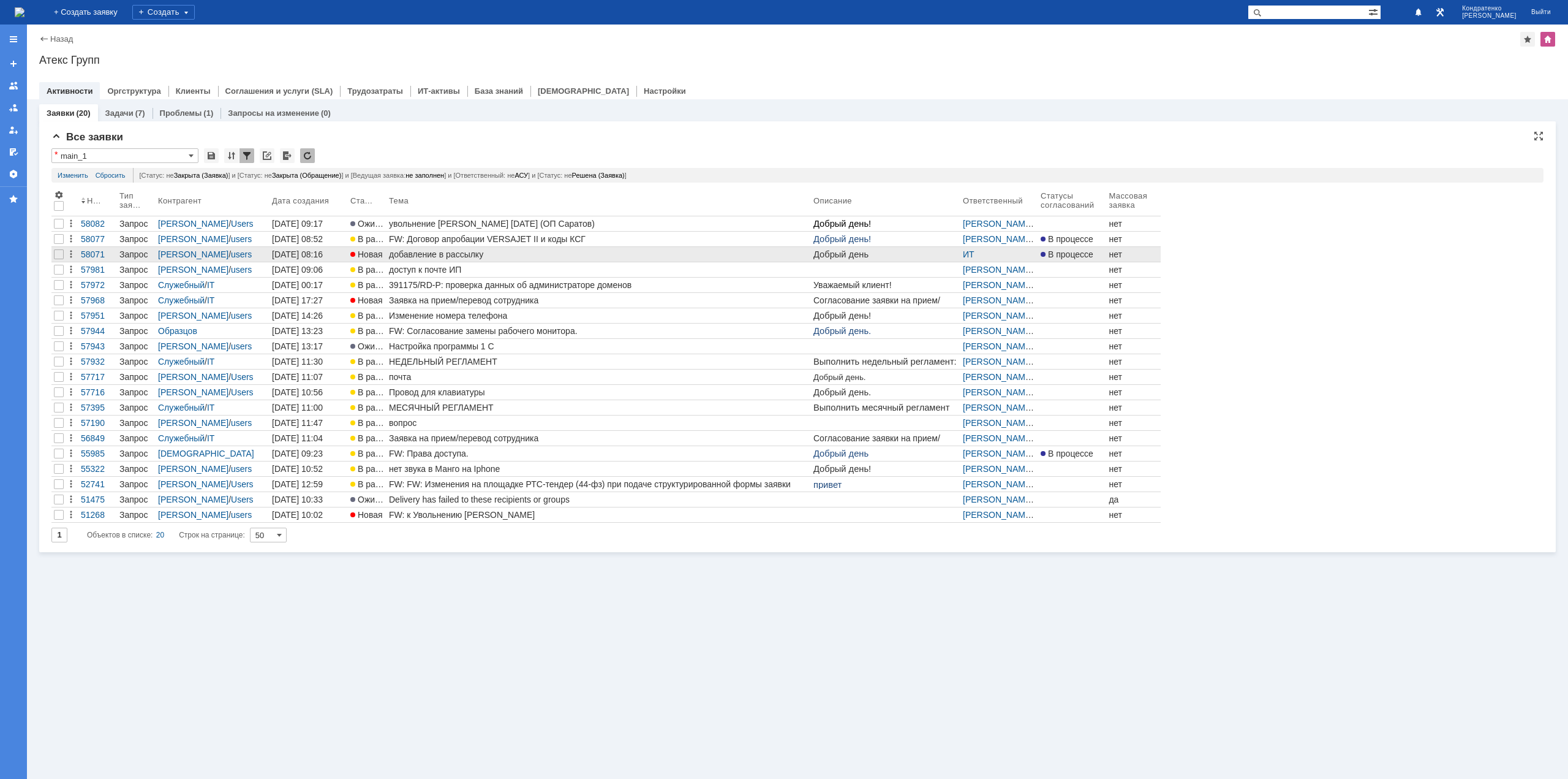
click at [456, 253] on div "добавление в рассылку" at bounding box center [598, 254] width 420 height 10
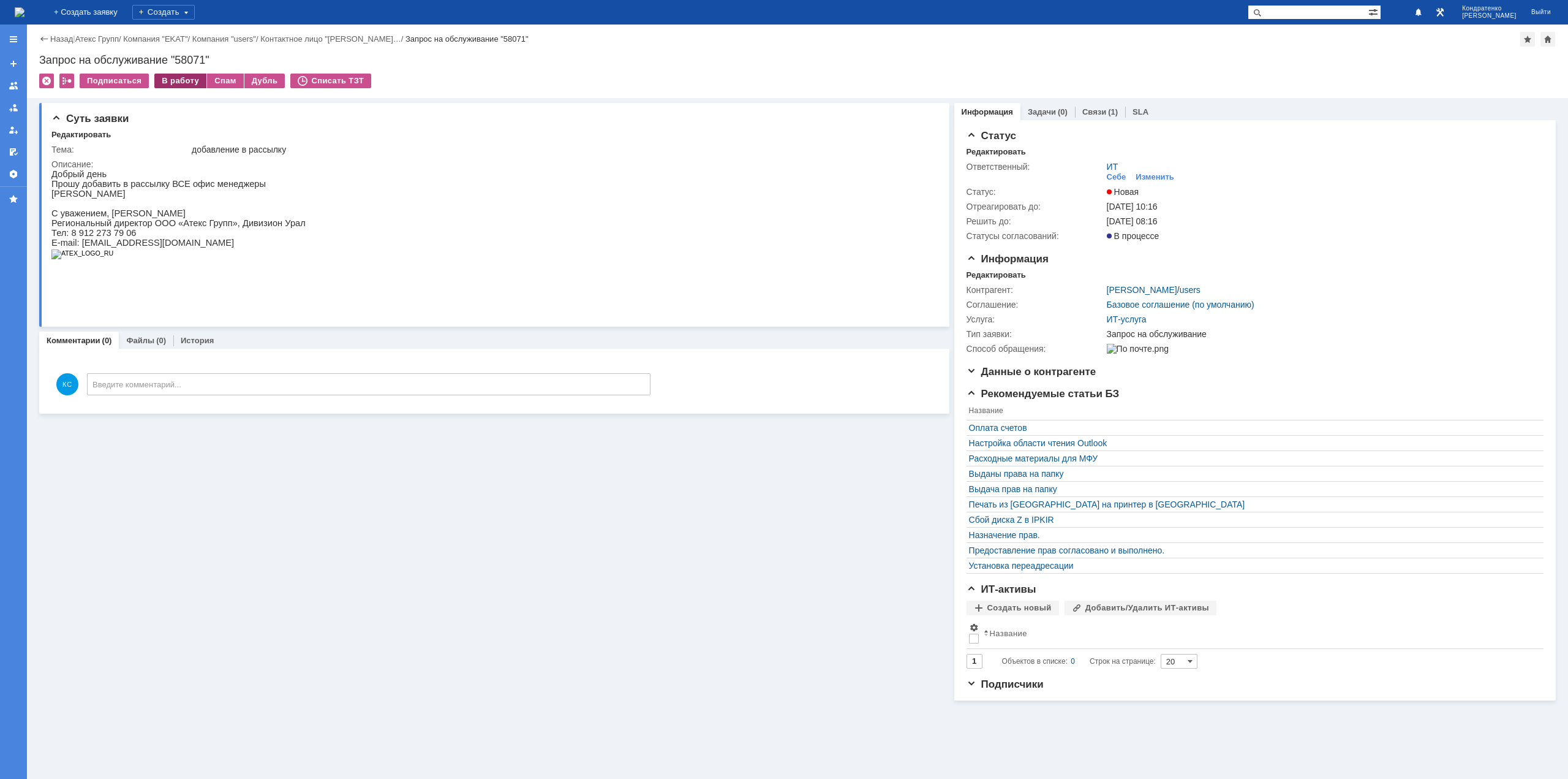
click at [177, 78] on div "В работу" at bounding box center [180, 81] width 52 height 15
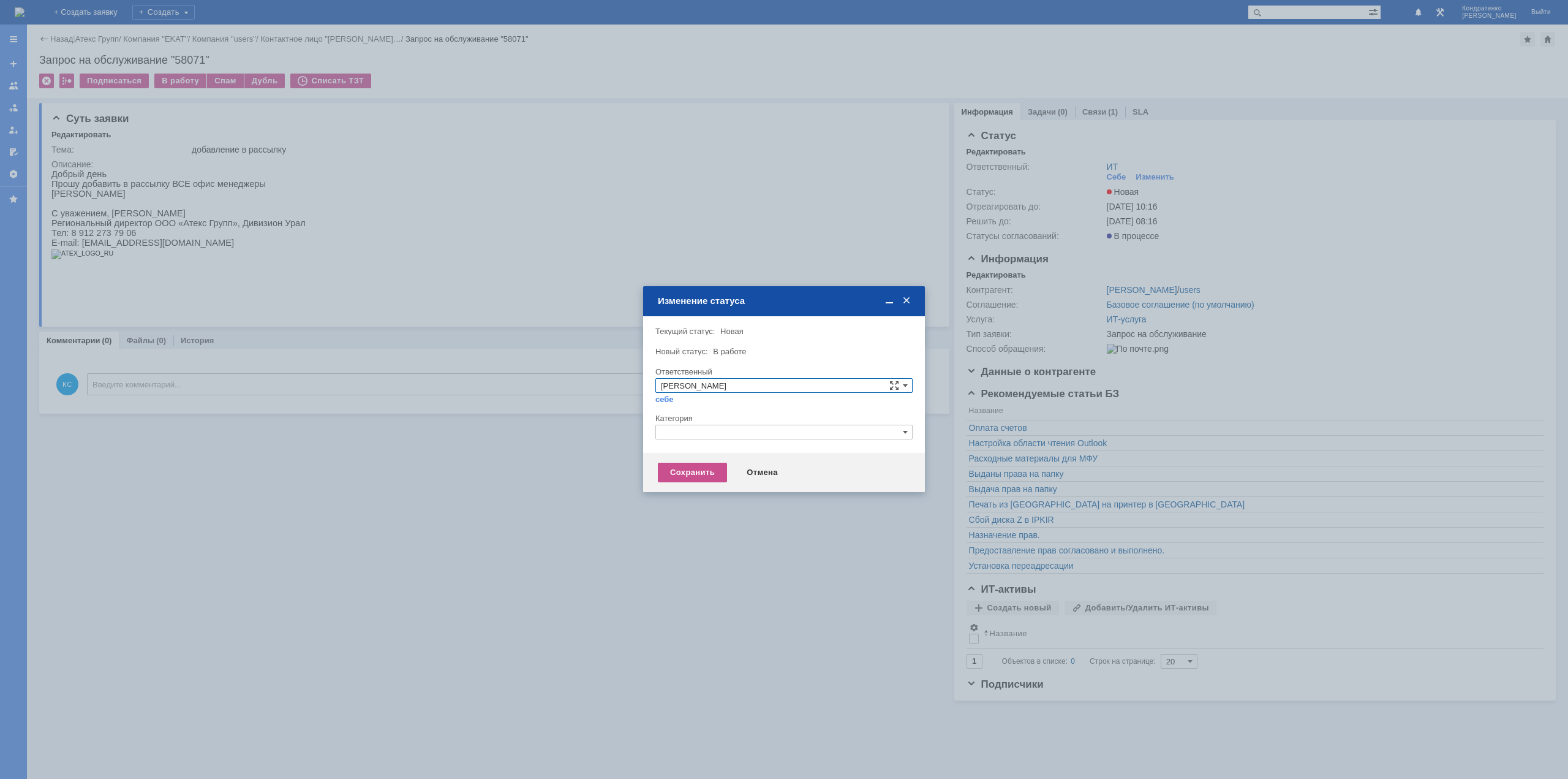
click at [714, 435] on input "text" at bounding box center [784, 432] width 257 height 15
click at [718, 411] on div at bounding box center [784, 408] width 257 height 8
click at [720, 429] on input "text" at bounding box center [784, 432] width 257 height 15
click at [691, 435] on input "text" at bounding box center [784, 432] width 257 height 15
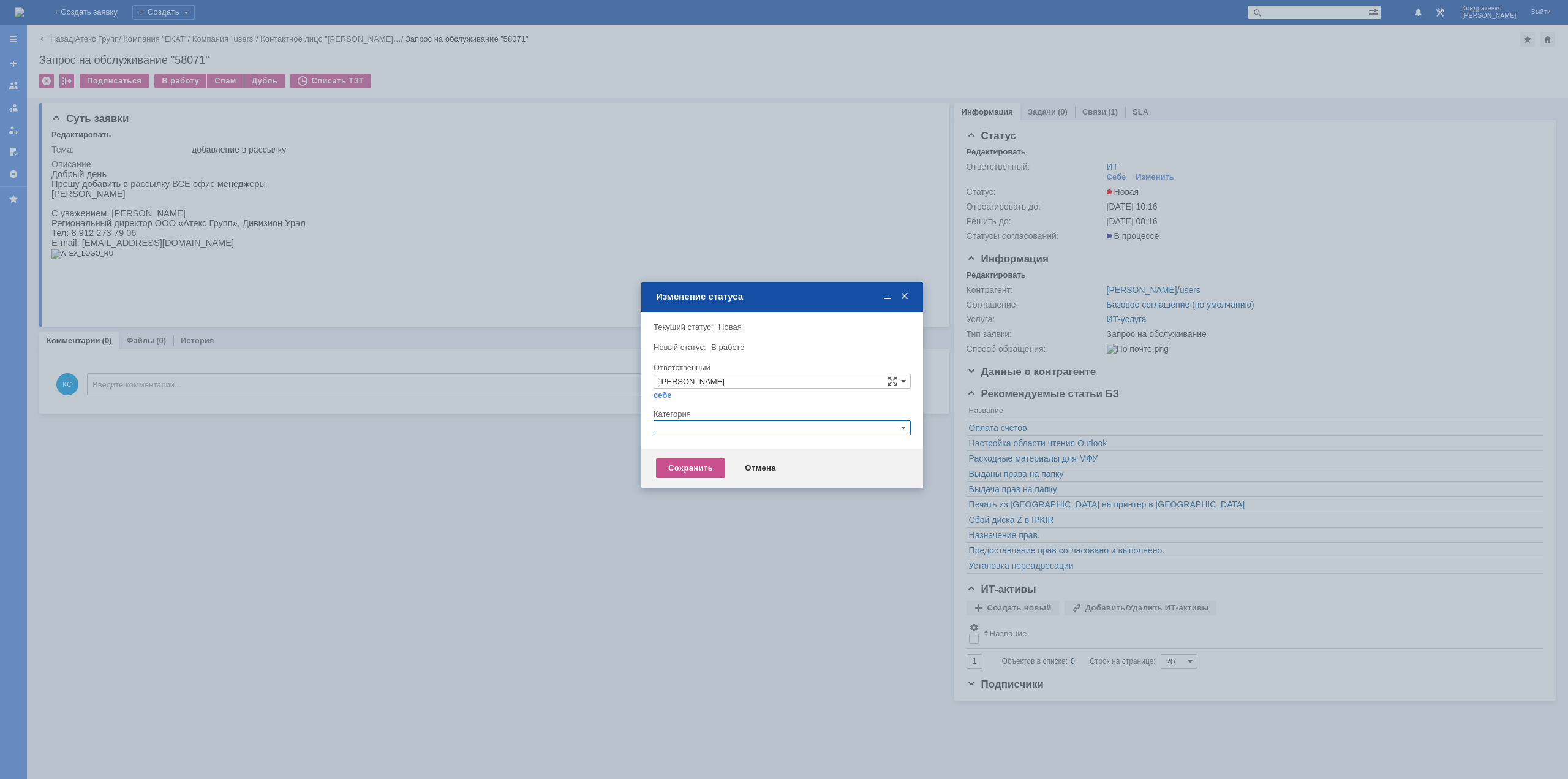
drag, startPoint x: 719, startPoint y: 305, endPoint x: 659, endPoint y: 232, distance: 94.5
click at [659, 291] on div "Изменение статуса" at bounding box center [783, 296] width 255 height 11
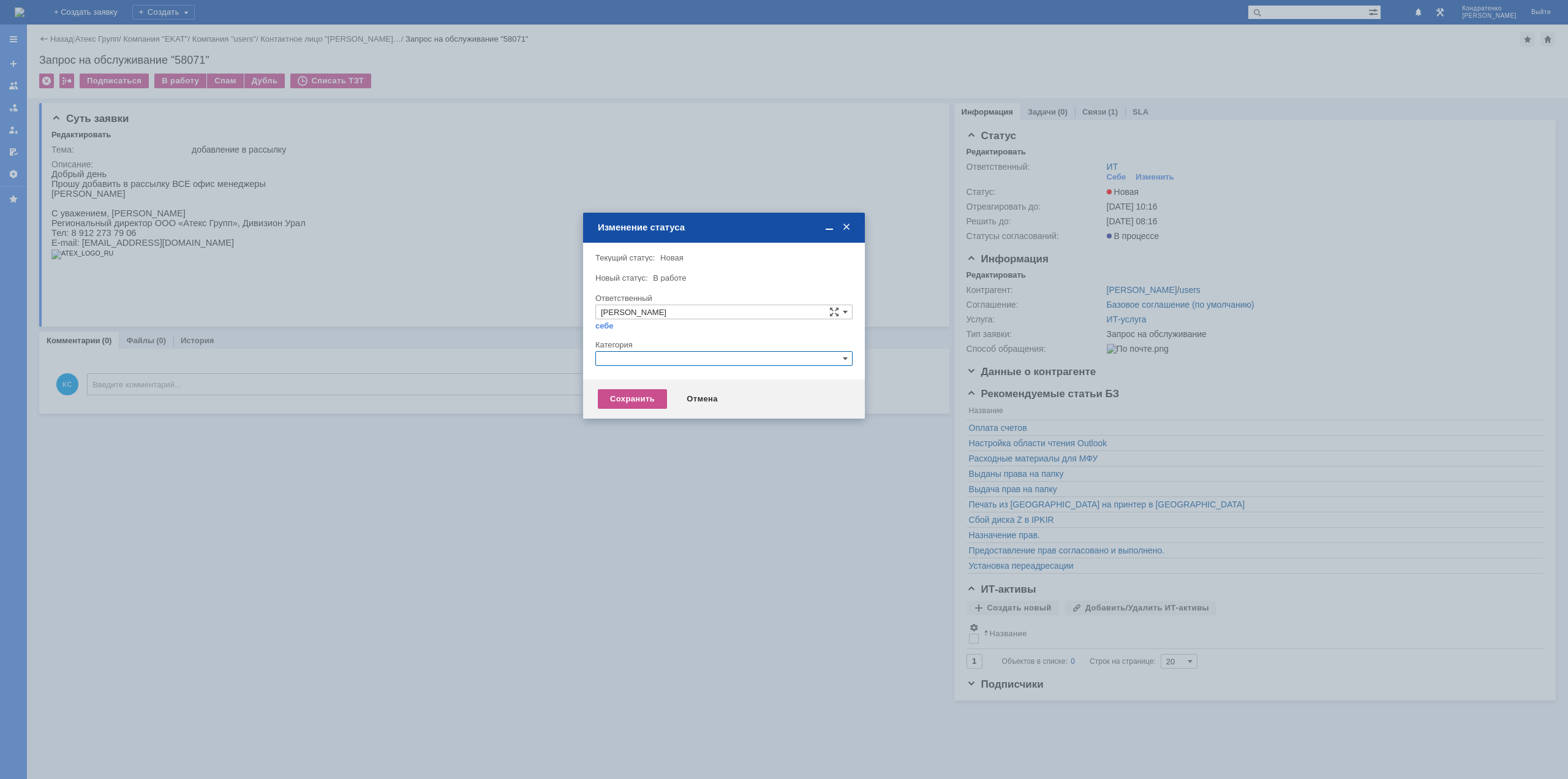
click at [719, 365] on input "text" at bounding box center [724, 358] width 257 height 15
click at [745, 337] on div at bounding box center [724, 335] width 257 height 8
click at [728, 365] on input "text" at bounding box center [724, 358] width 257 height 15
click at [633, 421] on div "Прочее" at bounding box center [723, 416] width 256 height 13
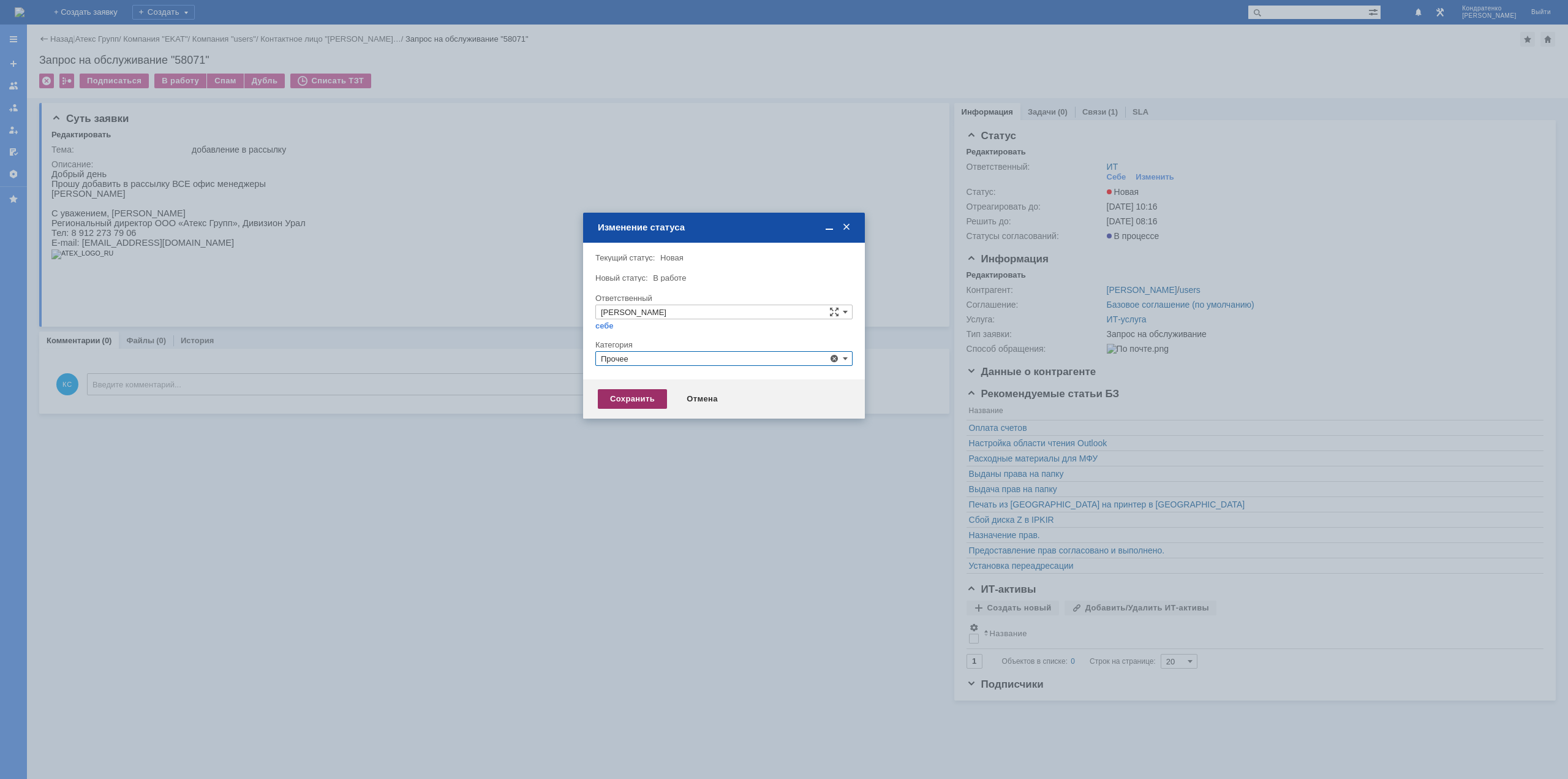
type input "Прочее"
click at [629, 399] on div "Сохранить" at bounding box center [633, 399] width 69 height 20
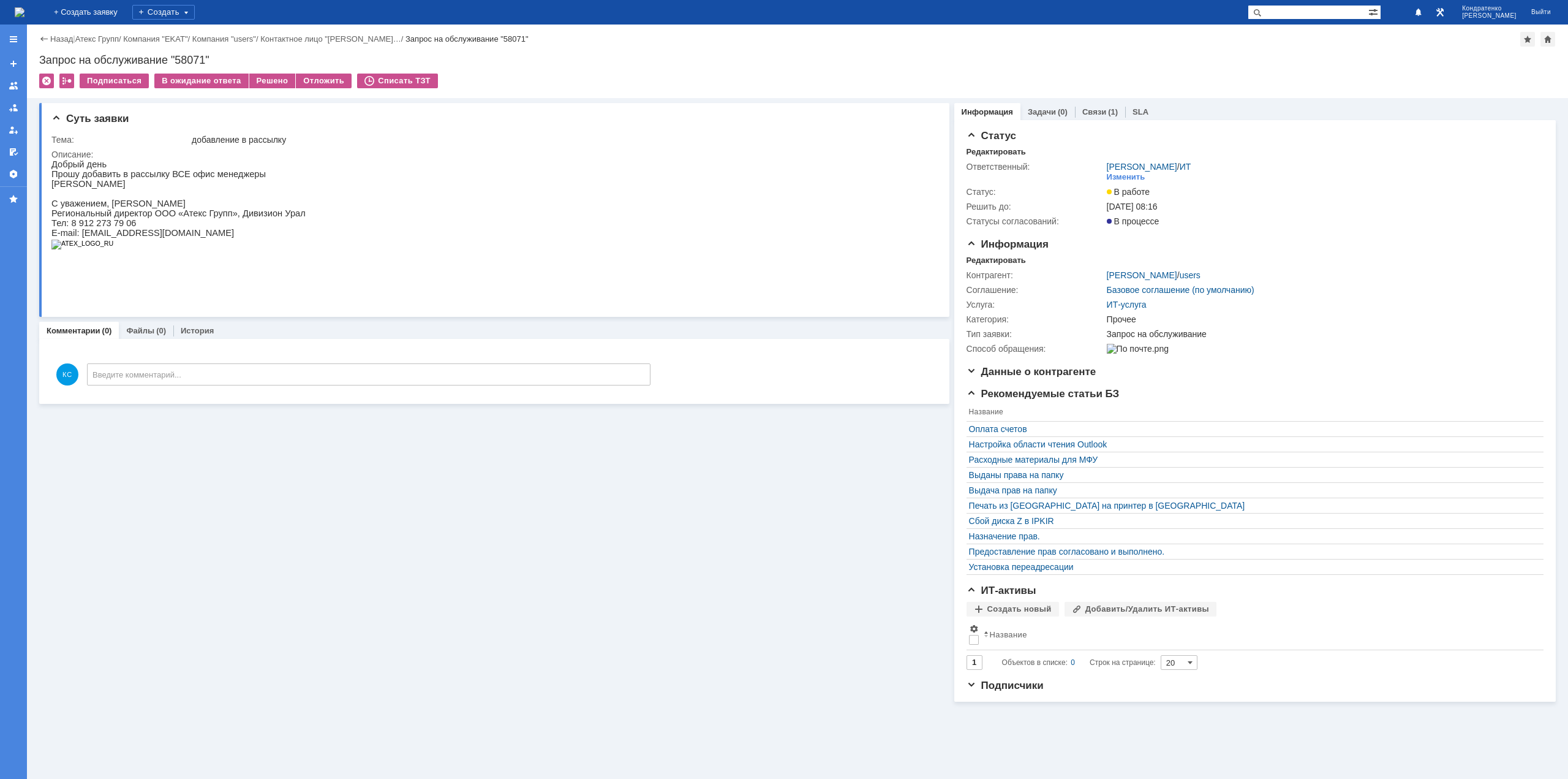
click at [25, 7] on img at bounding box center [20, 12] width 10 height 10
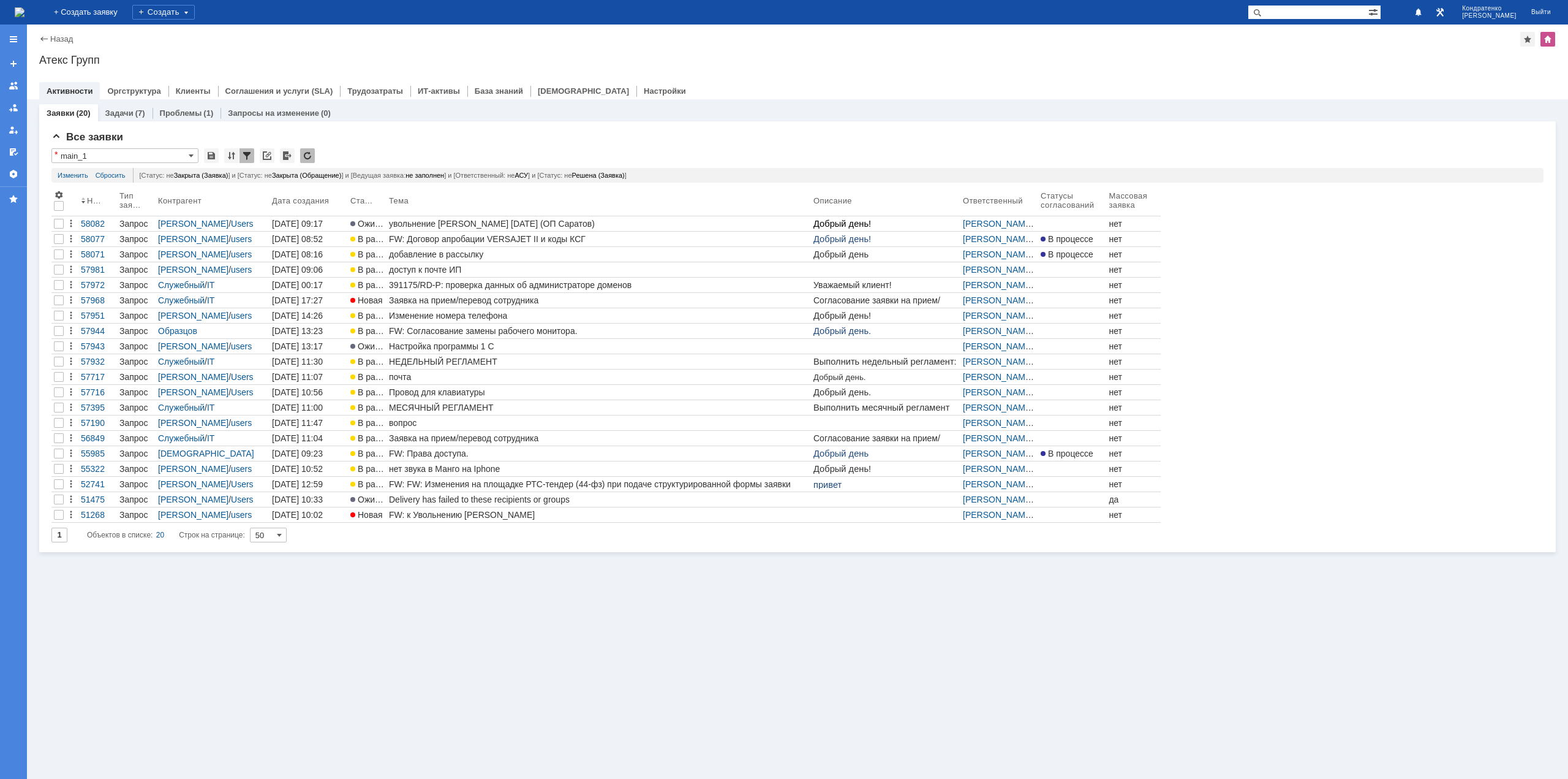
click at [25, 14] on img at bounding box center [20, 12] width 10 height 10
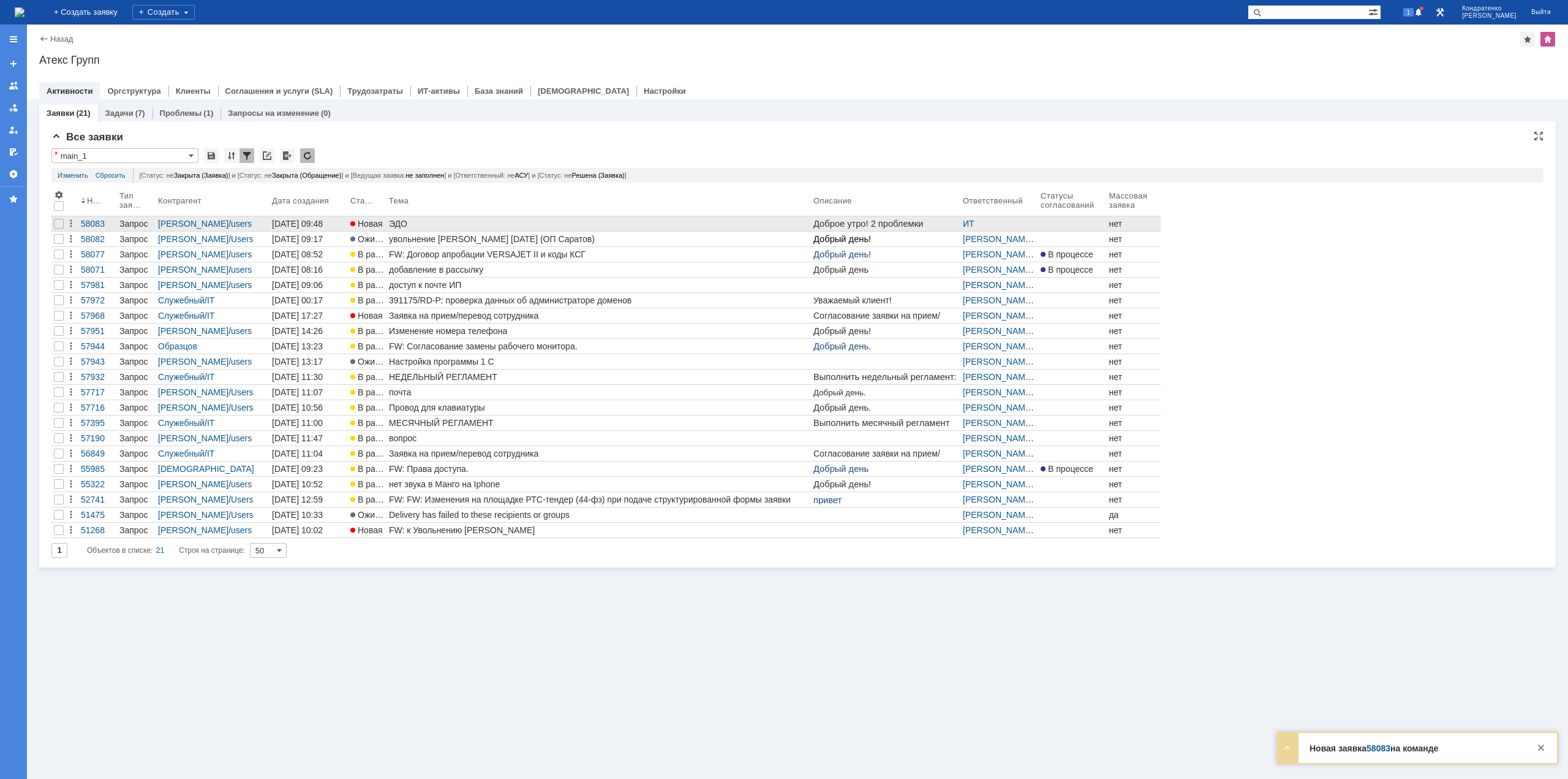
click at [537, 224] on div "ЭДО" at bounding box center [598, 224] width 420 height 10
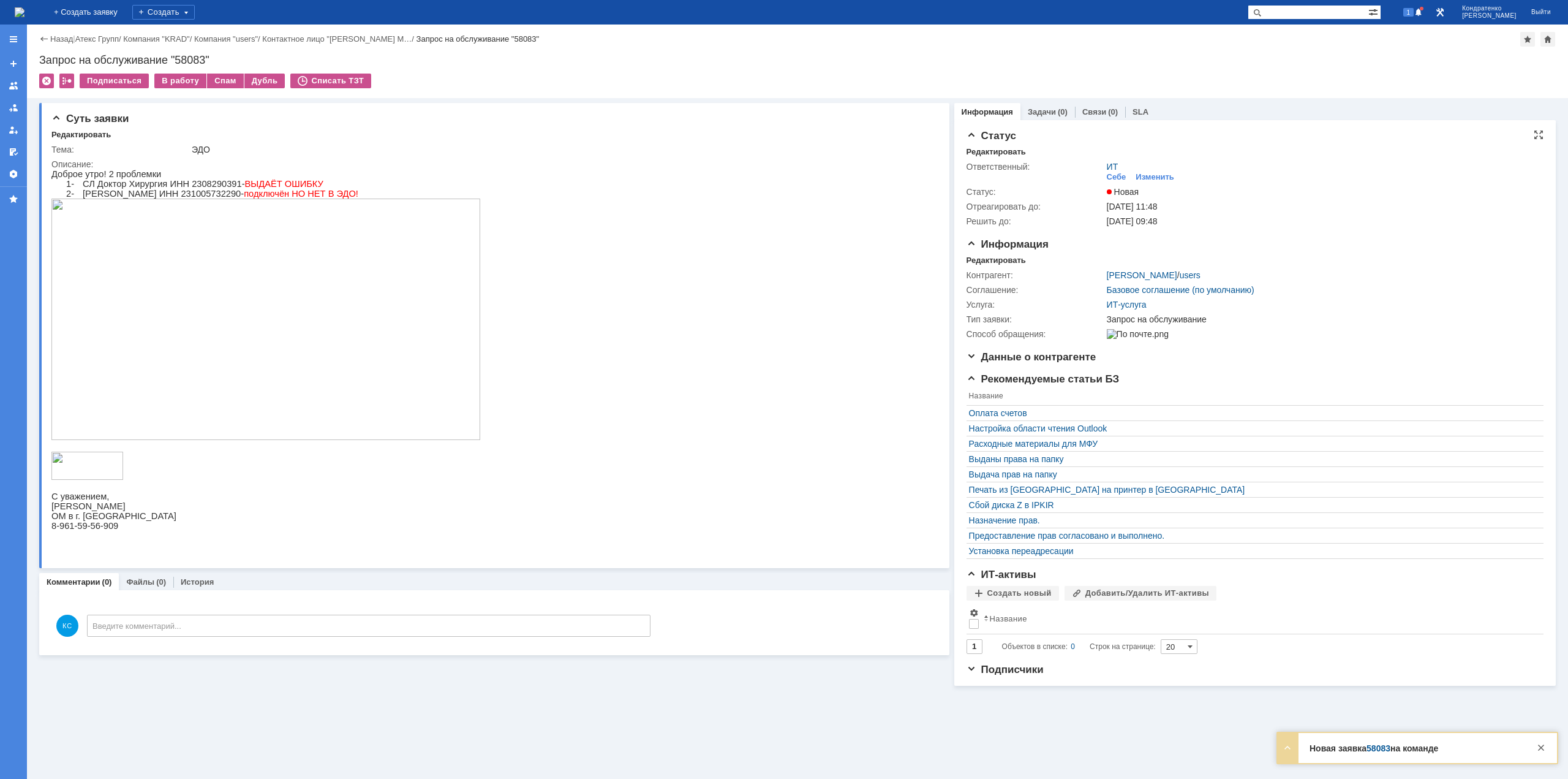
click at [1150, 170] on div "ИТ Себе Изменить" at bounding box center [1321, 172] width 429 height 21
click at [1152, 175] on div "Изменить" at bounding box center [1154, 177] width 39 height 10
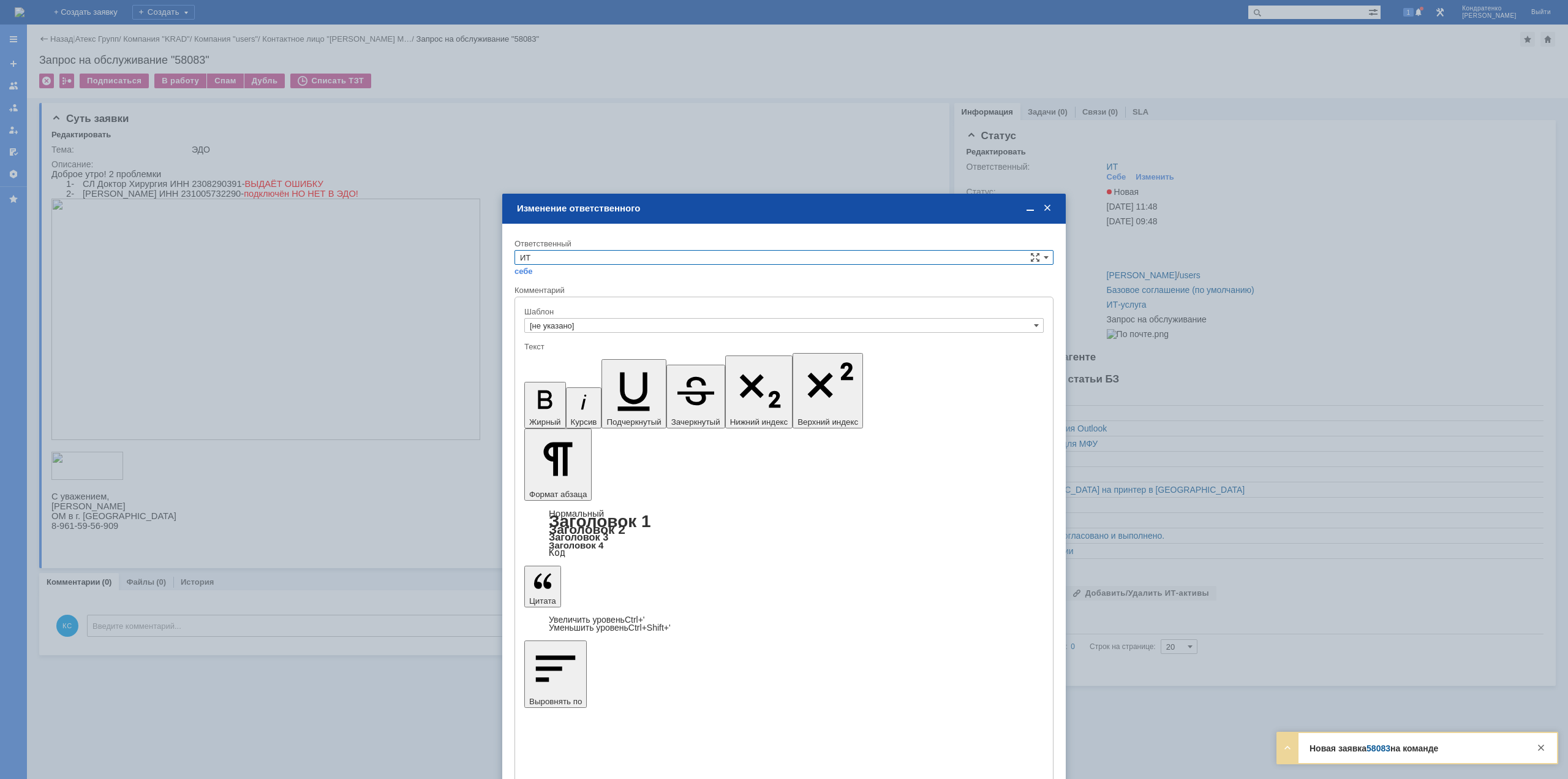
click at [698, 261] on input "ИТ" at bounding box center [784, 257] width 539 height 15
click at [553, 353] on div "АСУ" at bounding box center [784, 359] width 538 height 13
type input "АСУ"
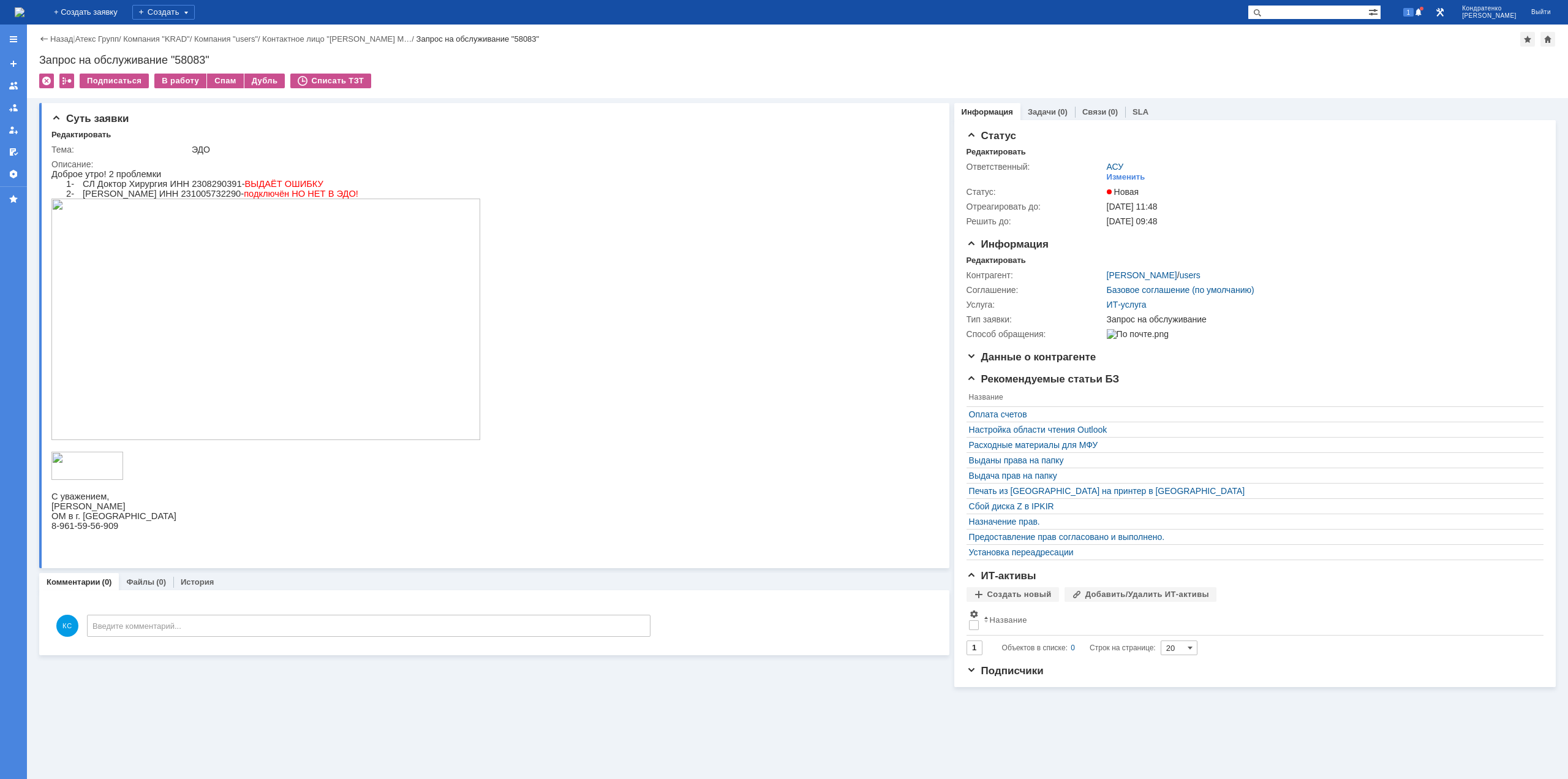
click at [25, 8] on img at bounding box center [20, 12] width 10 height 10
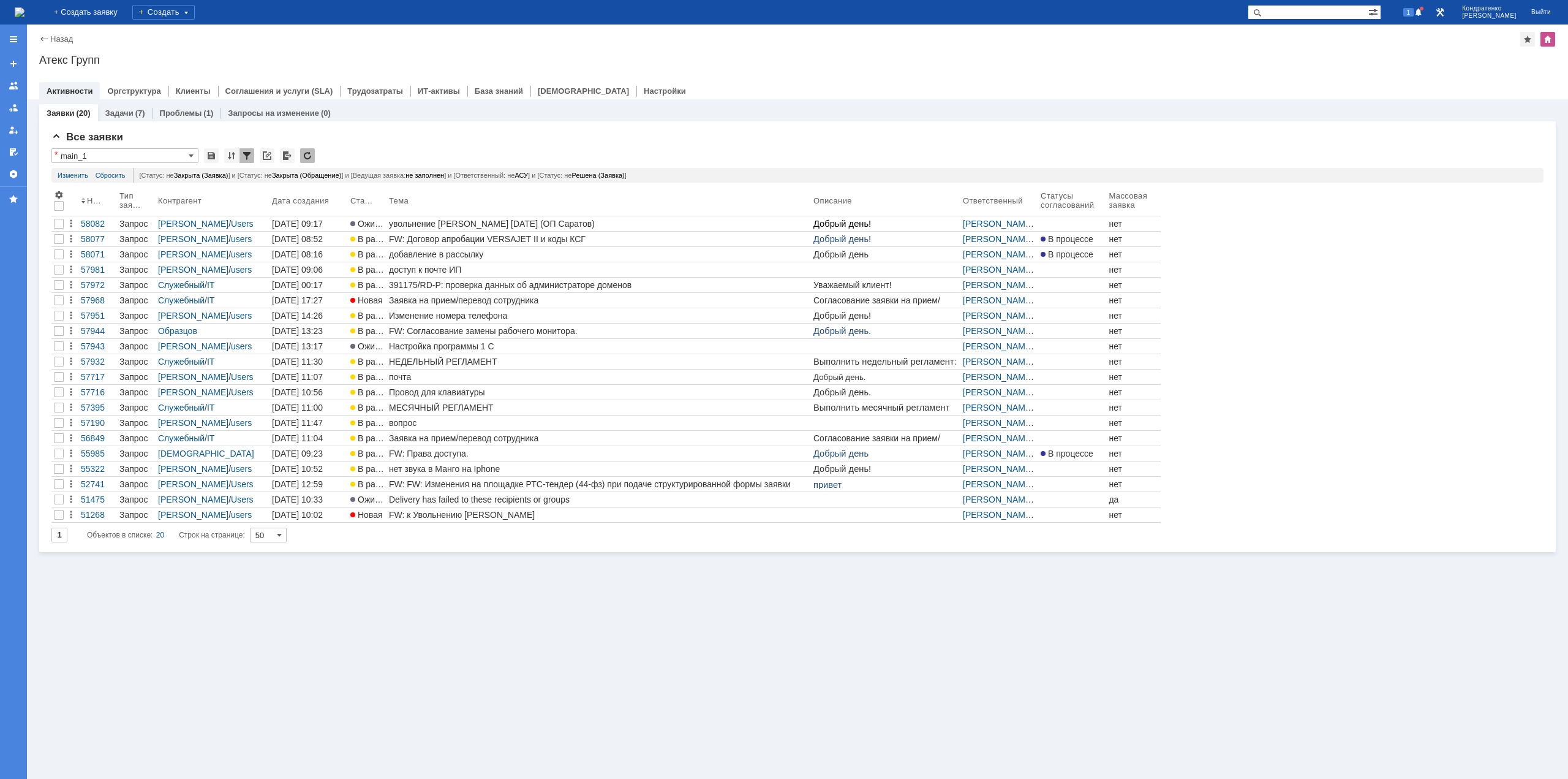
click at [25, 13] on img at bounding box center [20, 12] width 10 height 10
click at [1423, 12] on span at bounding box center [1418, 13] width 8 height 10
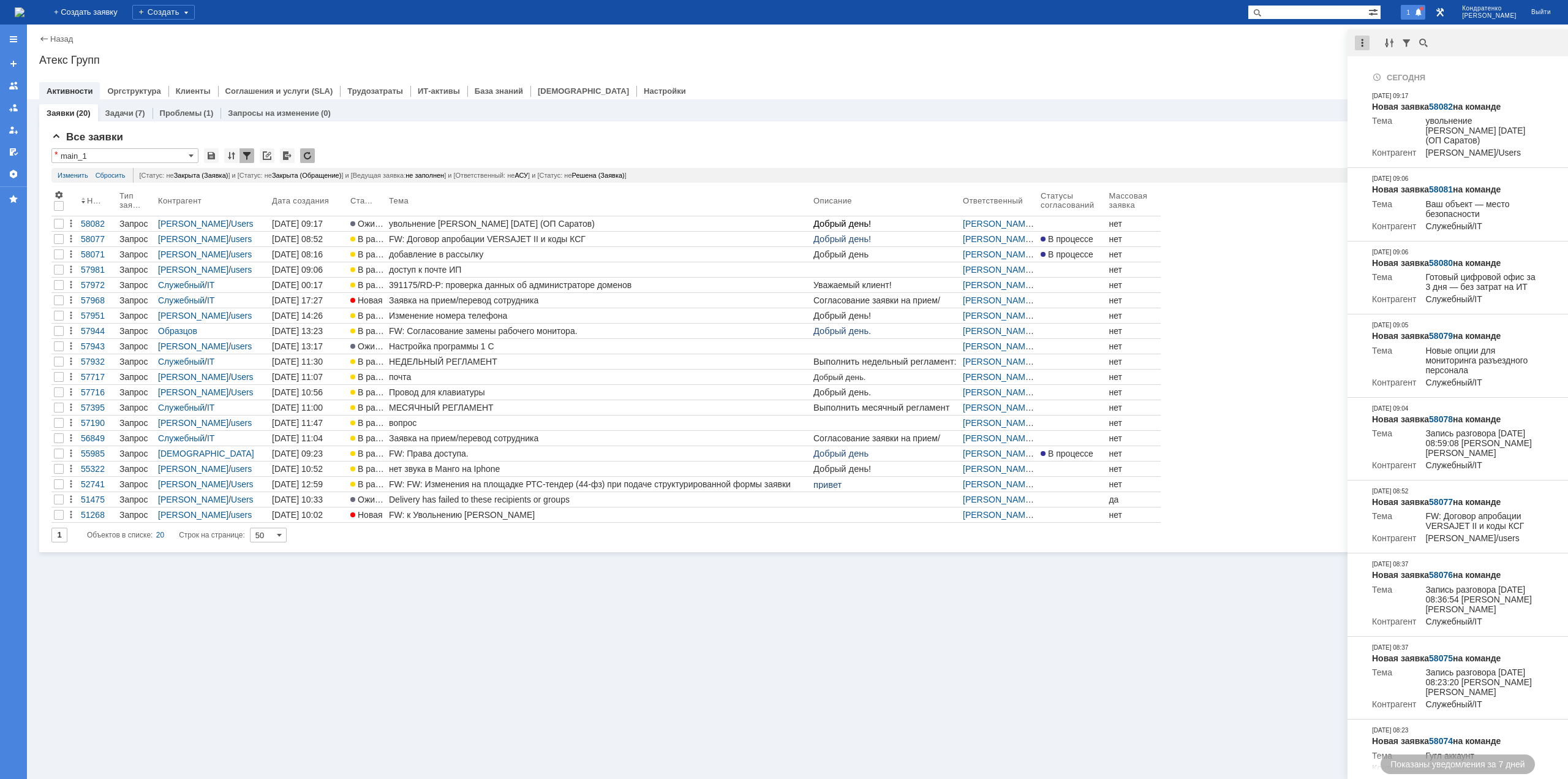
click at [1361, 44] on div at bounding box center [1362, 43] width 15 height 15
click at [1383, 77] on div "Отметить уведомления прочитанными" at bounding box center [1446, 74] width 164 height 8
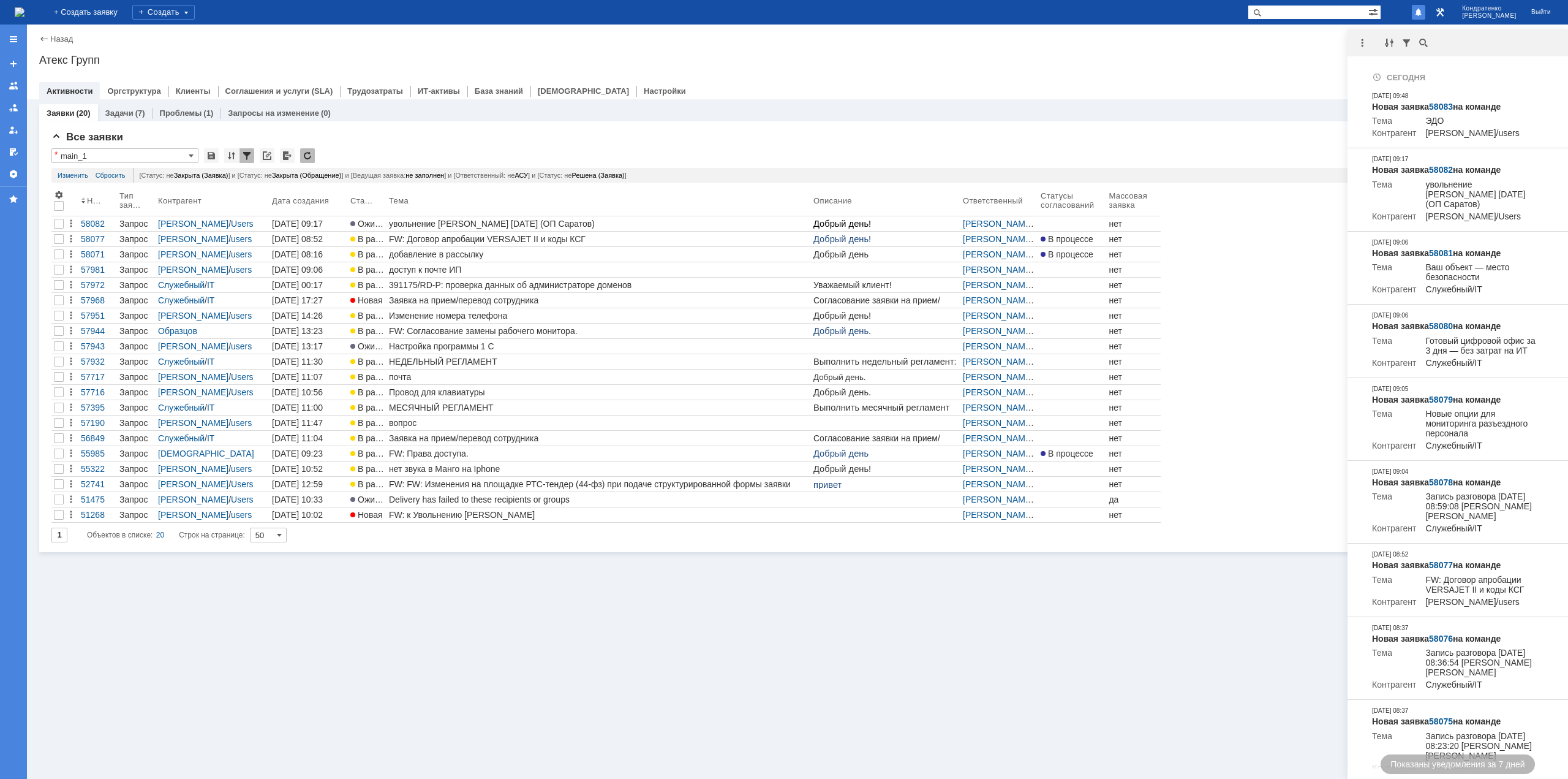
click at [1306, 54] on div "Атекс Групп" at bounding box center [798, 59] width 1516 height 12
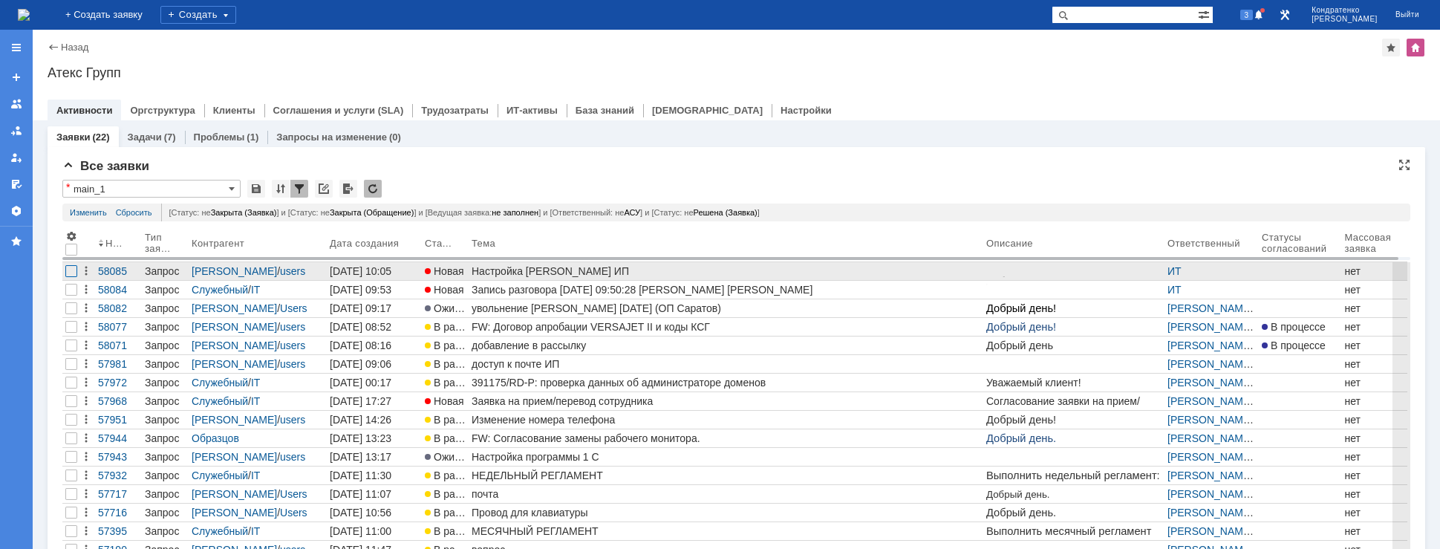
click at [71, 270] on div at bounding box center [71, 271] width 12 height 12
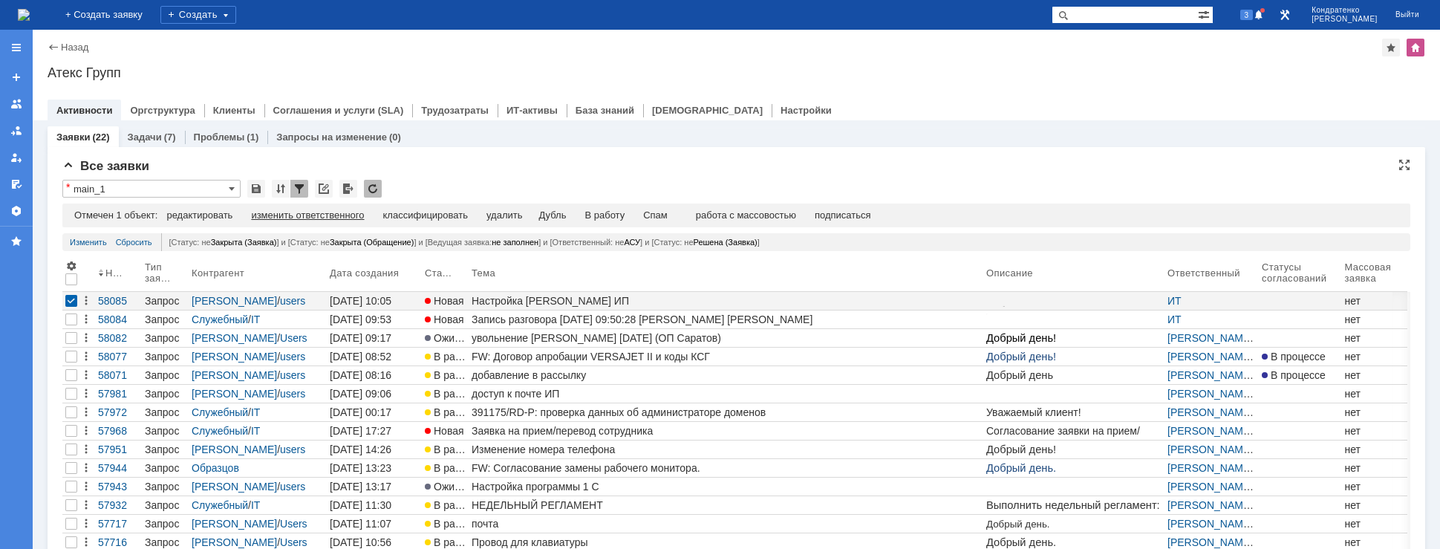
click at [333, 212] on div "изменить ответственного" at bounding box center [307, 215] width 113 height 12
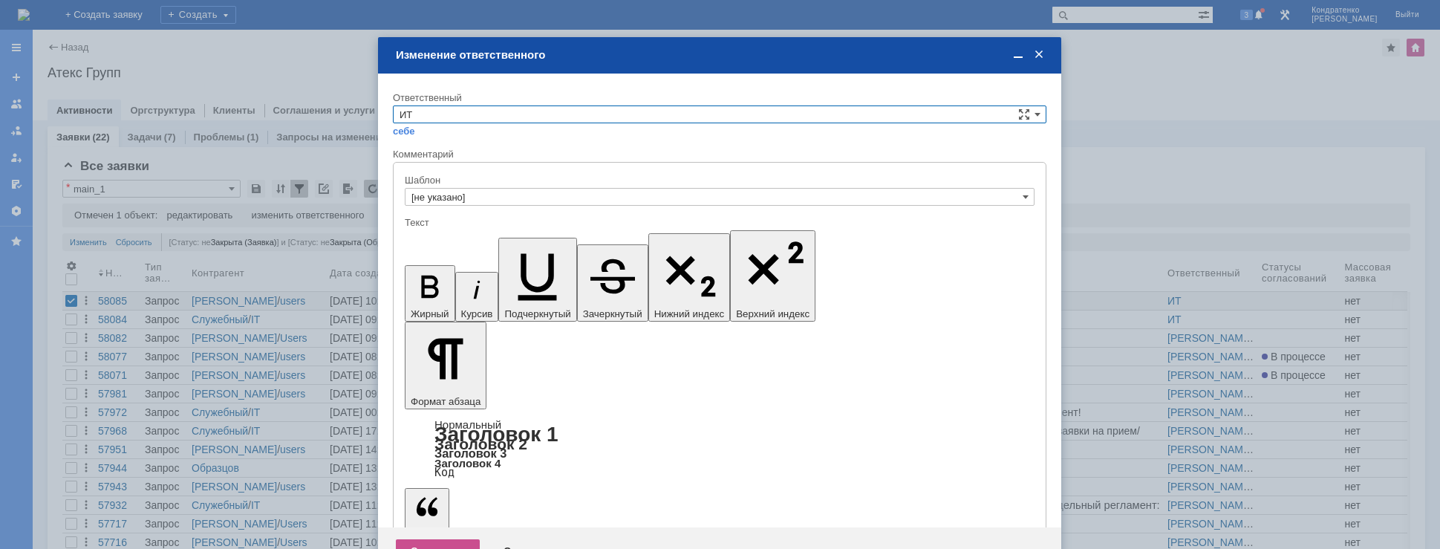
click at [455, 114] on input "ИТ" at bounding box center [719, 114] width 653 height 18
click at [432, 236] on span "АСУ" at bounding box center [719, 238] width 640 height 12
type input "АСУ"
click at [422, 539] on div "Сохранить" at bounding box center [438, 551] width 84 height 24
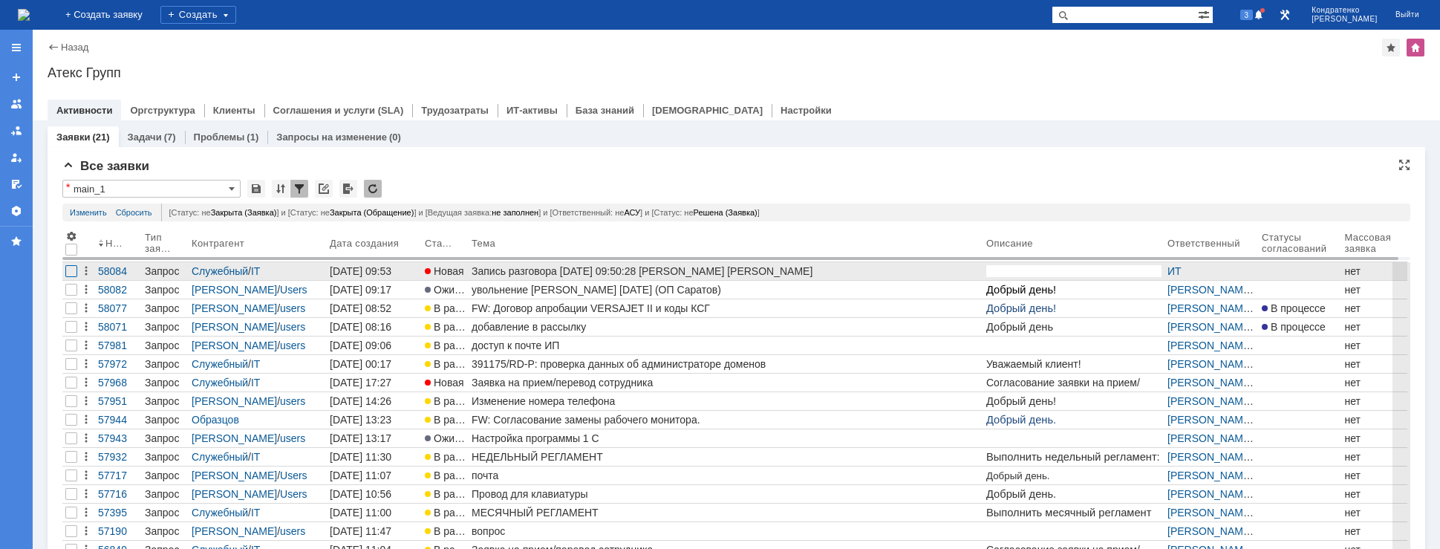
click at [67, 270] on div at bounding box center [71, 271] width 12 height 12
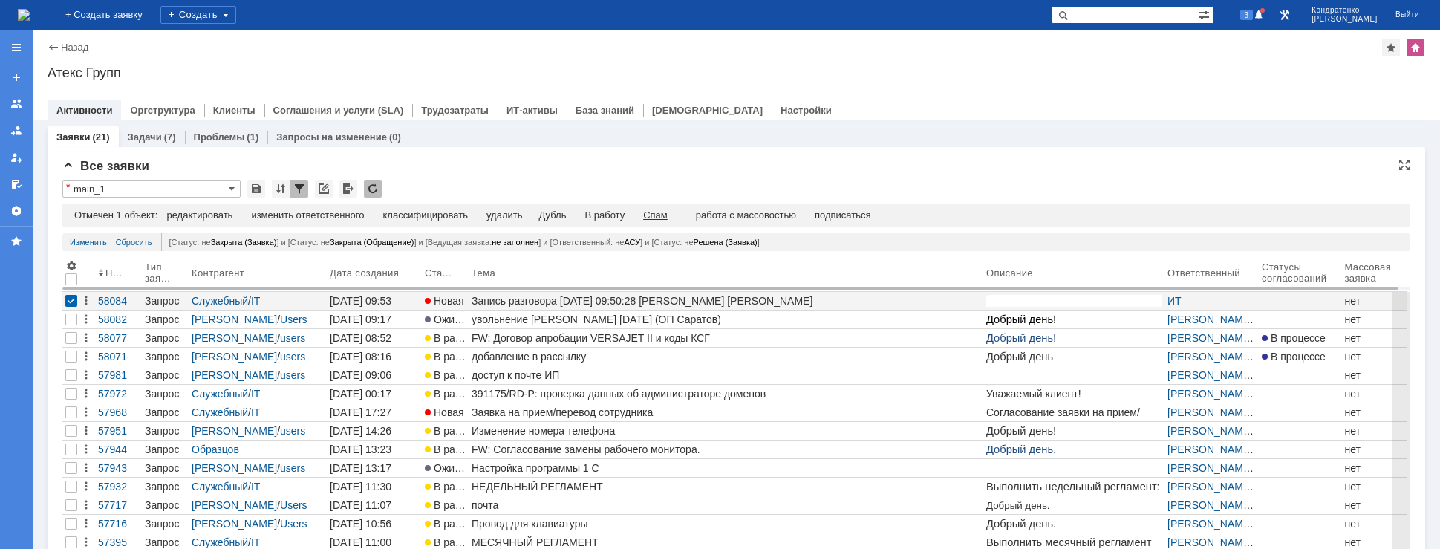
click at [665, 213] on div "Спам" at bounding box center [655, 215] width 24 height 12
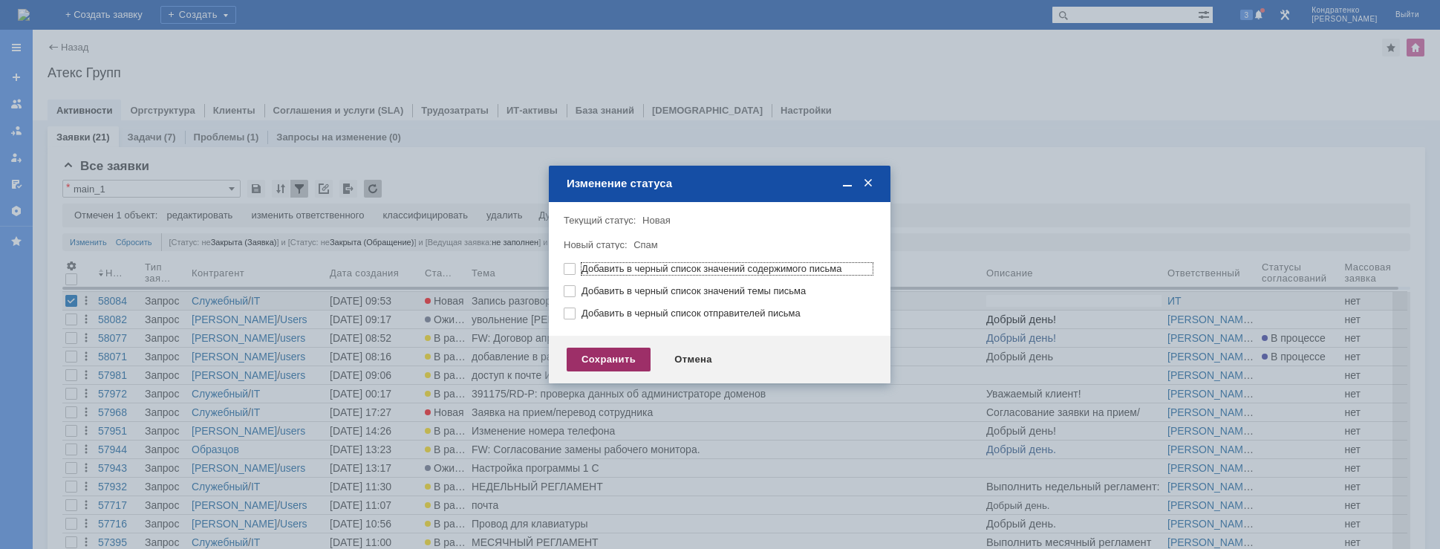
click at [630, 359] on div "Сохранить" at bounding box center [608, 359] width 84 height 24
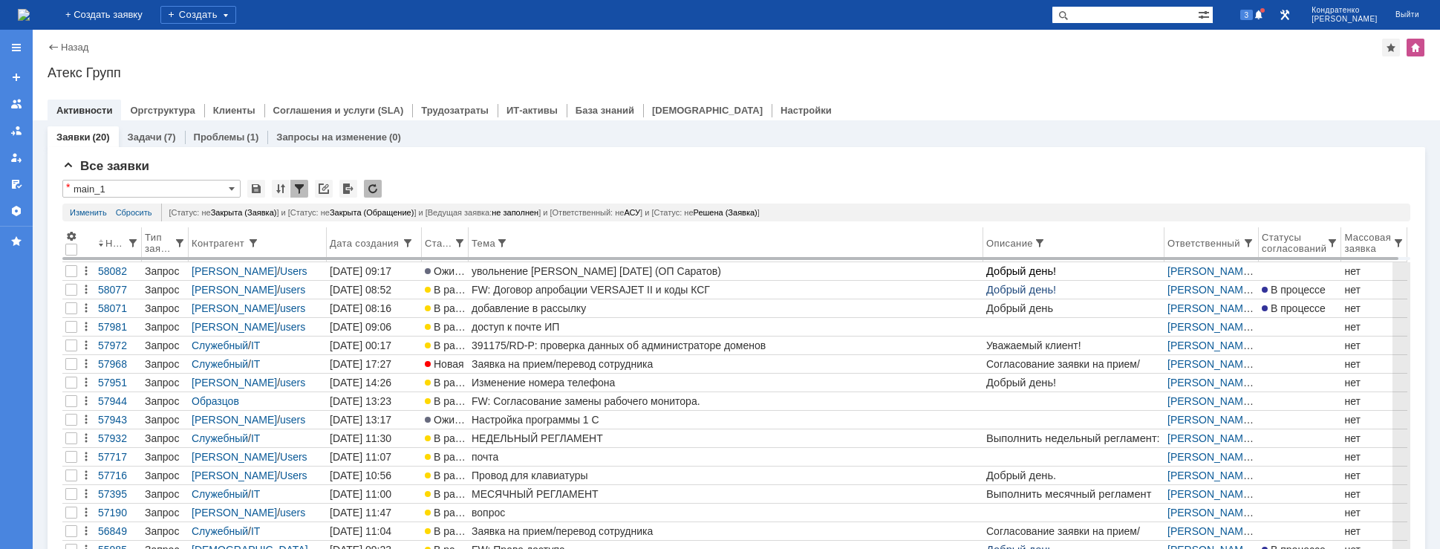
click at [685, 229] on th "Тема" at bounding box center [725, 244] width 514 height 35
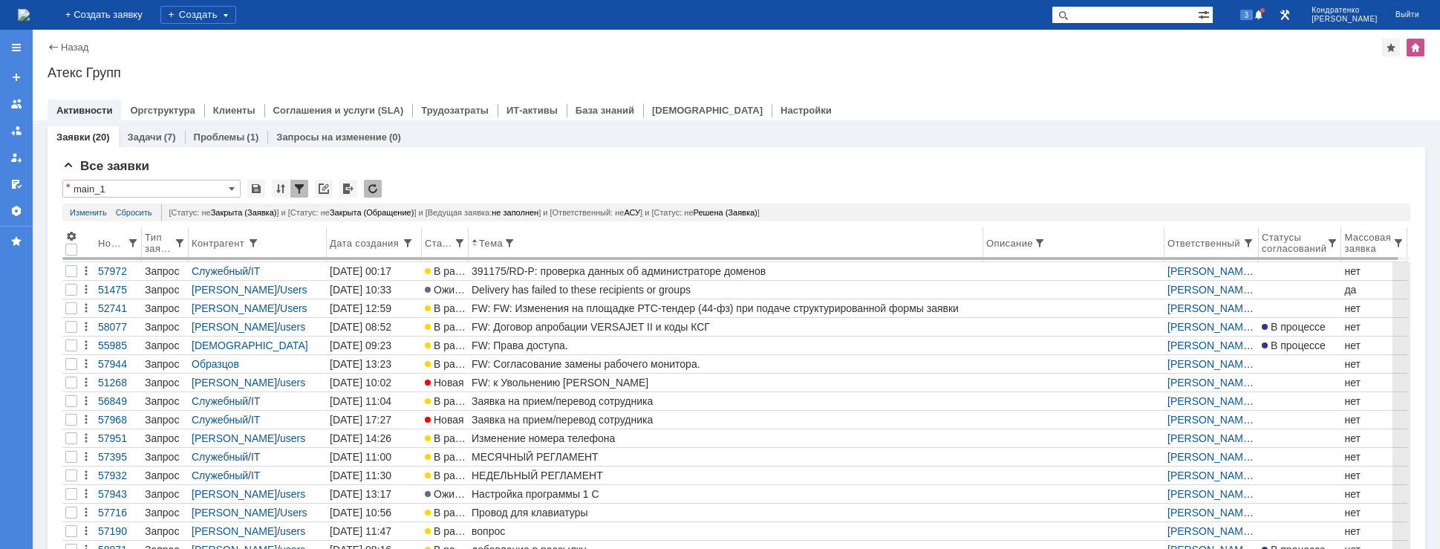
click at [122, 235] on th "Номер" at bounding box center [118, 244] width 47 height 35
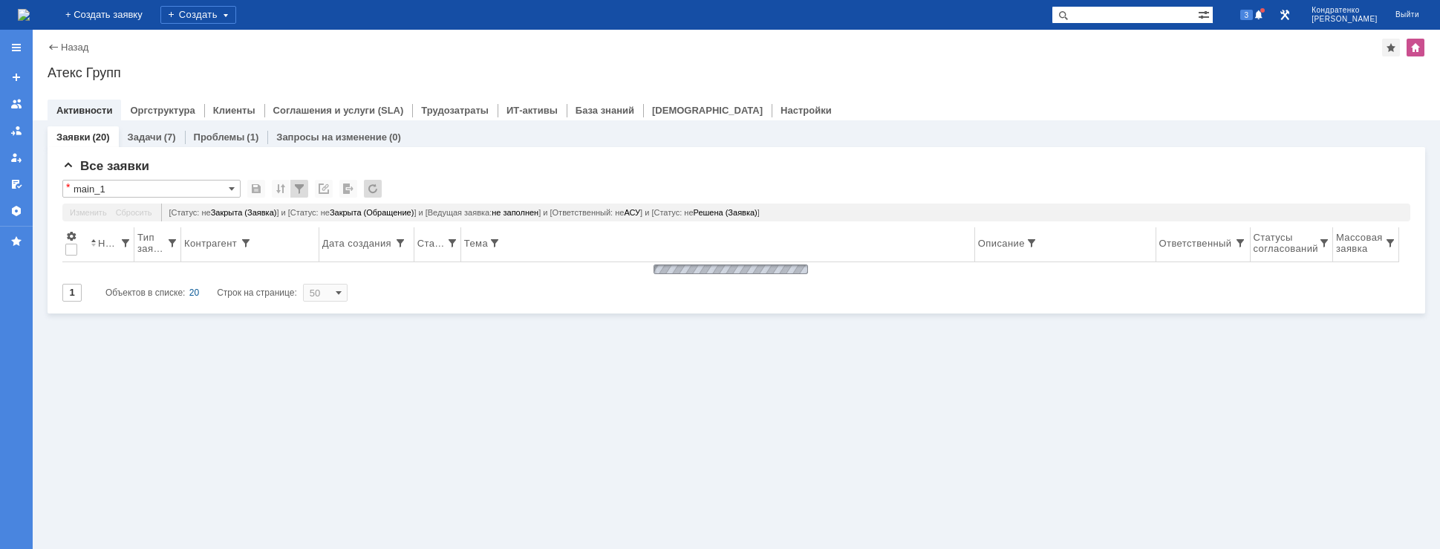
click at [109, 244] on div "Номер" at bounding box center [109, 243] width 22 height 11
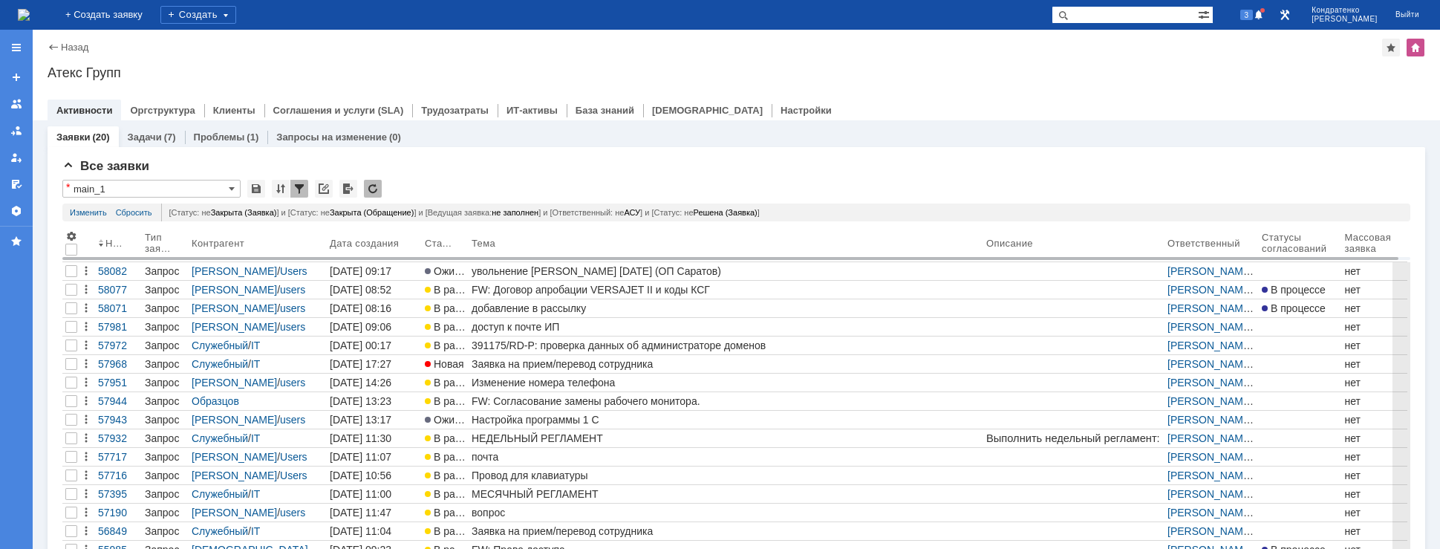
click at [109, 244] on div "Номер" at bounding box center [116, 243] width 22 height 11
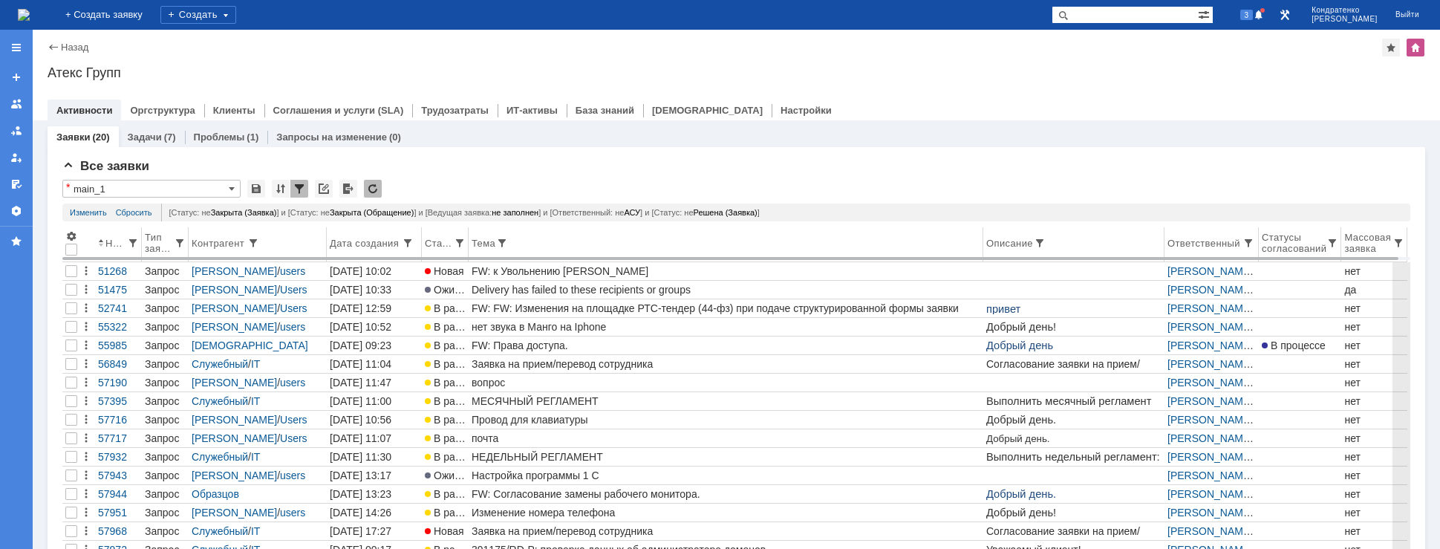
click at [97, 244] on th "Номер" at bounding box center [118, 244] width 47 height 35
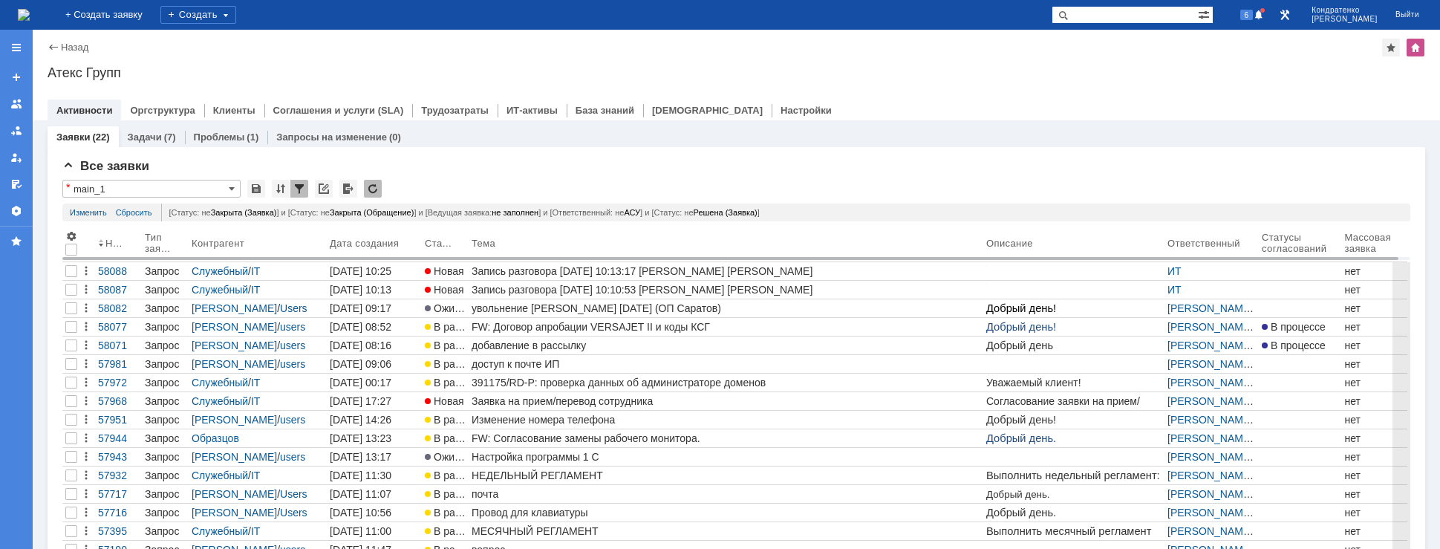
click at [30, 11] on img at bounding box center [24, 15] width 12 height 12
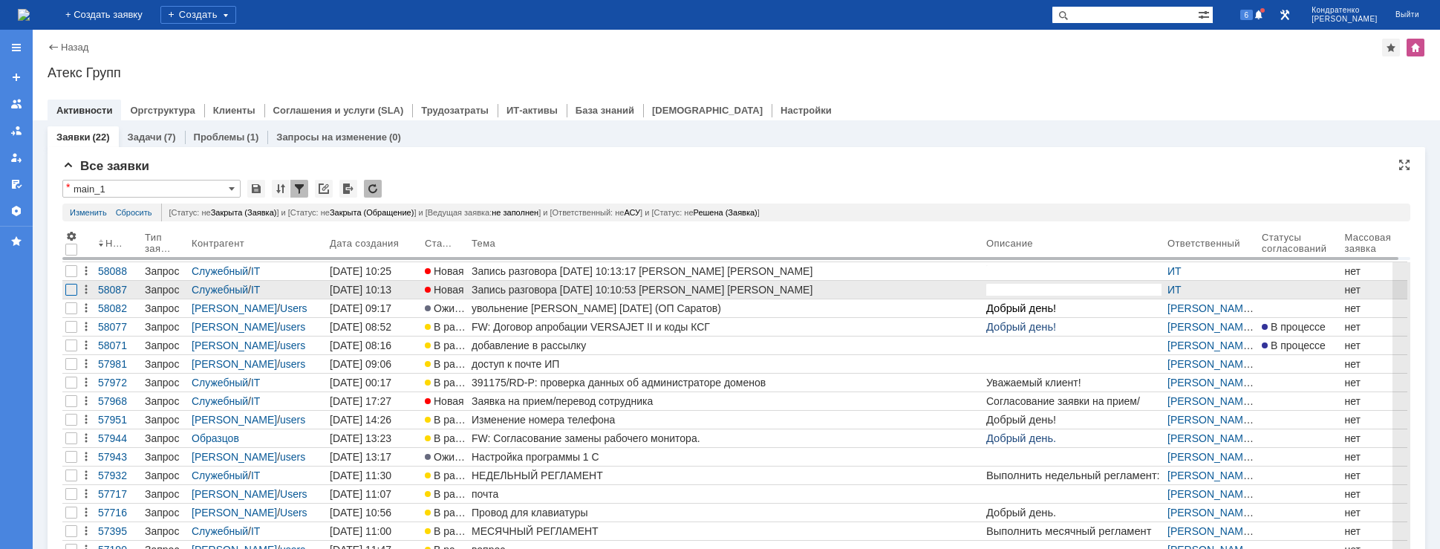
click at [67, 292] on div at bounding box center [71, 290] width 12 height 12
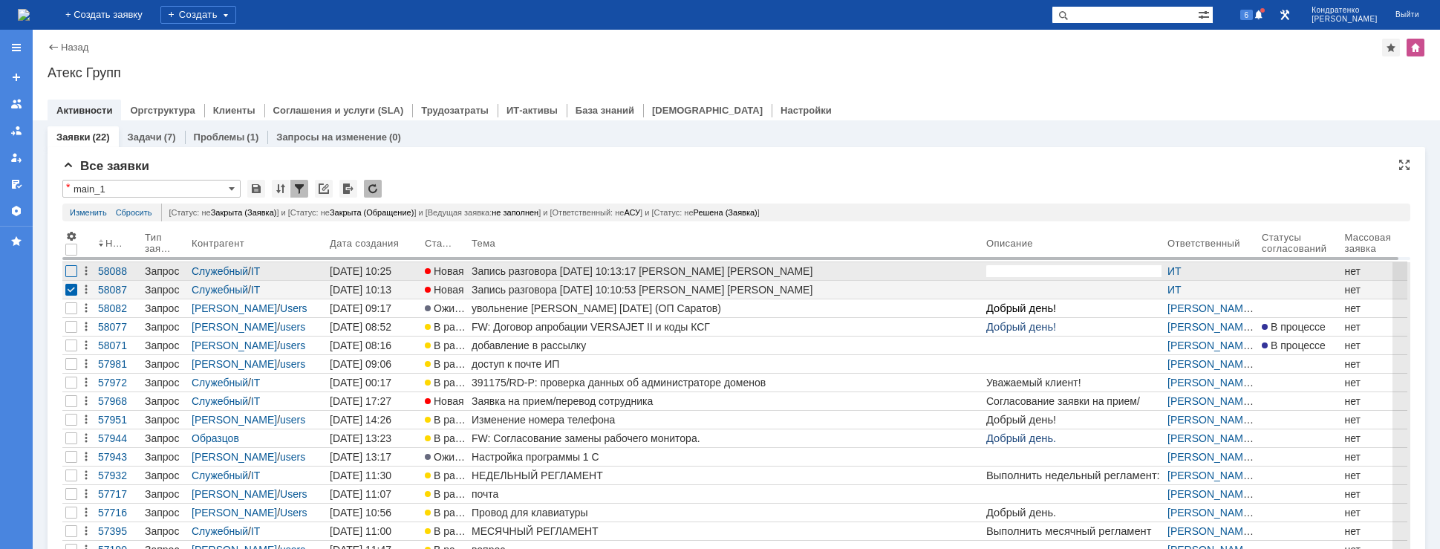
click at [71, 274] on div at bounding box center [71, 271] width 12 height 12
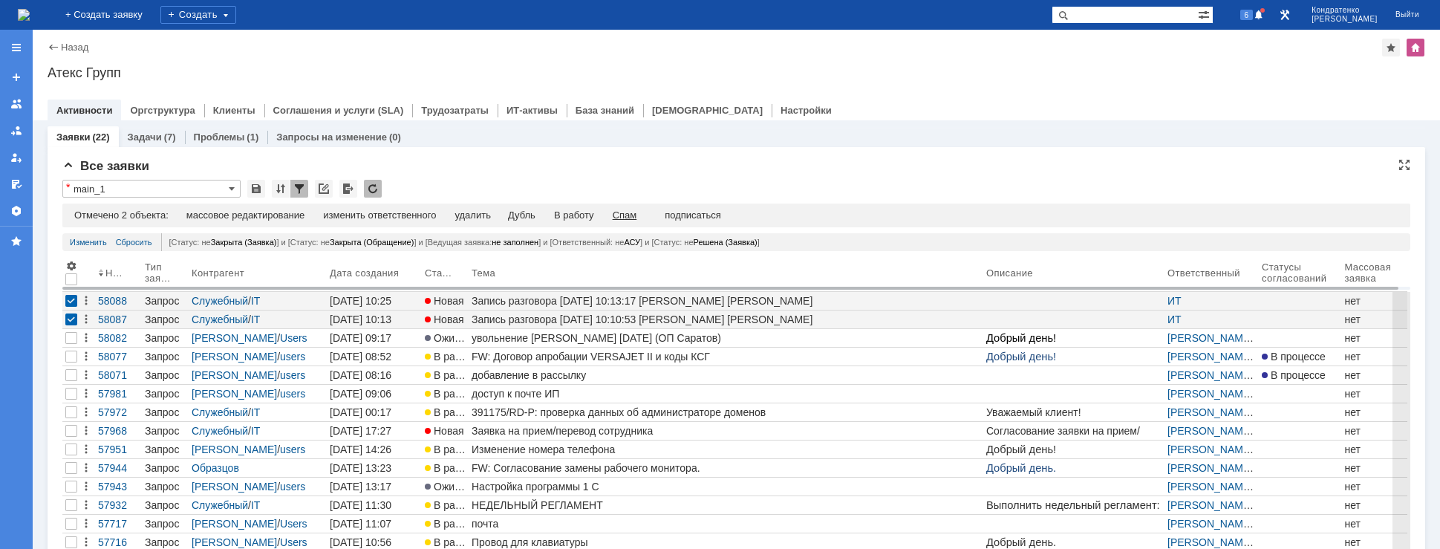
click at [634, 210] on div "Спам" at bounding box center [624, 215] width 24 height 12
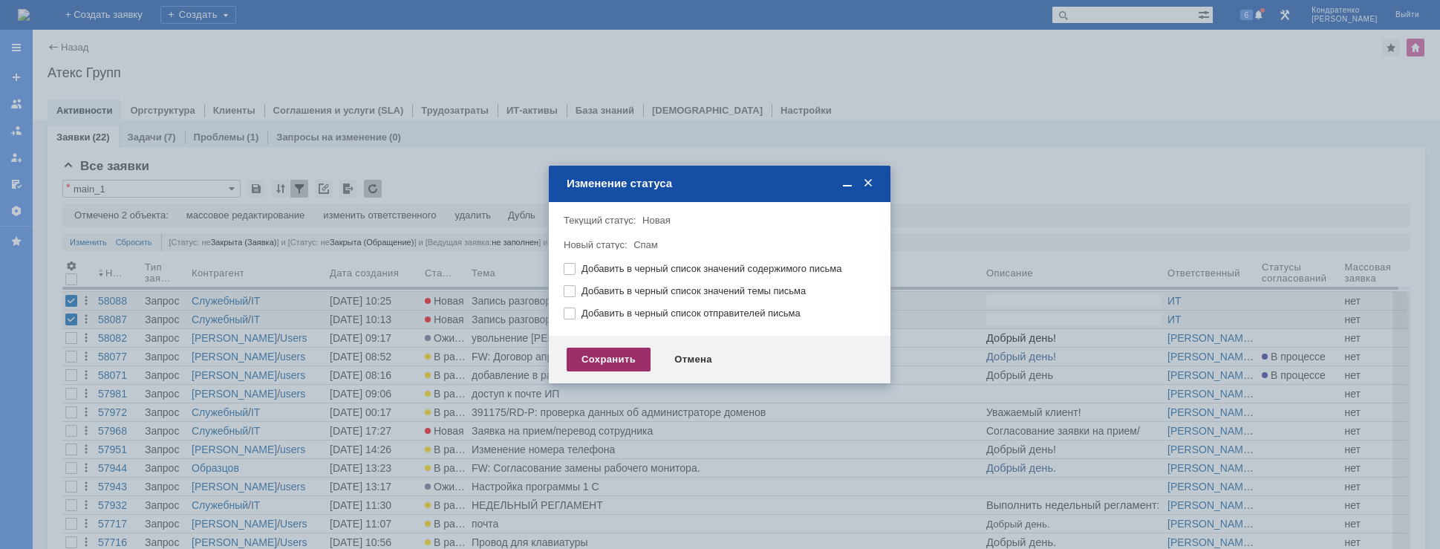
click at [624, 354] on div "Сохранить" at bounding box center [608, 359] width 84 height 24
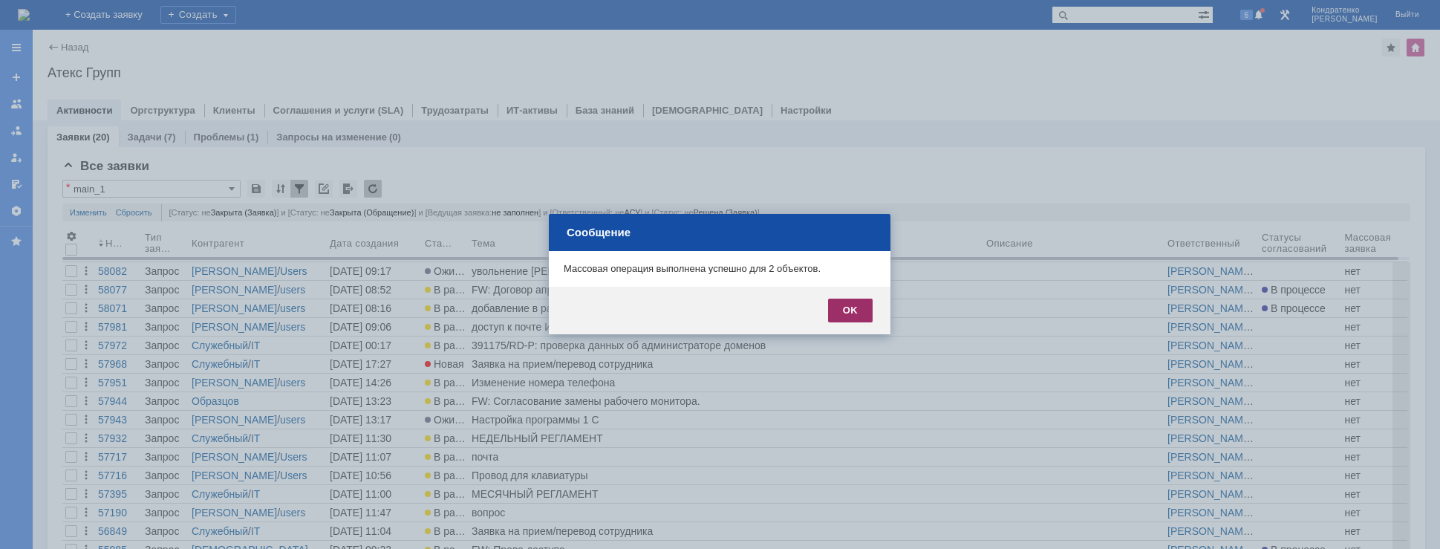
click at [846, 320] on div "OK" at bounding box center [850, 310] width 45 height 24
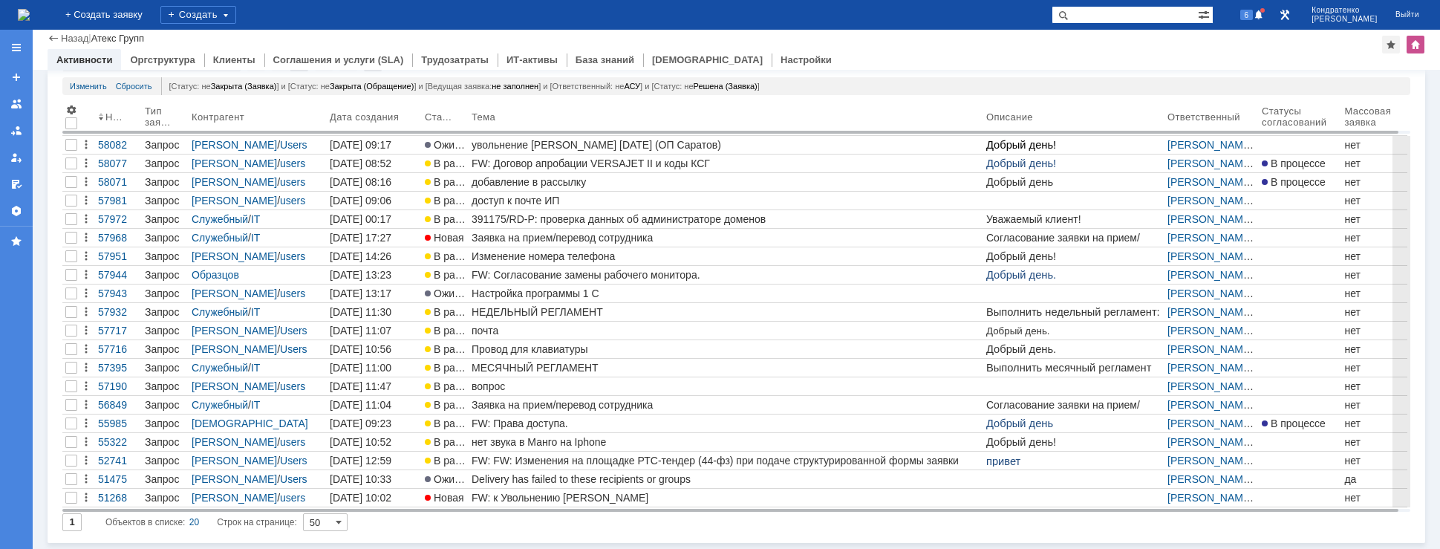
click at [30, 10] on img at bounding box center [24, 15] width 12 height 12
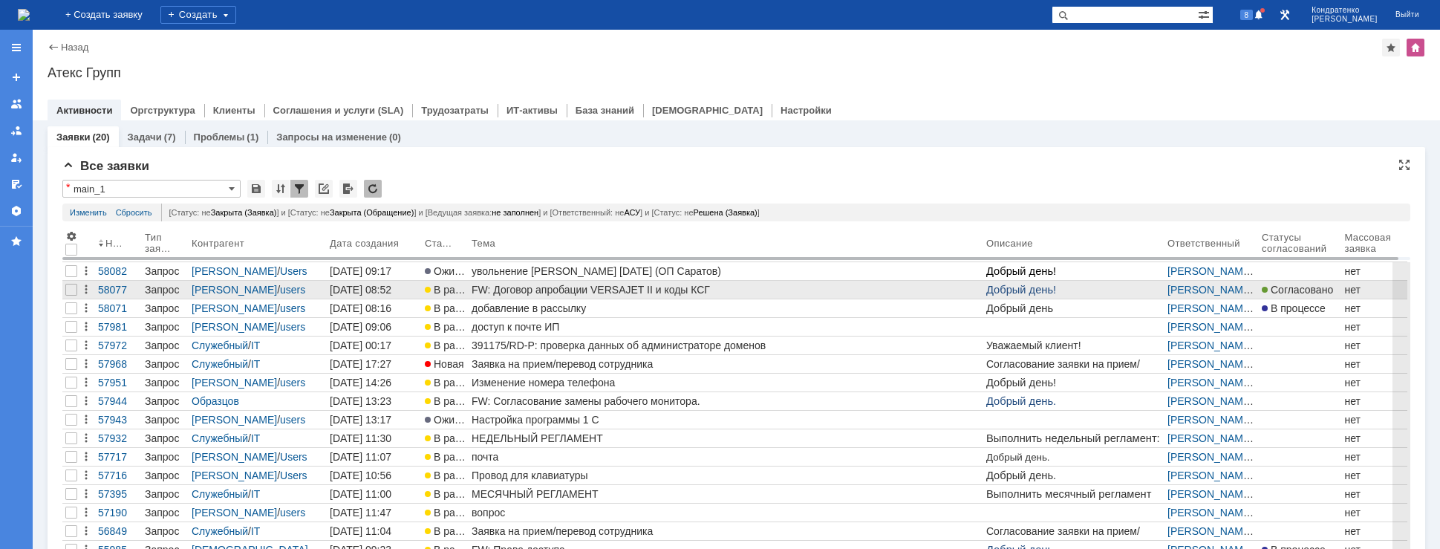
click at [646, 291] on div "FW: Договор апробации VERSAJET II и коды КСГ" at bounding box center [725, 290] width 509 height 12
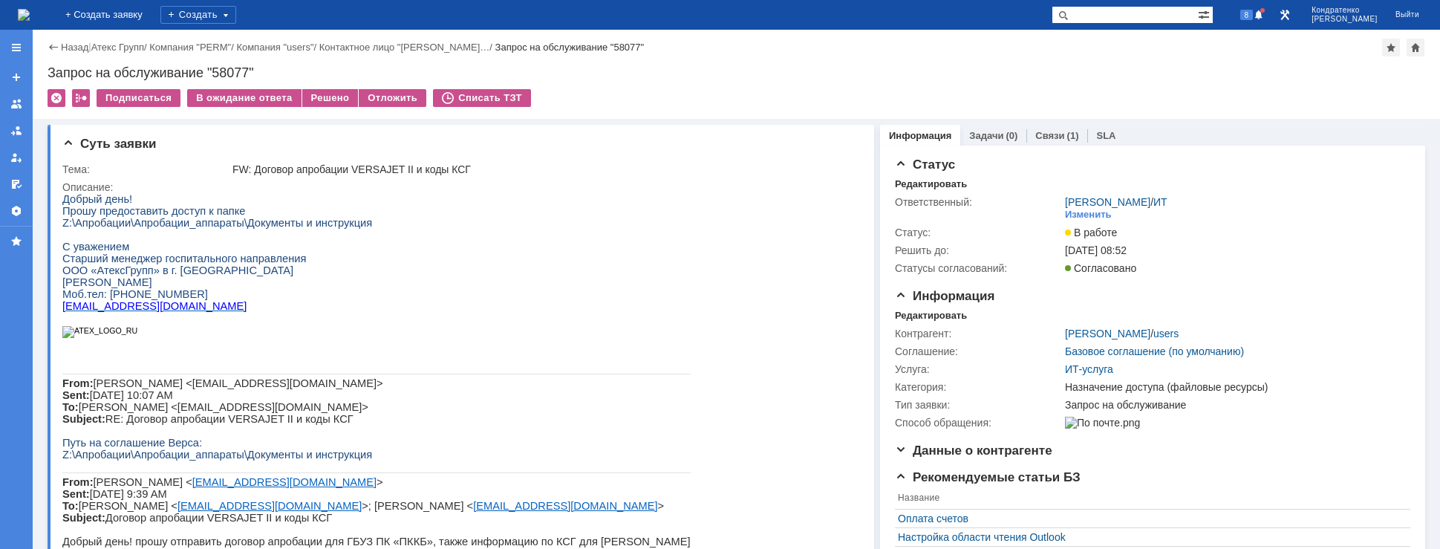
click at [330, 81] on div "Назад | Атекс Групп / Компания "PERM" / Компания "users" / Контактное лицо "[PE…" at bounding box center [736, 74] width 1407 height 89
click at [330, 85] on div "Назад | Атекс Групп / Компания "PERM" / Компания "users" / Контактное лицо "[PE…" at bounding box center [736, 74] width 1407 height 89
click at [332, 88] on div "Назад | Атекс Групп / Компания "PERM" / Компания "users" / Контактное лицо "[PE…" at bounding box center [736, 74] width 1407 height 89
click at [334, 94] on div "Решено" at bounding box center [330, 98] width 56 height 18
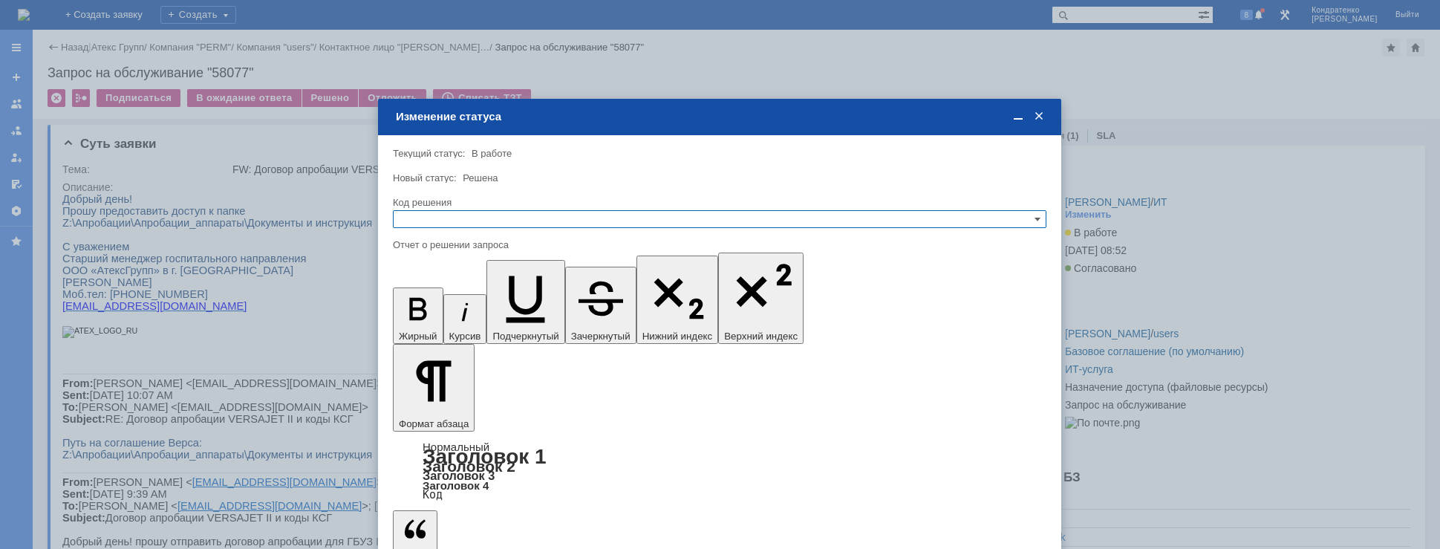
drag, startPoint x: 488, startPoint y: 209, endPoint x: 486, endPoint y: 228, distance: 18.7
click at [488, 210] on div "Код решения" at bounding box center [719, 217] width 653 height 42
click at [486, 228] on div at bounding box center [719, 233] width 653 height 10
click at [489, 224] on input "text" at bounding box center [719, 219] width 653 height 18
drag, startPoint x: 450, startPoint y: 280, endPoint x: 454, endPoint y: 289, distance: 10.0
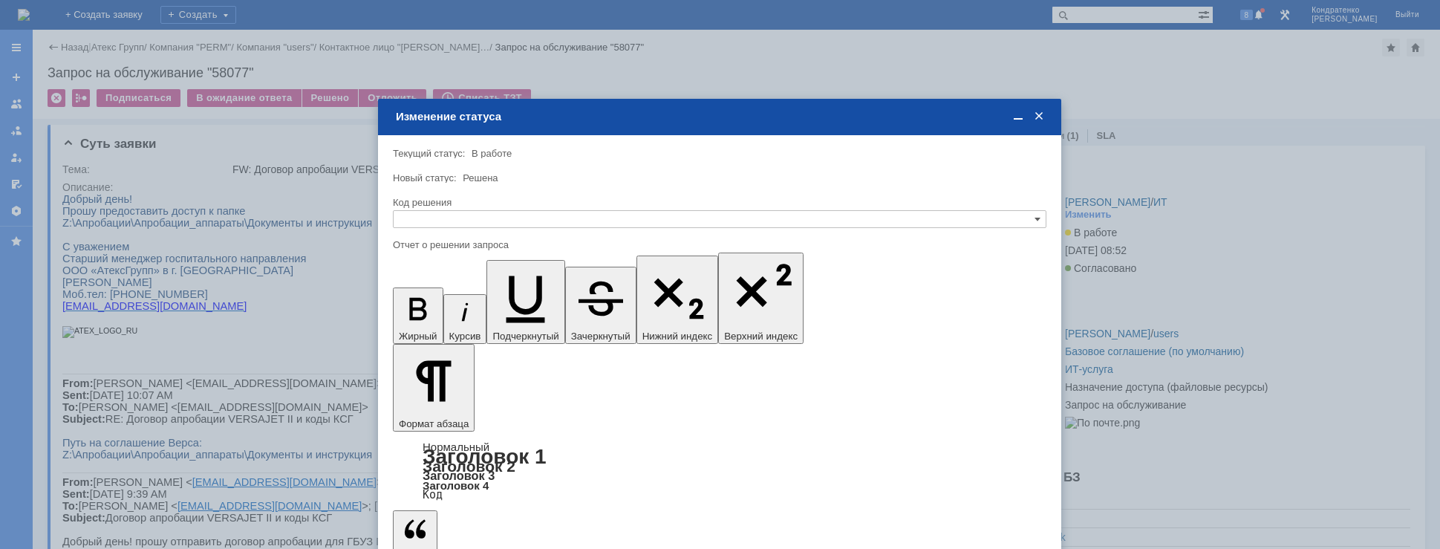
click at [454, 289] on div "[не указано] Не воспроизводится Отклонено Решено Спам Дубль" at bounding box center [719, 282] width 652 height 102
click at [454, 289] on span "Решено" at bounding box center [719, 291] width 640 height 12
type input "Решено"
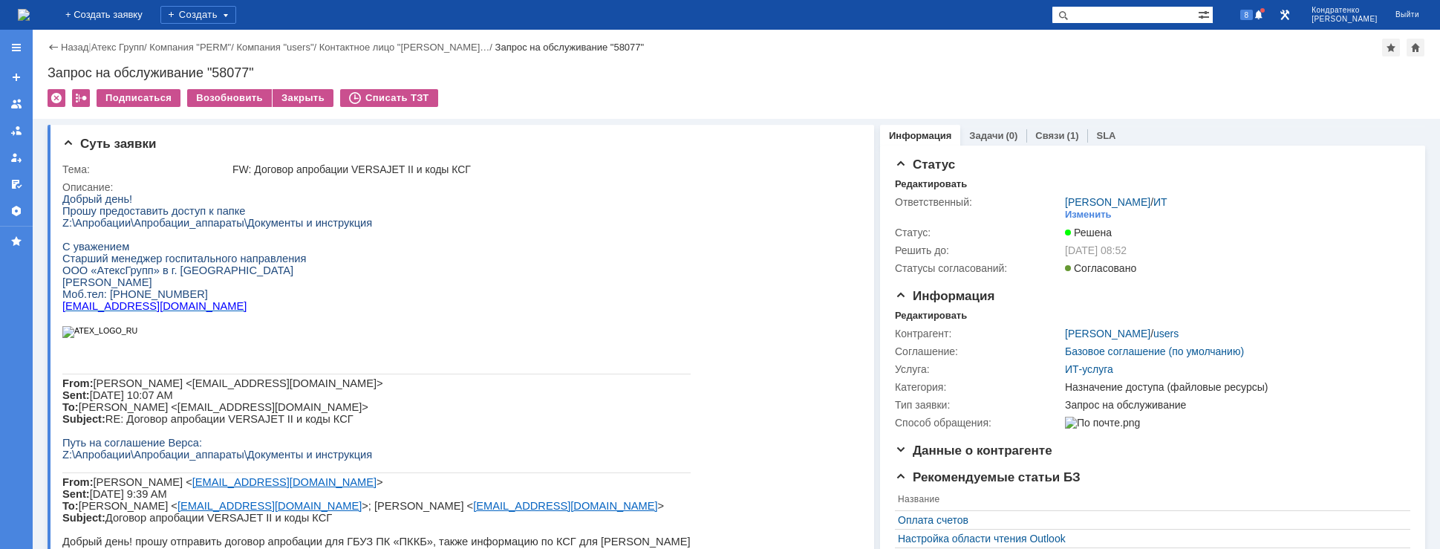
click at [30, 16] on img at bounding box center [24, 15] width 12 height 12
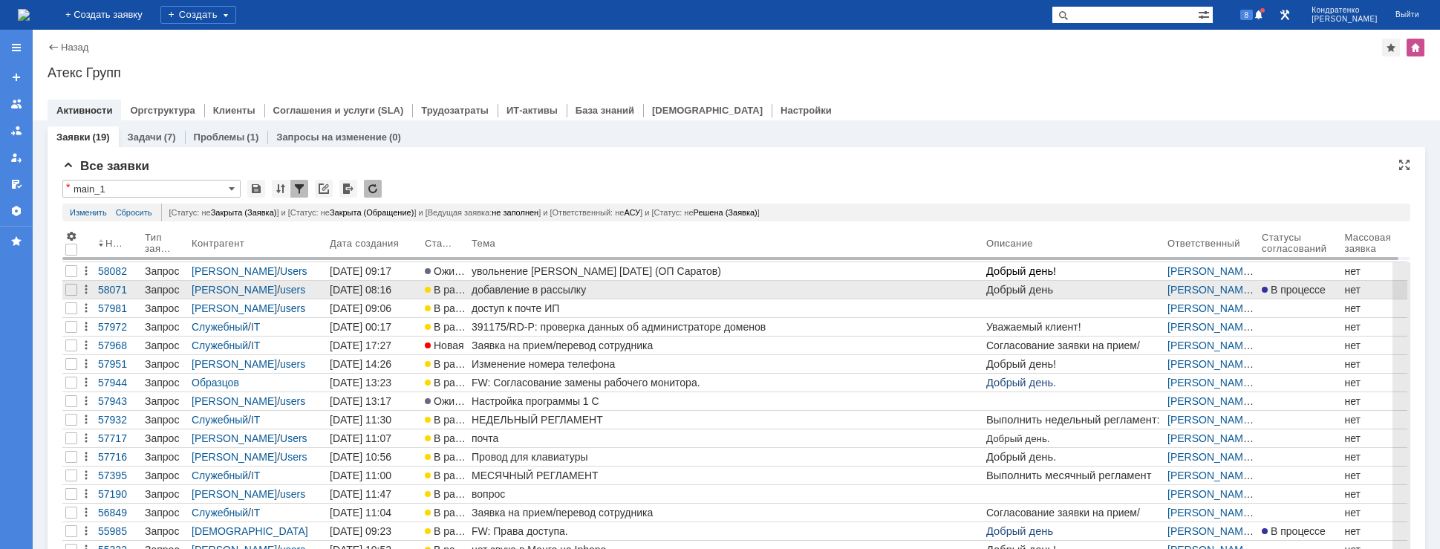
click at [510, 292] on div "добавление в рассылку" at bounding box center [725, 290] width 509 height 12
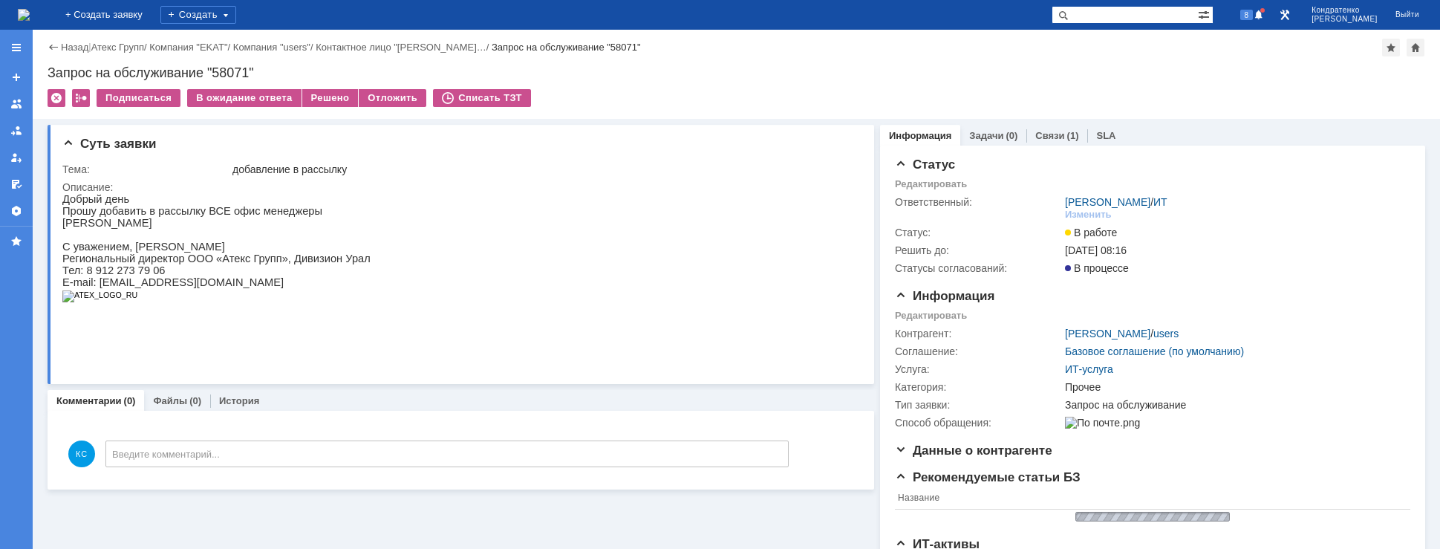
click at [30, 21] on img at bounding box center [24, 15] width 12 height 12
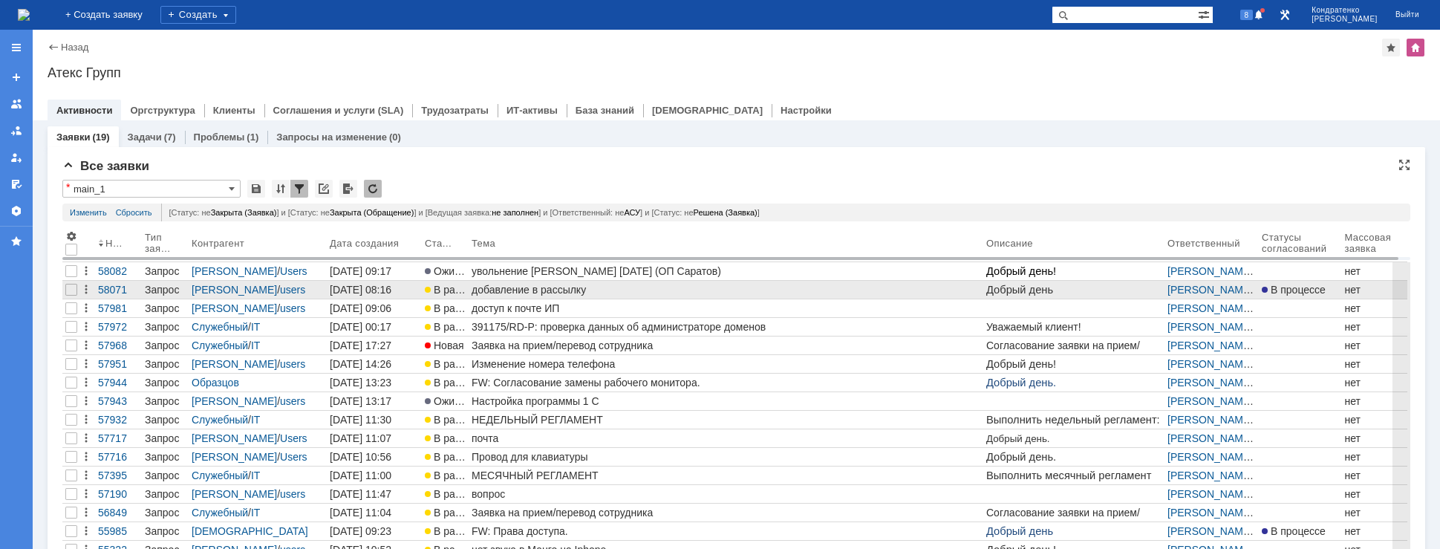
click at [524, 287] on div "добавление в рассылку" at bounding box center [725, 290] width 509 height 12
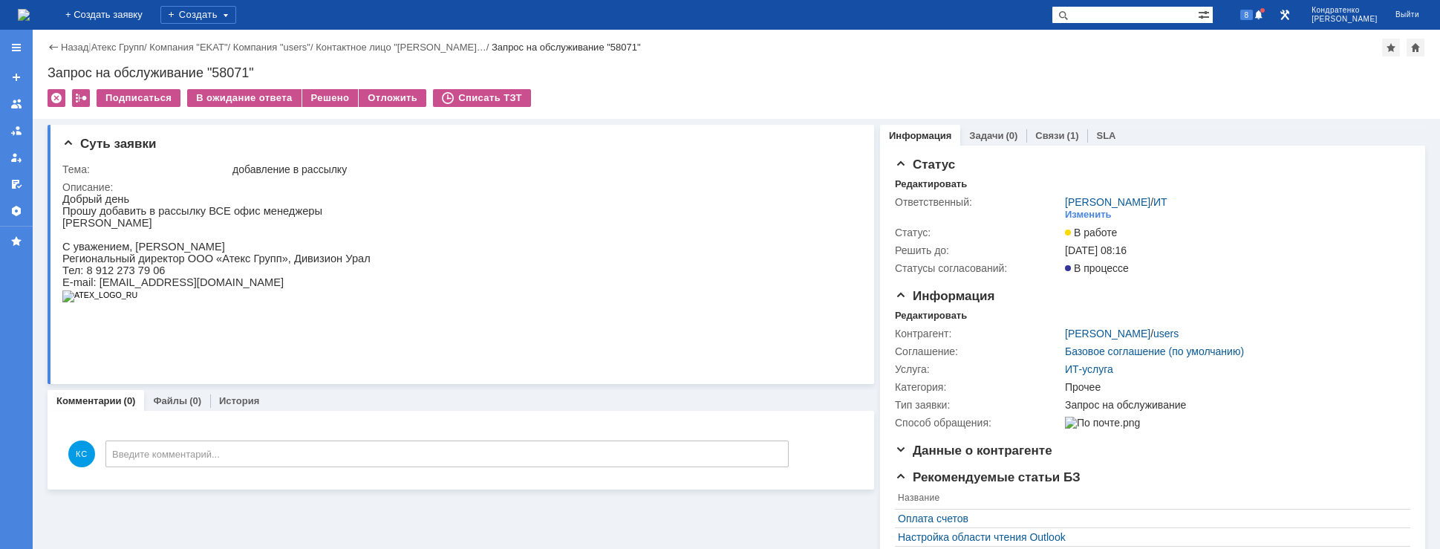
click at [30, 17] on img at bounding box center [24, 15] width 12 height 12
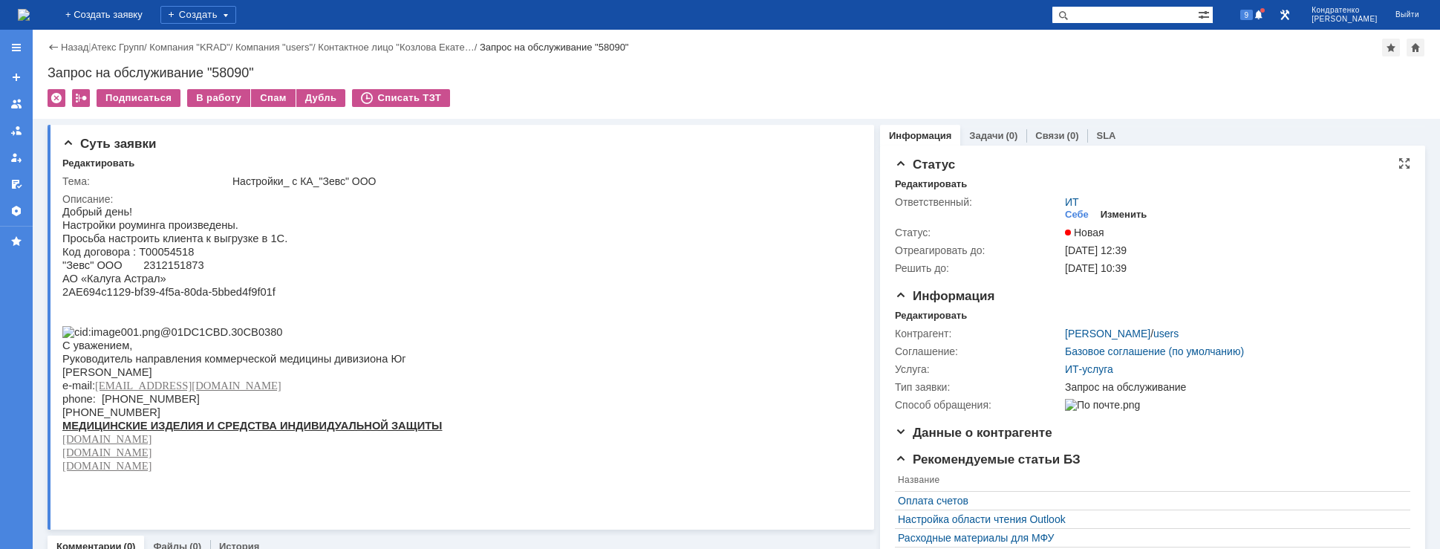
click at [1108, 209] on div "Изменить" at bounding box center [1123, 215] width 47 height 12
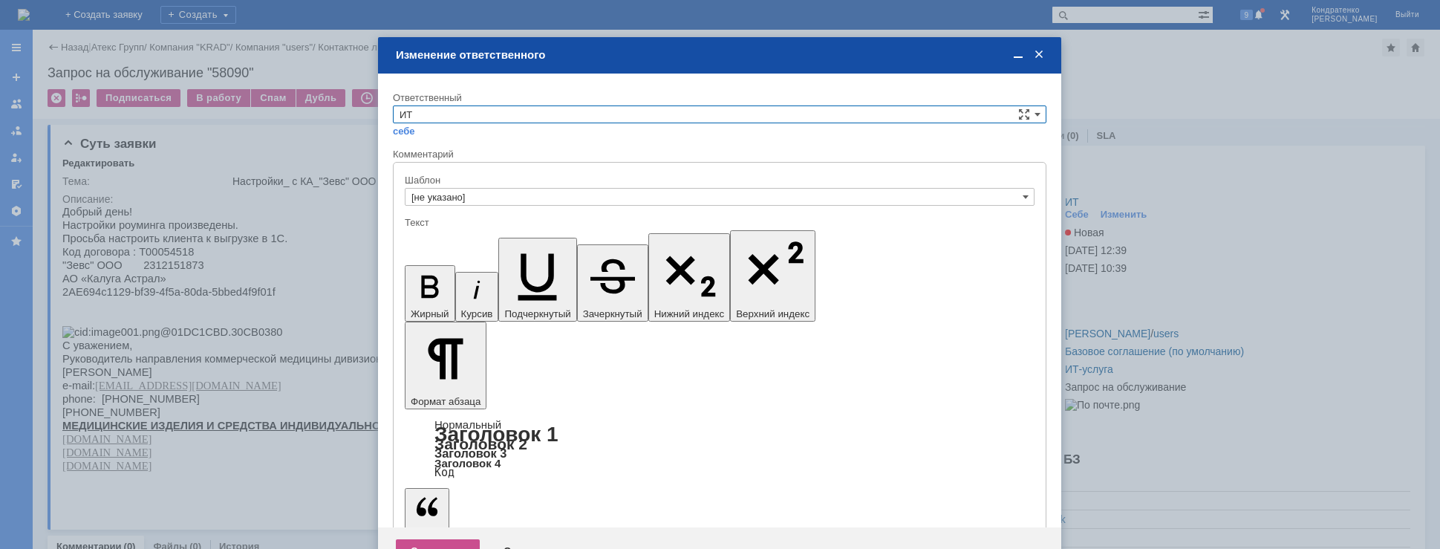
click at [567, 119] on input "ИТ" at bounding box center [719, 114] width 653 height 18
click at [433, 238] on span "АСУ" at bounding box center [719, 238] width 640 height 12
type input "АСУ"
click at [434, 539] on div "Сохранить" at bounding box center [438, 551] width 84 height 24
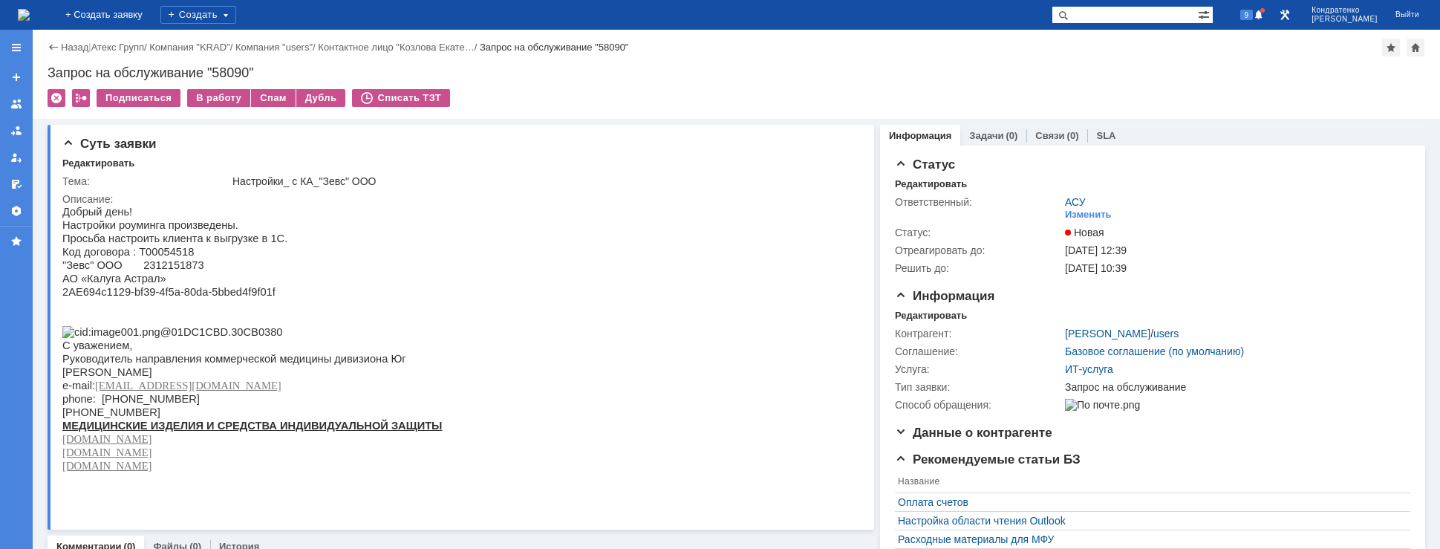
click at [30, 12] on img at bounding box center [24, 15] width 12 height 12
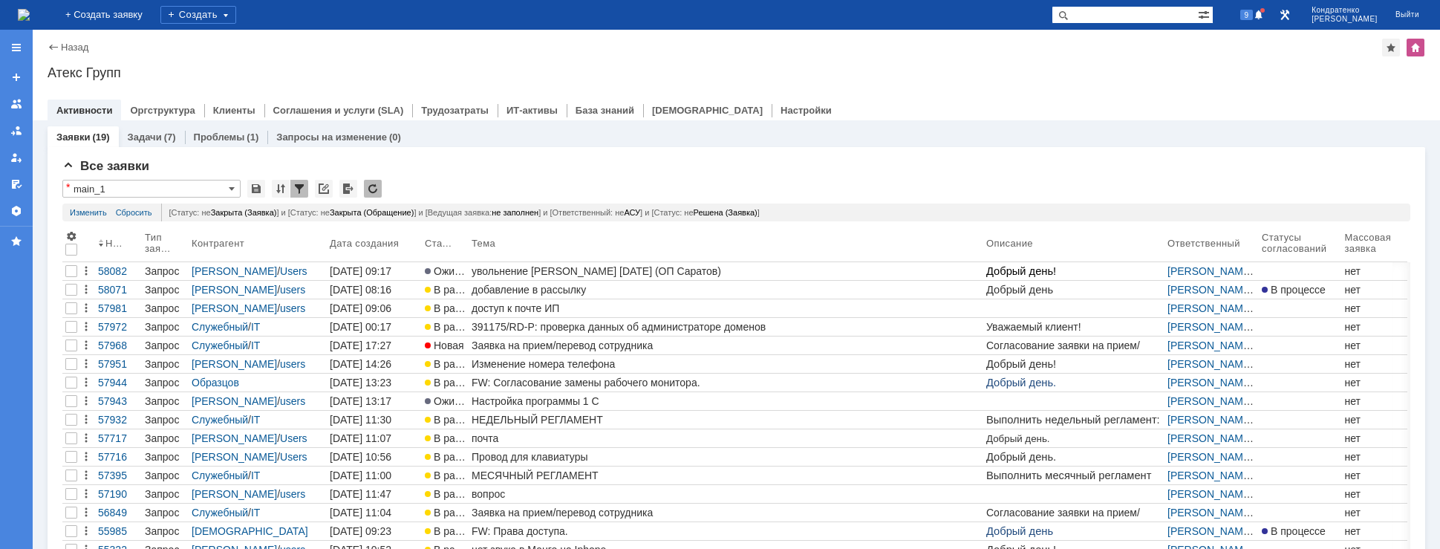
click at [30, 19] on img at bounding box center [24, 15] width 12 height 12
click at [30, 11] on img at bounding box center [24, 15] width 12 height 12
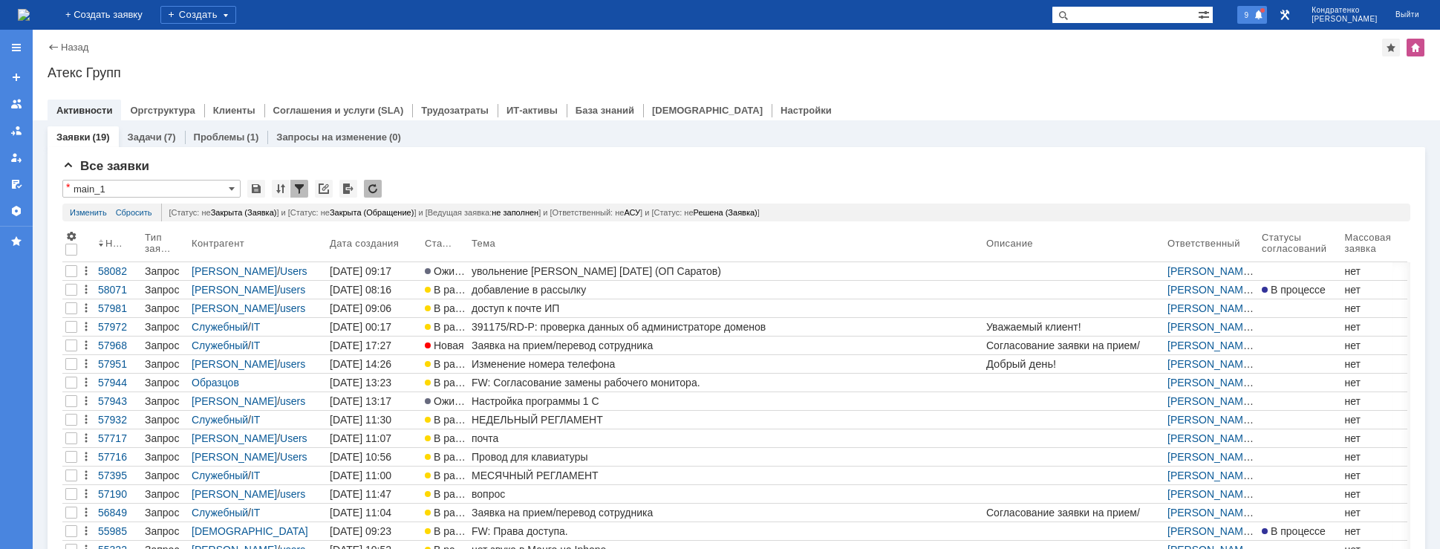
click at [1253, 16] on span "9" at bounding box center [1246, 15] width 13 height 10
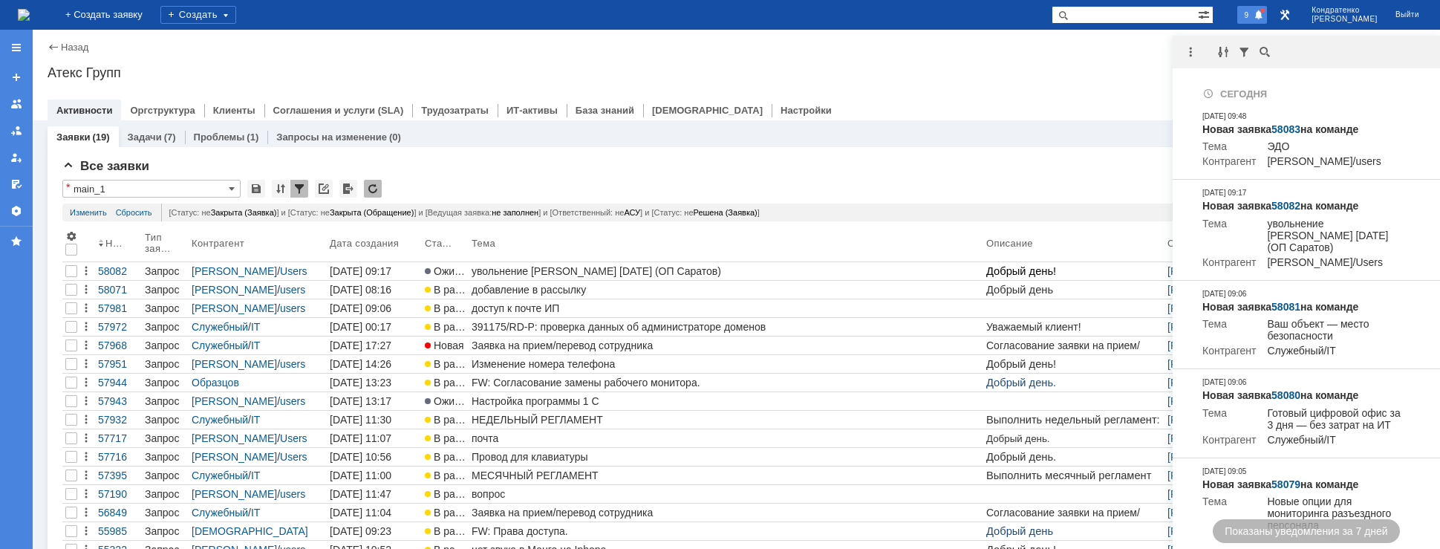
click at [1205, 48] on div at bounding box center [1193, 52] width 42 height 18
click at [1196, 51] on div at bounding box center [1190, 52] width 18 height 18
click at [1199, 91] on div "Отметить уведомления прочитанными" at bounding box center [1292, 90] width 199 height 10
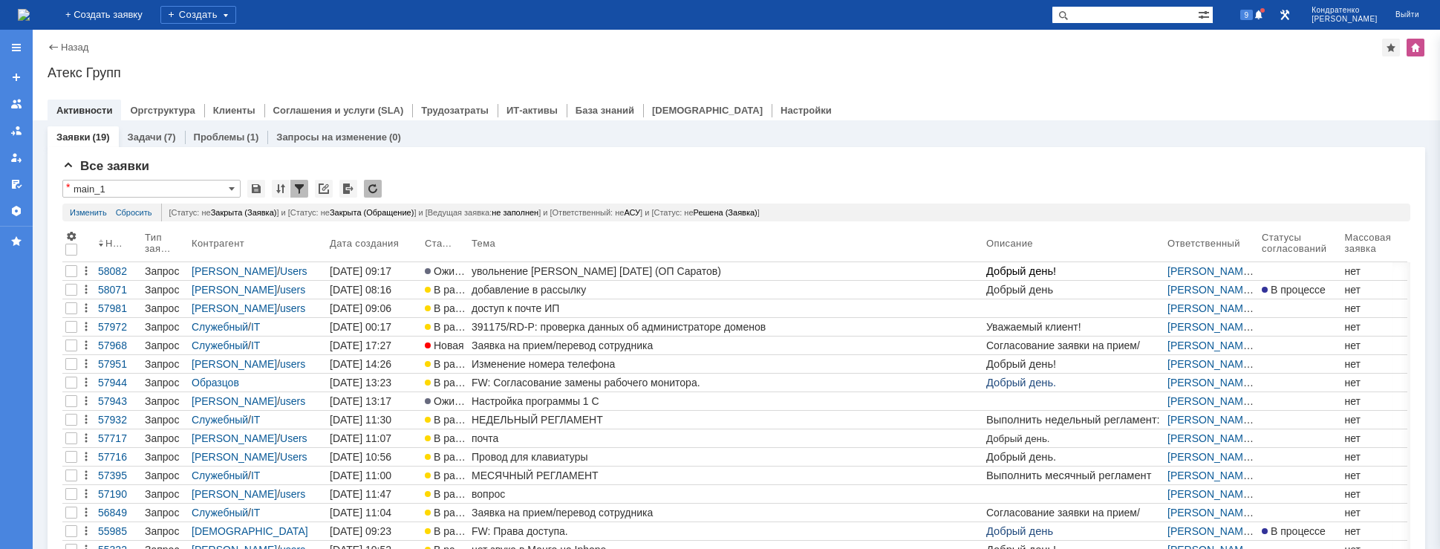
click at [1143, 59] on div "Назад | Атекс Групп Атекс Групп root$101 Активности Оргструктура Клиенты Соглаш…" at bounding box center [736, 75] width 1407 height 91
click at [1264, 14] on span at bounding box center [1258, 16] width 10 height 12
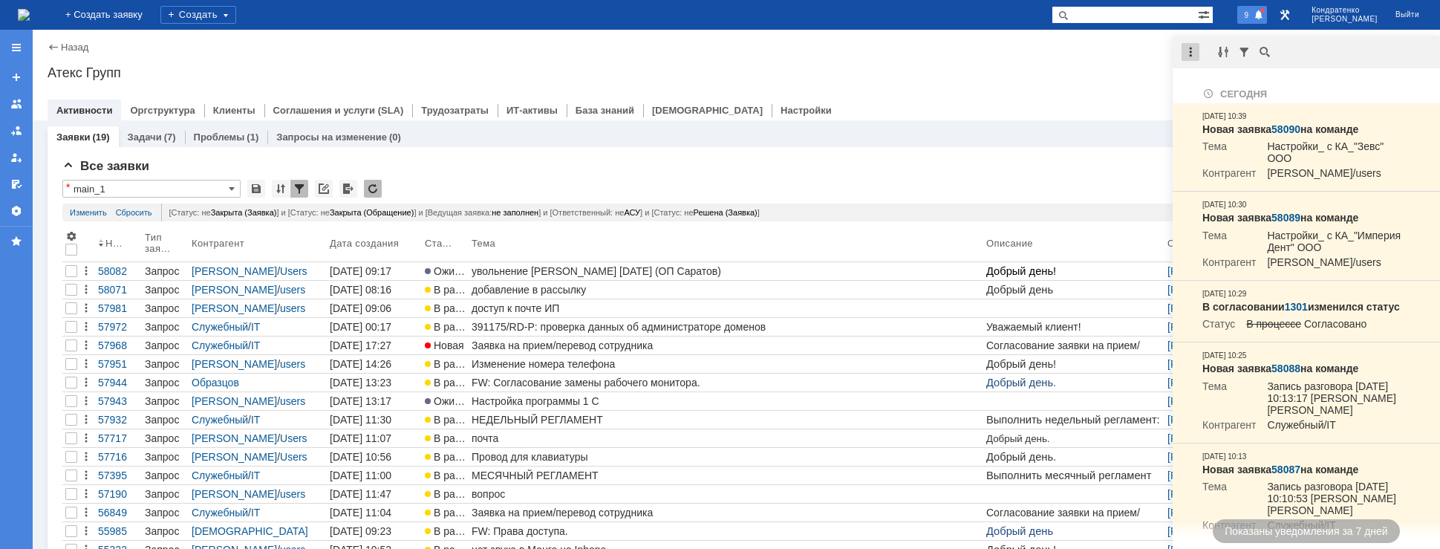
click at [1183, 54] on div at bounding box center [1190, 52] width 18 height 18
click at [1204, 91] on div "Отметить уведомления прочитанными" at bounding box center [1292, 90] width 199 height 10
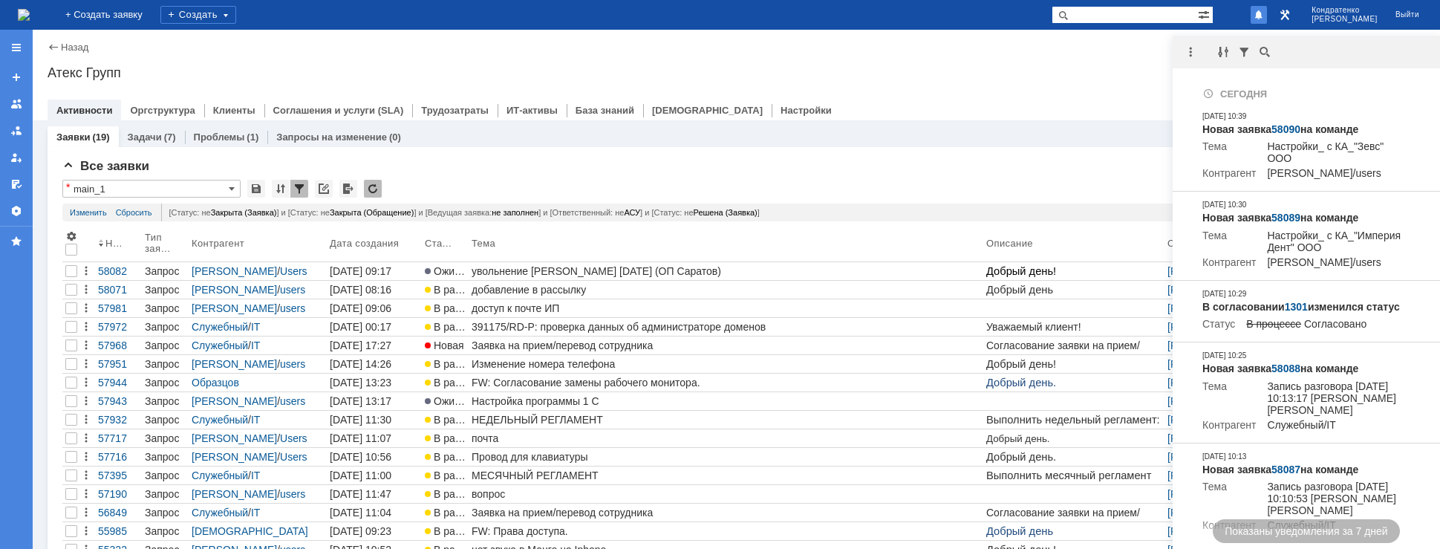
click at [1160, 61] on div "Назад | Атекс Групп Атекс Групп root$101 Активности Оргструктура Клиенты Соглаш…" at bounding box center [736, 75] width 1407 height 91
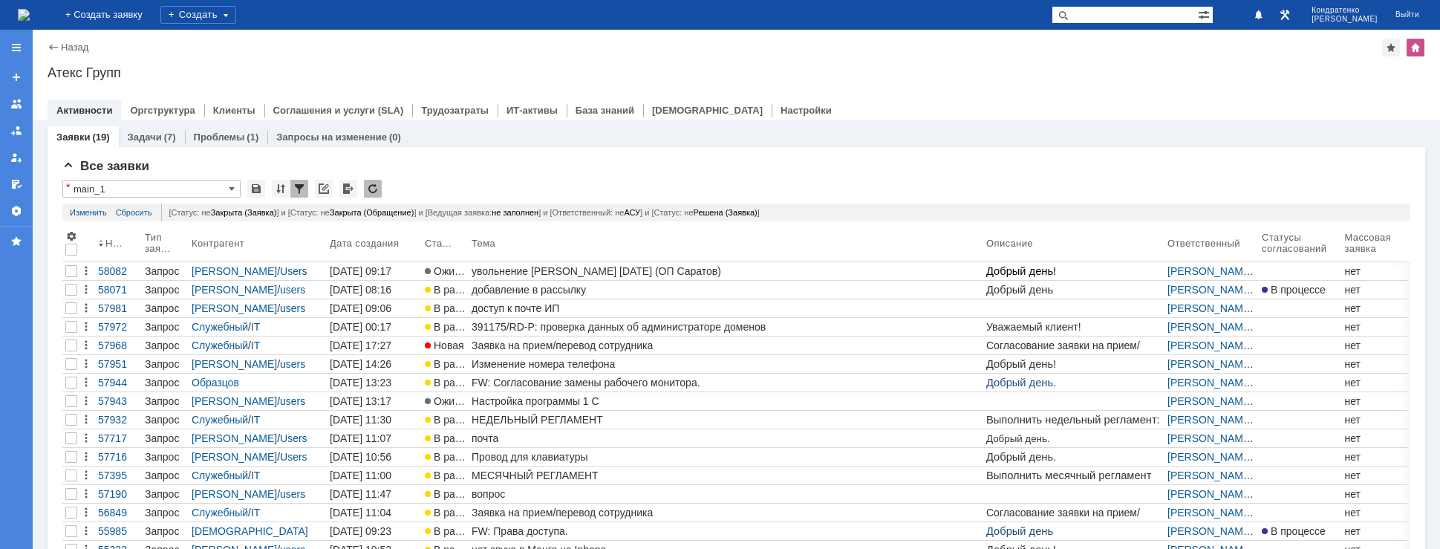
click at [30, 15] on img at bounding box center [24, 15] width 12 height 12
click at [30, 19] on img at bounding box center [24, 15] width 12 height 12
click at [30, 13] on img at bounding box center [24, 15] width 12 height 12
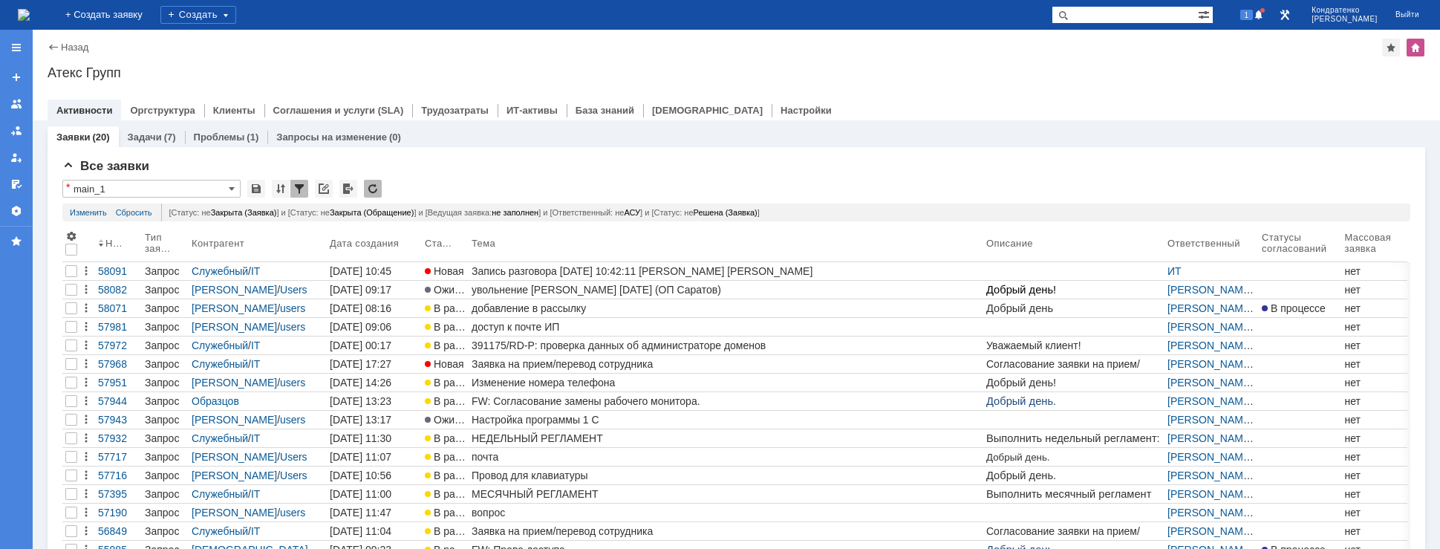
click at [30, 12] on img at bounding box center [24, 15] width 12 height 12
click at [1264, 15] on span at bounding box center [1258, 16] width 10 height 12
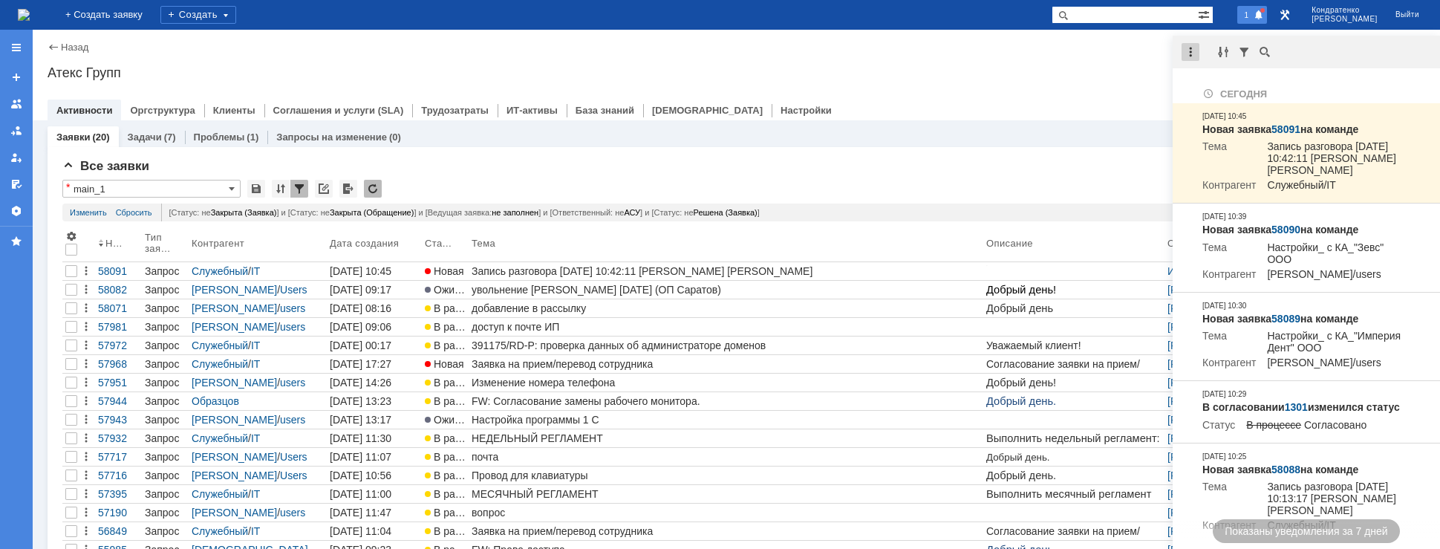
click at [1196, 54] on div at bounding box center [1190, 52] width 18 height 18
click at [1220, 91] on div "Отметить уведомления прочитанными" at bounding box center [1292, 90] width 199 height 10
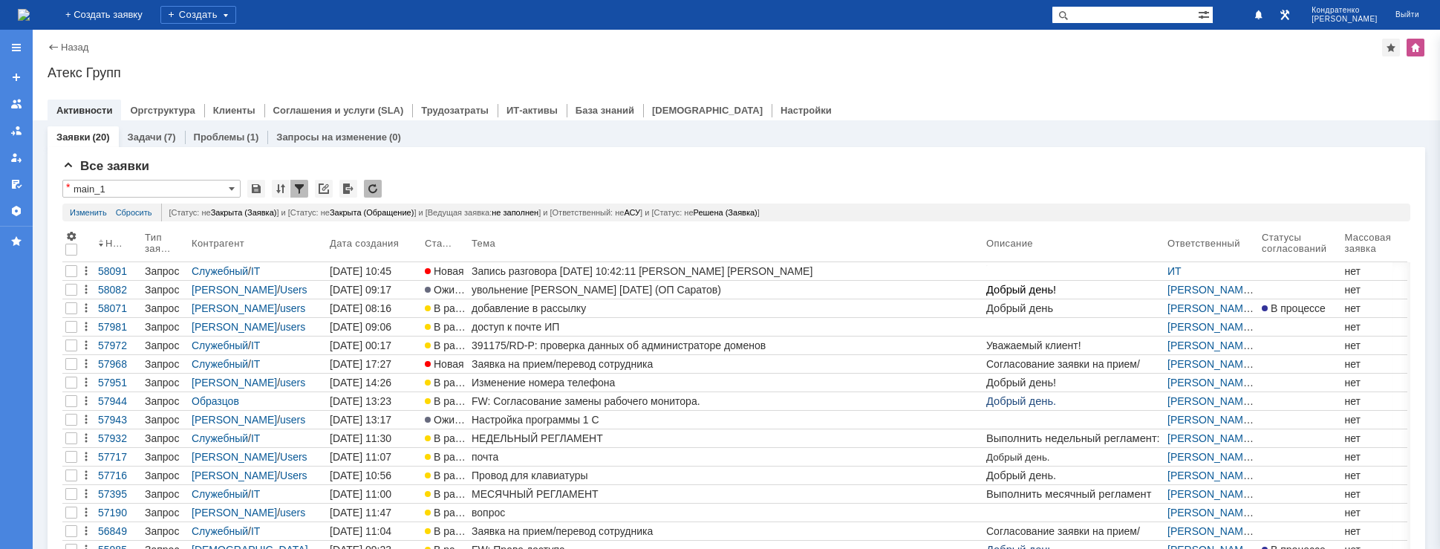
click at [1043, 78] on div "Атекс Групп" at bounding box center [736, 72] width 1377 height 15
click at [30, 11] on img at bounding box center [24, 15] width 12 height 12
click at [777, 168] on div "Все заявки" at bounding box center [735, 166] width 1347 height 15
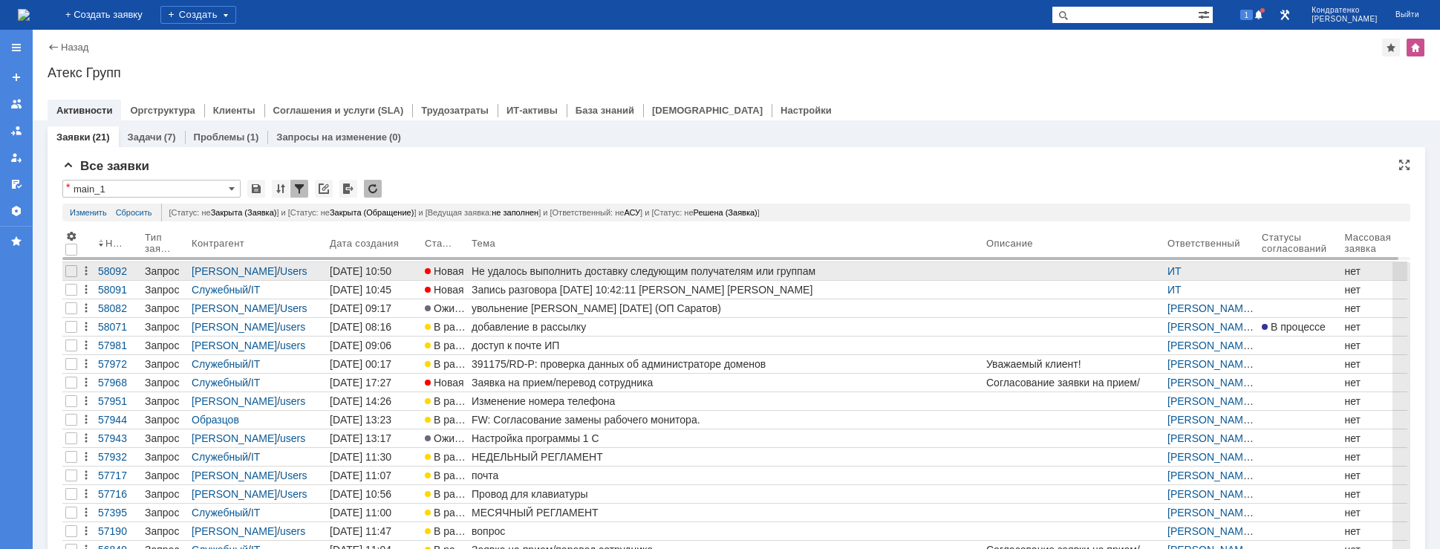
click at [595, 271] on div "Не удалось выполнить доставку следующим получателям или группам" at bounding box center [725, 271] width 509 height 12
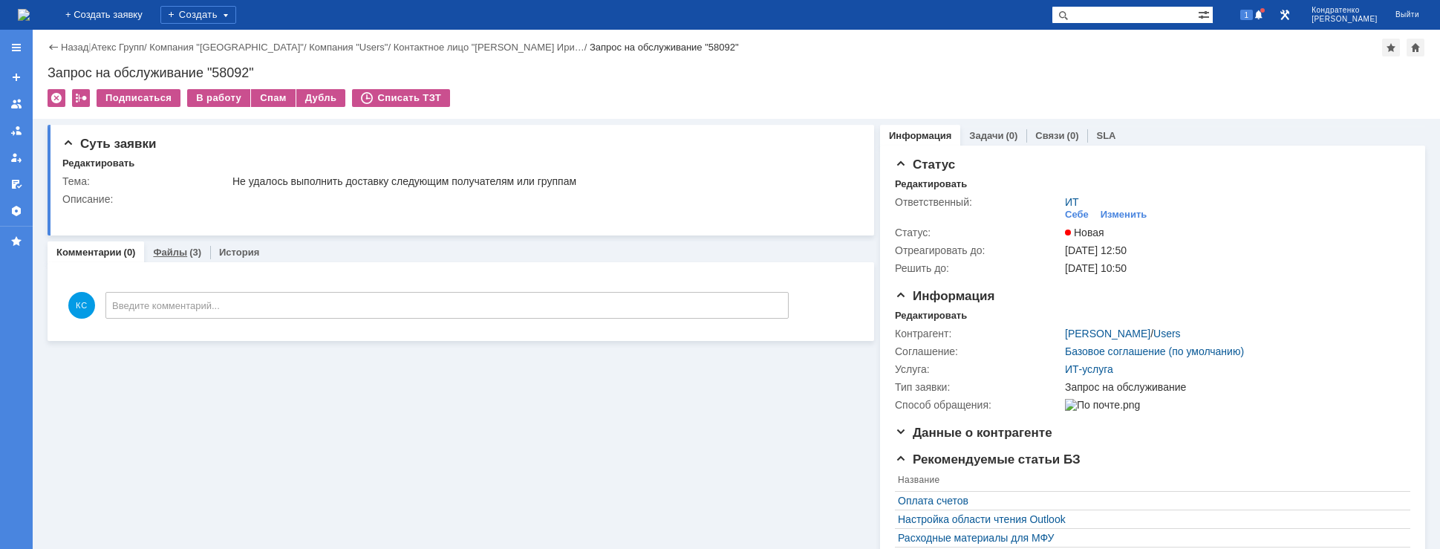
click at [199, 256] on div "Файлы (3)" at bounding box center [177, 252] width 66 height 22
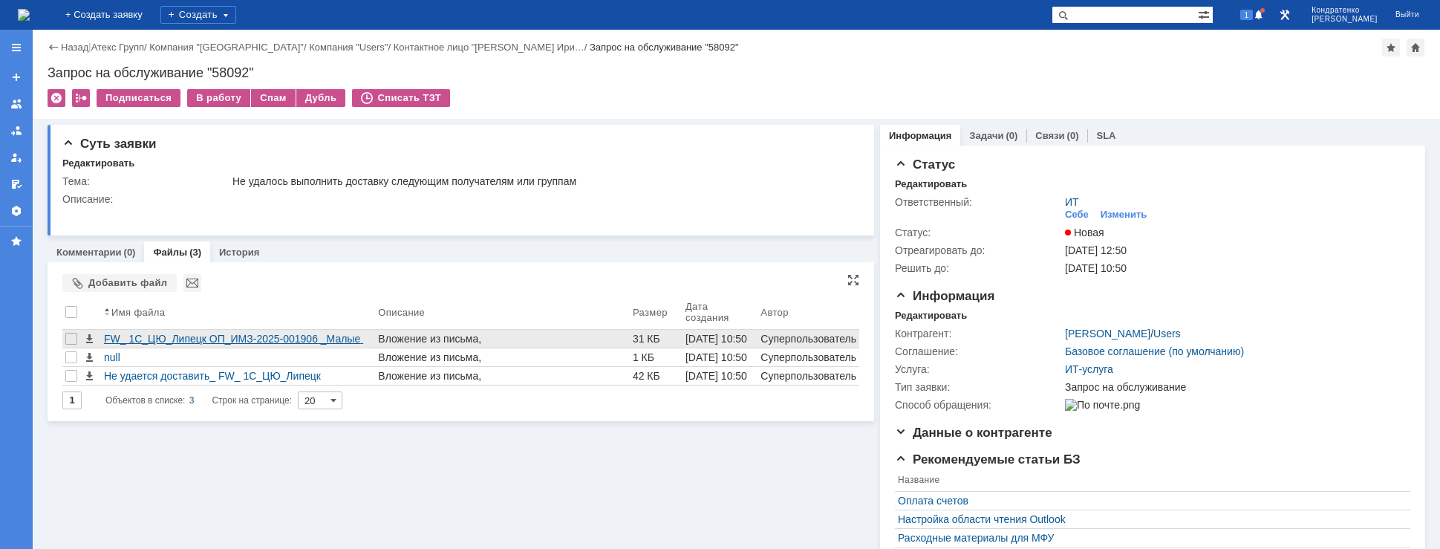
click at [211, 346] on div "FW_ 1С_ЦЮ_Липецк ОП_ИМЗ-2025-001906 _Малые закупки.eml" at bounding box center [238, 339] width 274 height 18
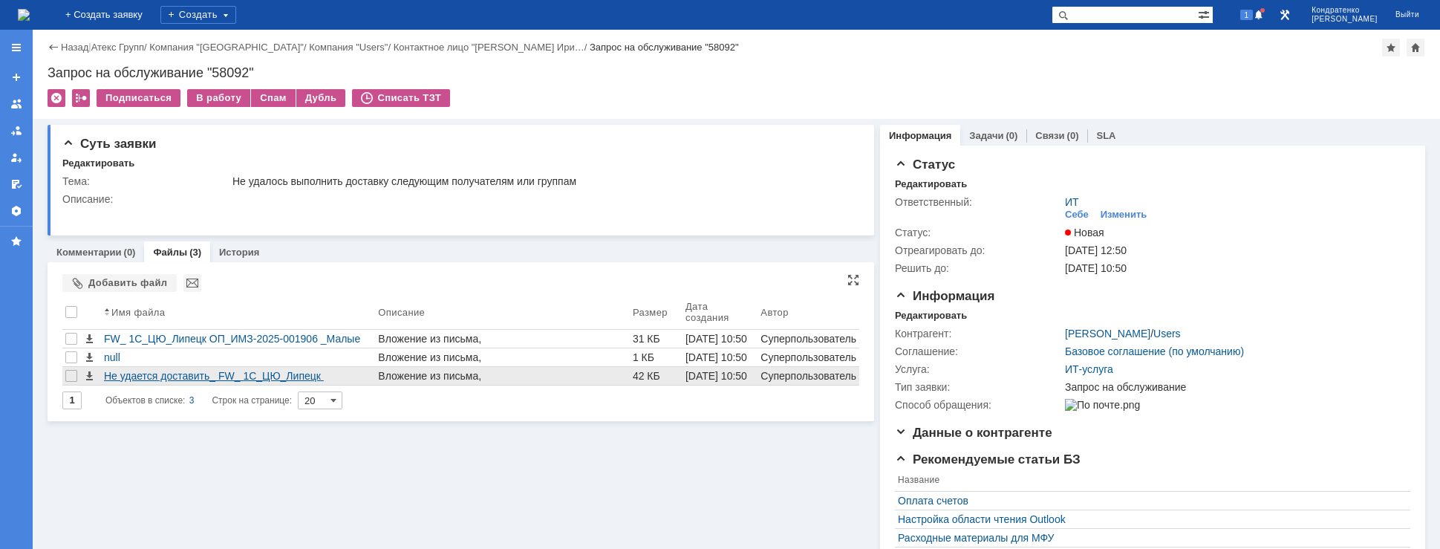
click at [212, 373] on div "Не удается доставить_ FW_ 1С_ЦЮ_Липецк ОП_ИМЗ-2025-001906 _Малые закупки.eml" at bounding box center [238, 376] width 268 height 12
